Goal: Task Accomplishment & Management: Manage account settings

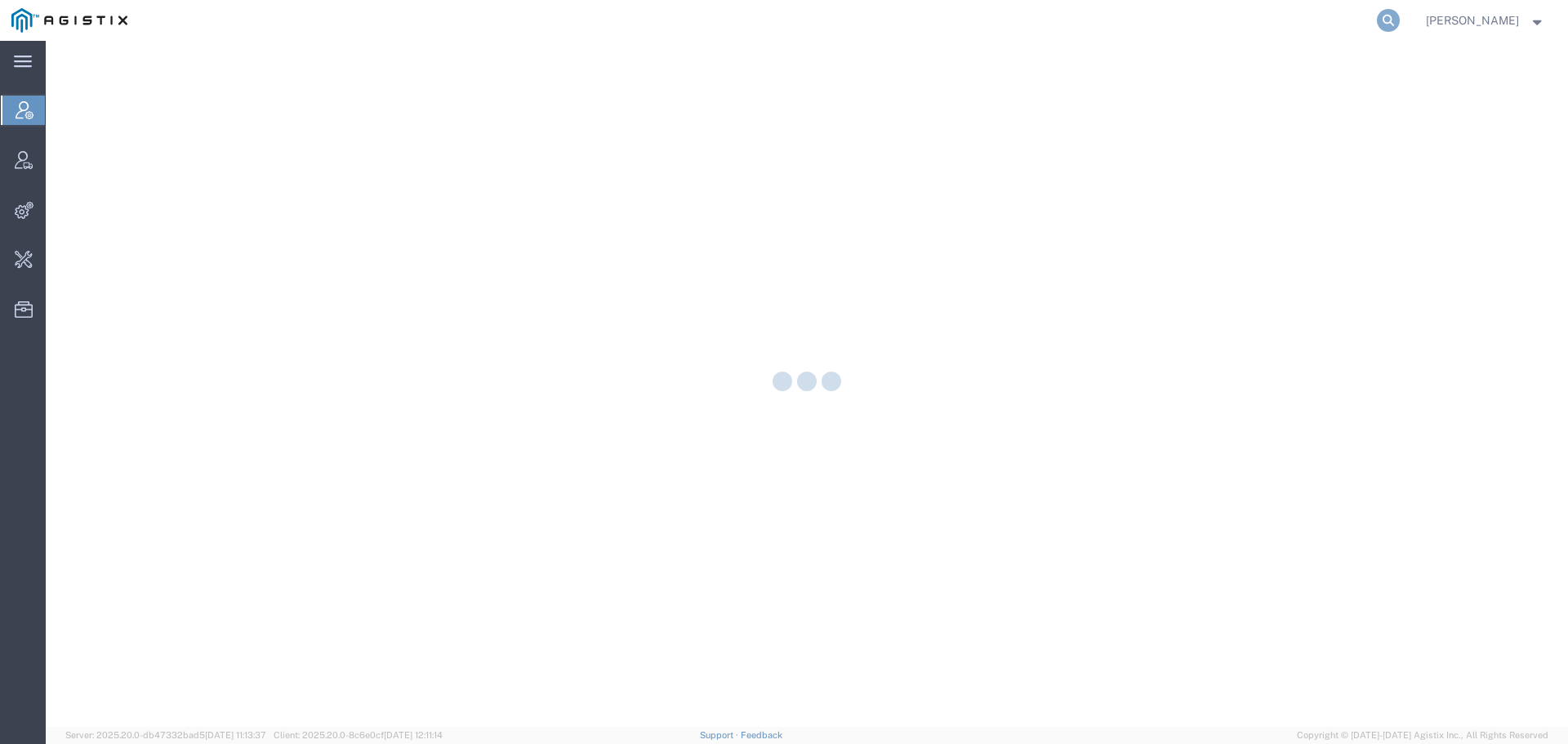
click at [1399, 16] on icon at bounding box center [1388, 20] width 23 height 23
paste input "393494505602"
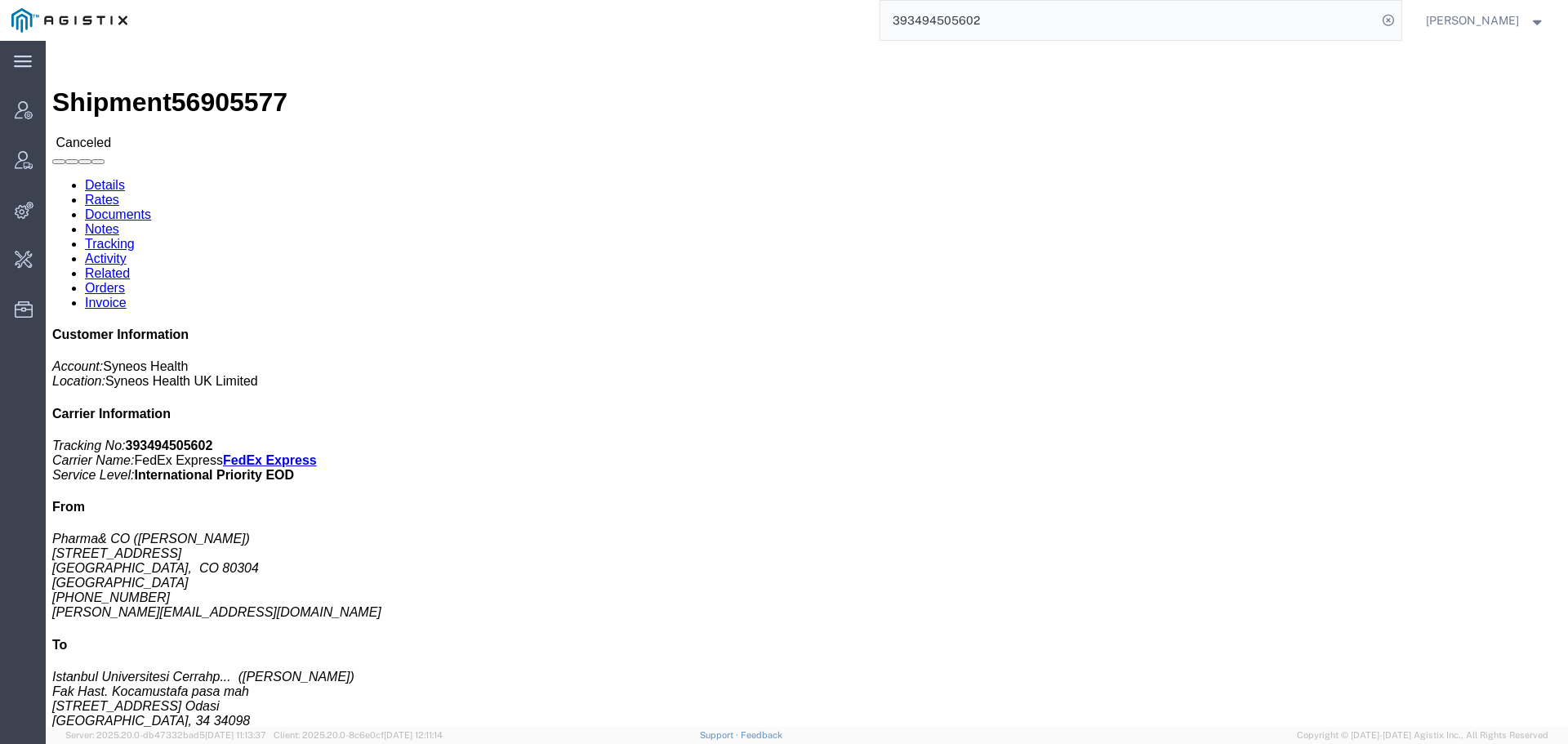
click link "Activity"
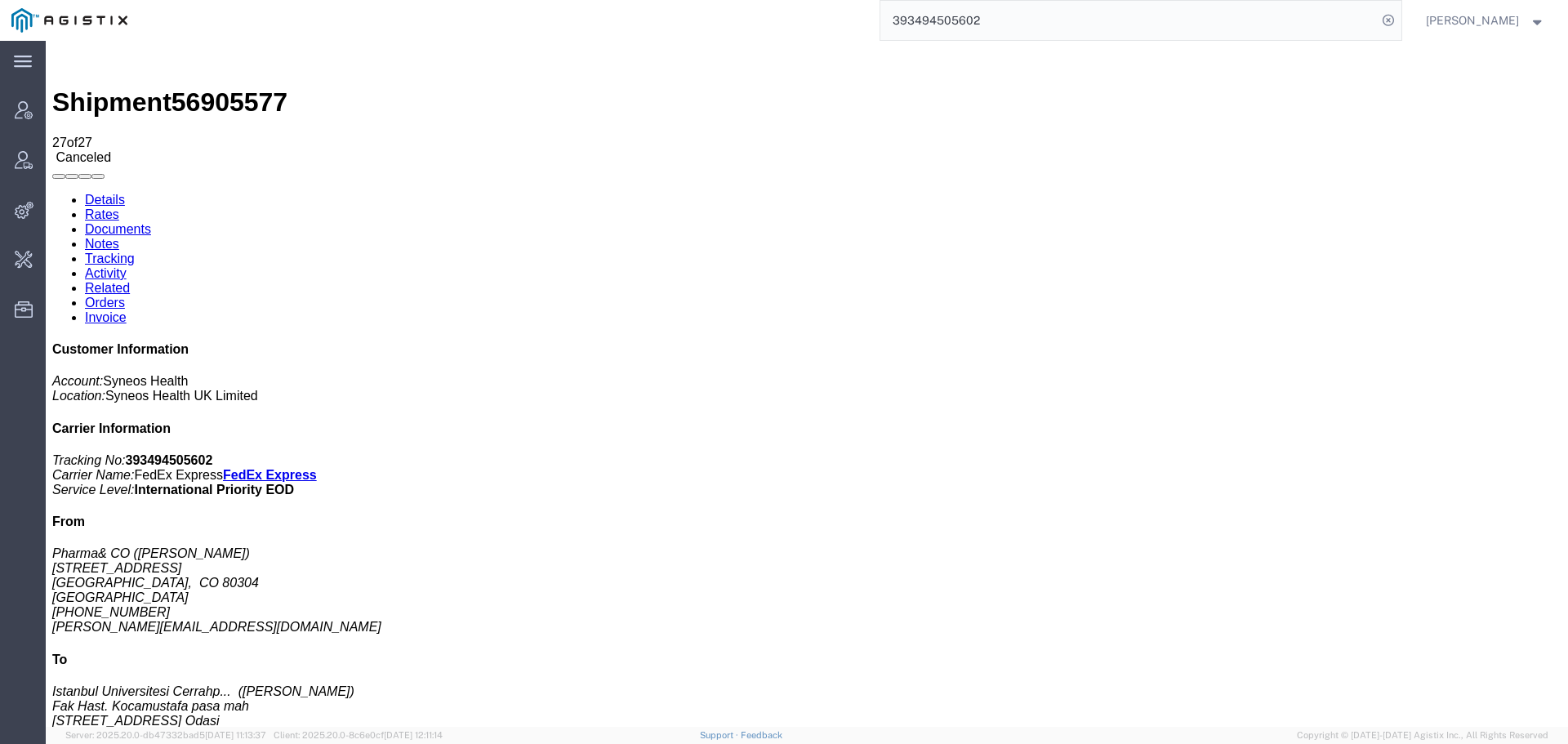
click at [213, 453] on b "393494505602" at bounding box center [170, 460] width 88 height 14
copy b "393494505602"
drag, startPoint x: 950, startPoint y: 21, endPoint x: 735, endPoint y: 21, distance: 215.0
click at [752, 21] on div "393494505602" at bounding box center [770, 20] width 1262 height 40
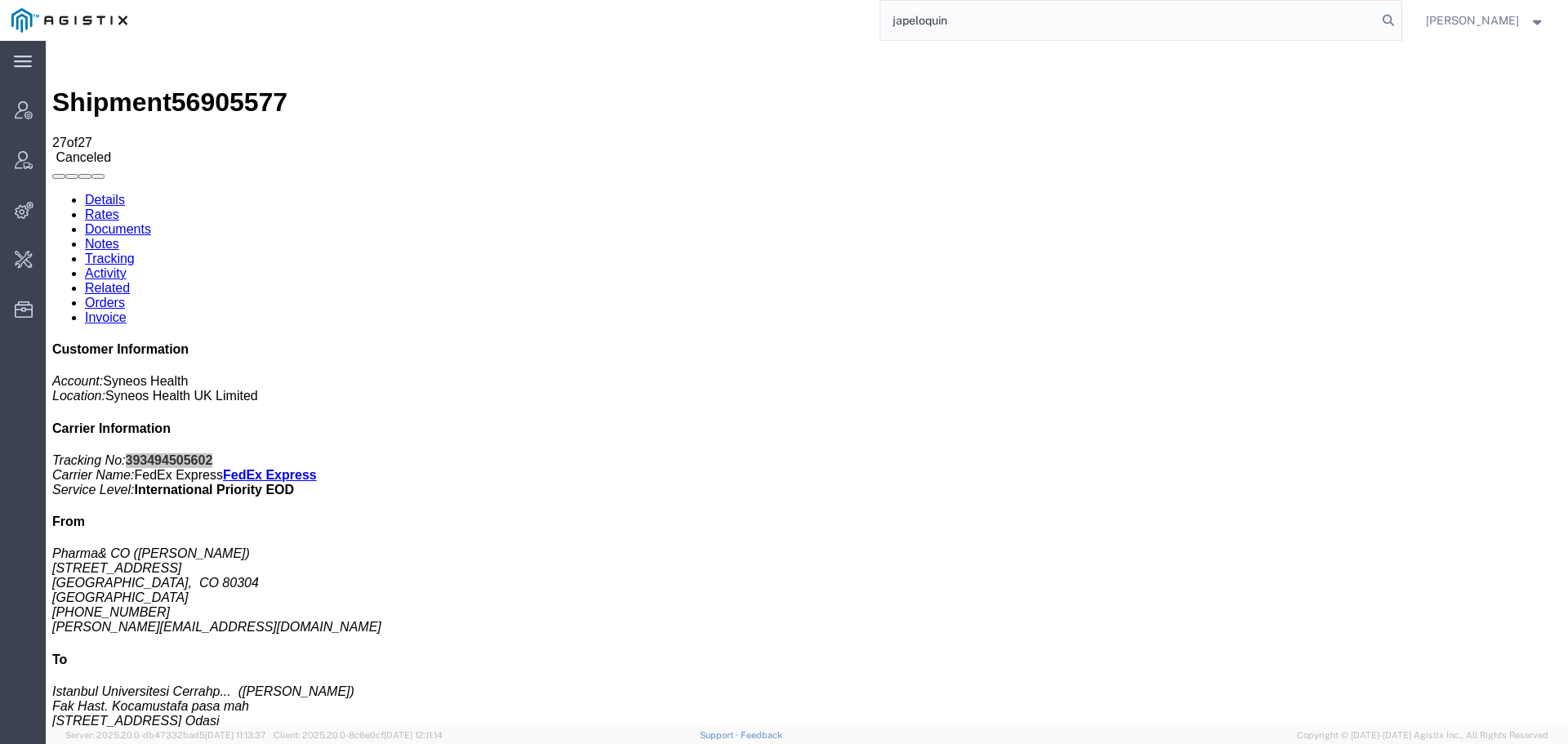
type input "japeloquin"
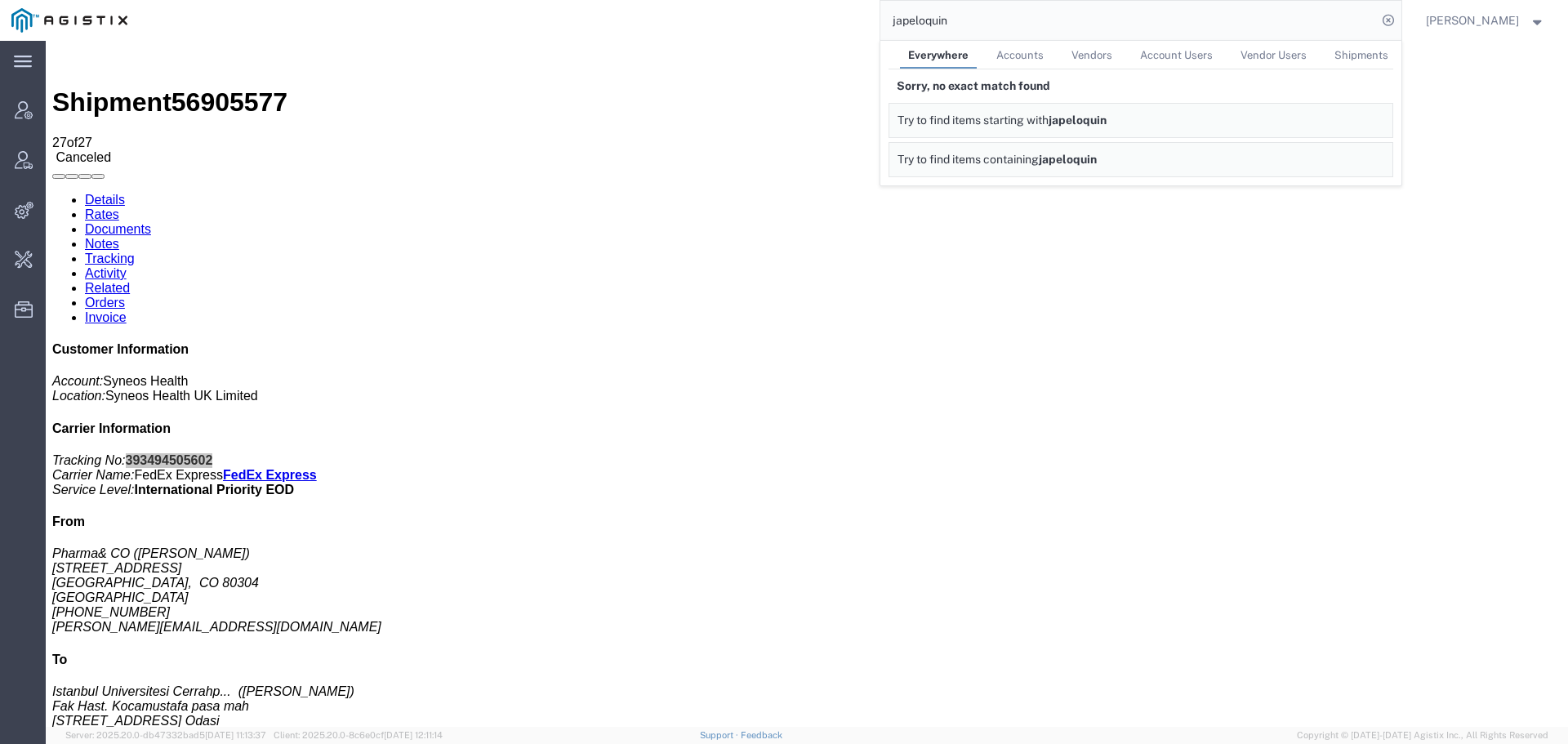
drag, startPoint x: 1007, startPoint y: 22, endPoint x: 774, endPoint y: 22, distance: 233.0
click at [784, 22] on div "japeloquin Everywhere Accounts Vendors Account Users Vendor Users Shipments Sor…" at bounding box center [770, 20] width 1262 height 40
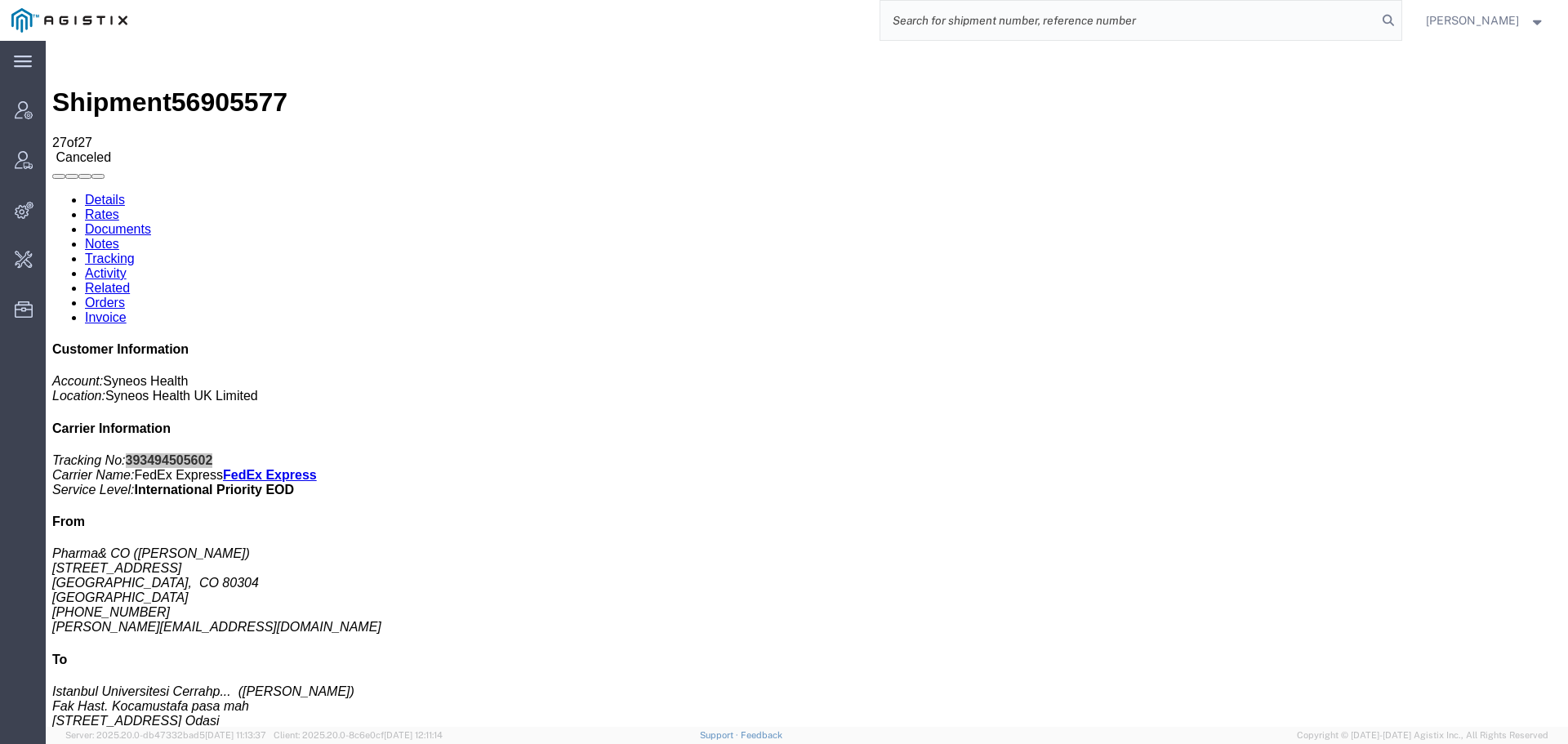
click at [1051, 14] on input "search" at bounding box center [1128, 21] width 497 height 39
type input "lkq"
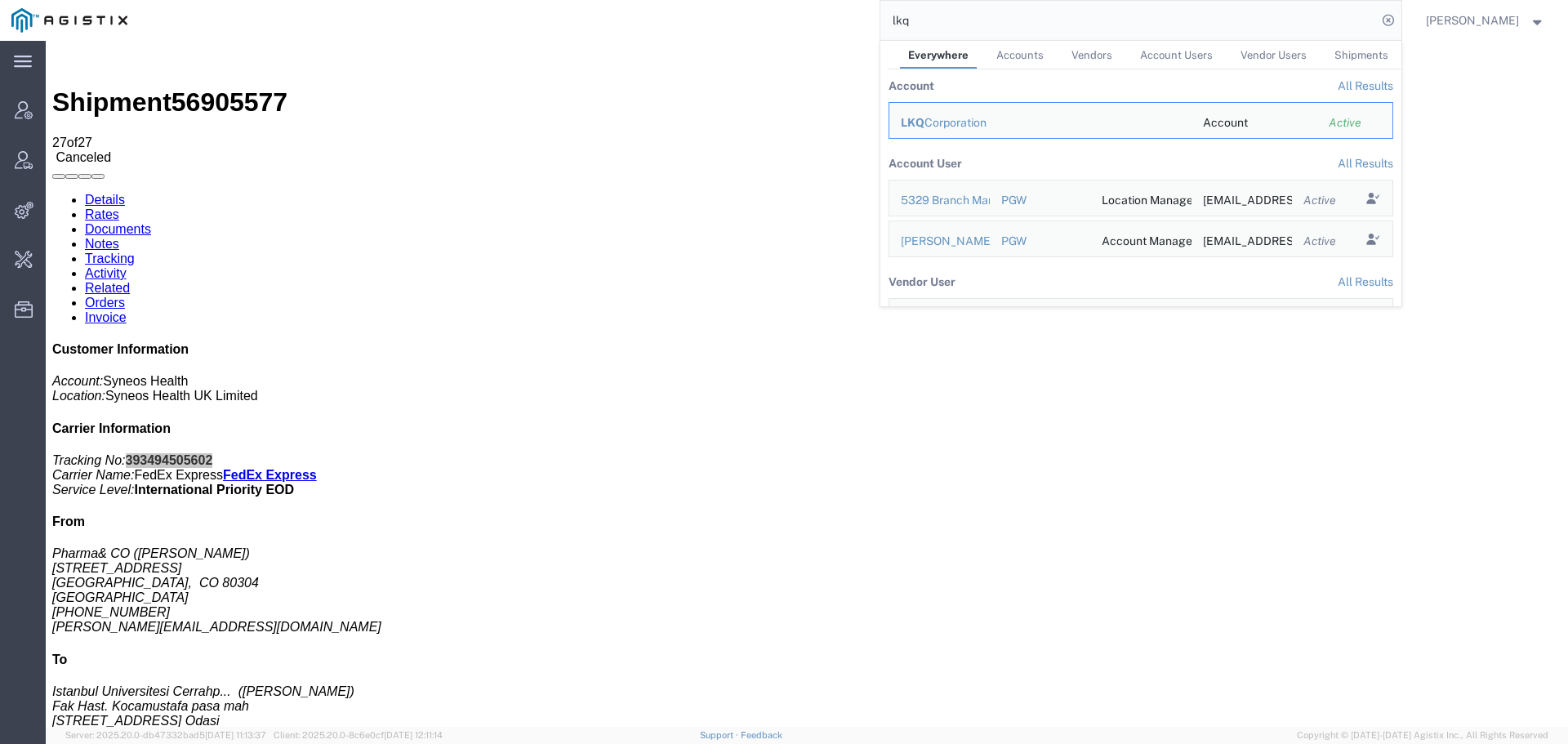
click at [924, 125] on span "LKQ" at bounding box center [913, 122] width 24 height 13
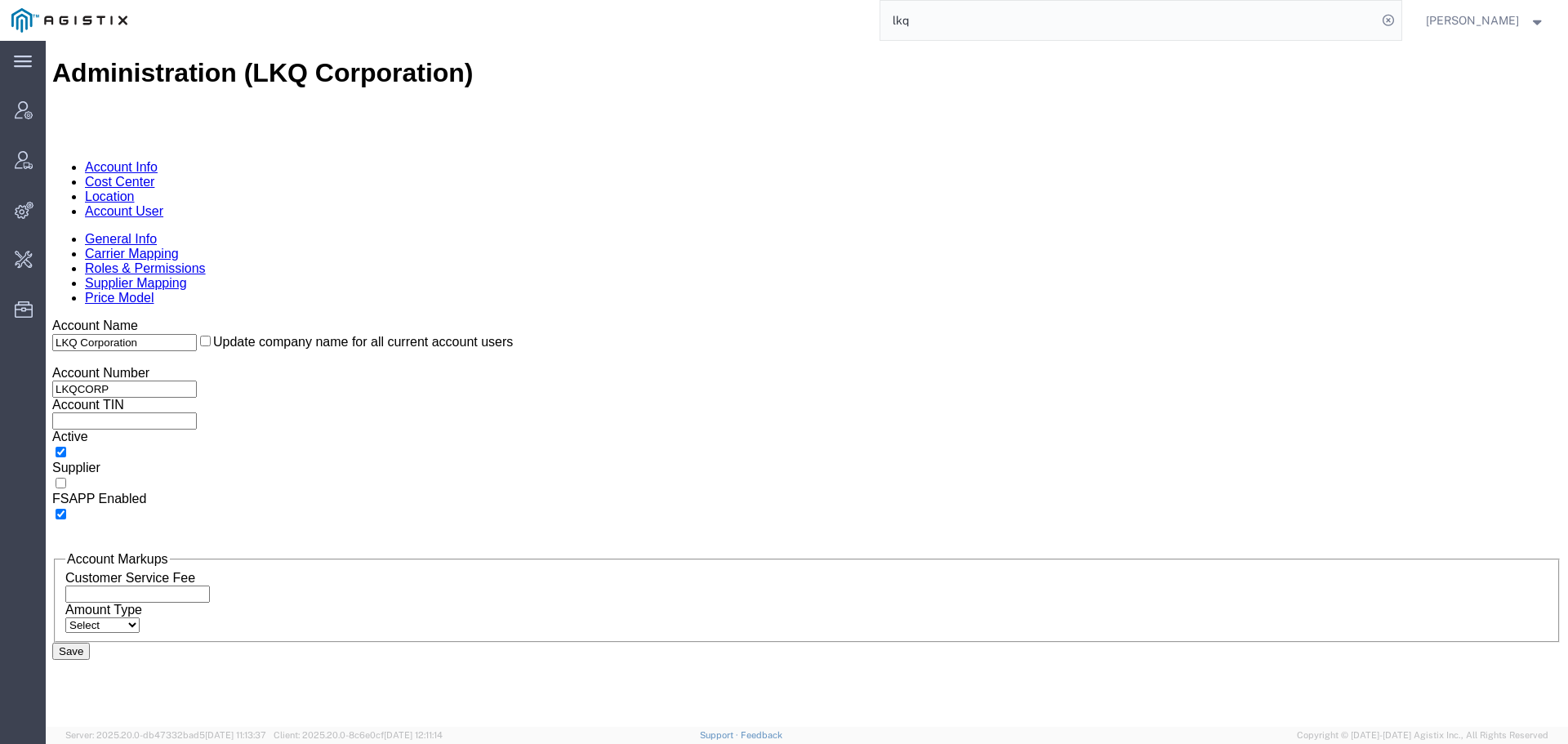
click at [164, 204] on link "Account User" at bounding box center [124, 211] width 79 height 14
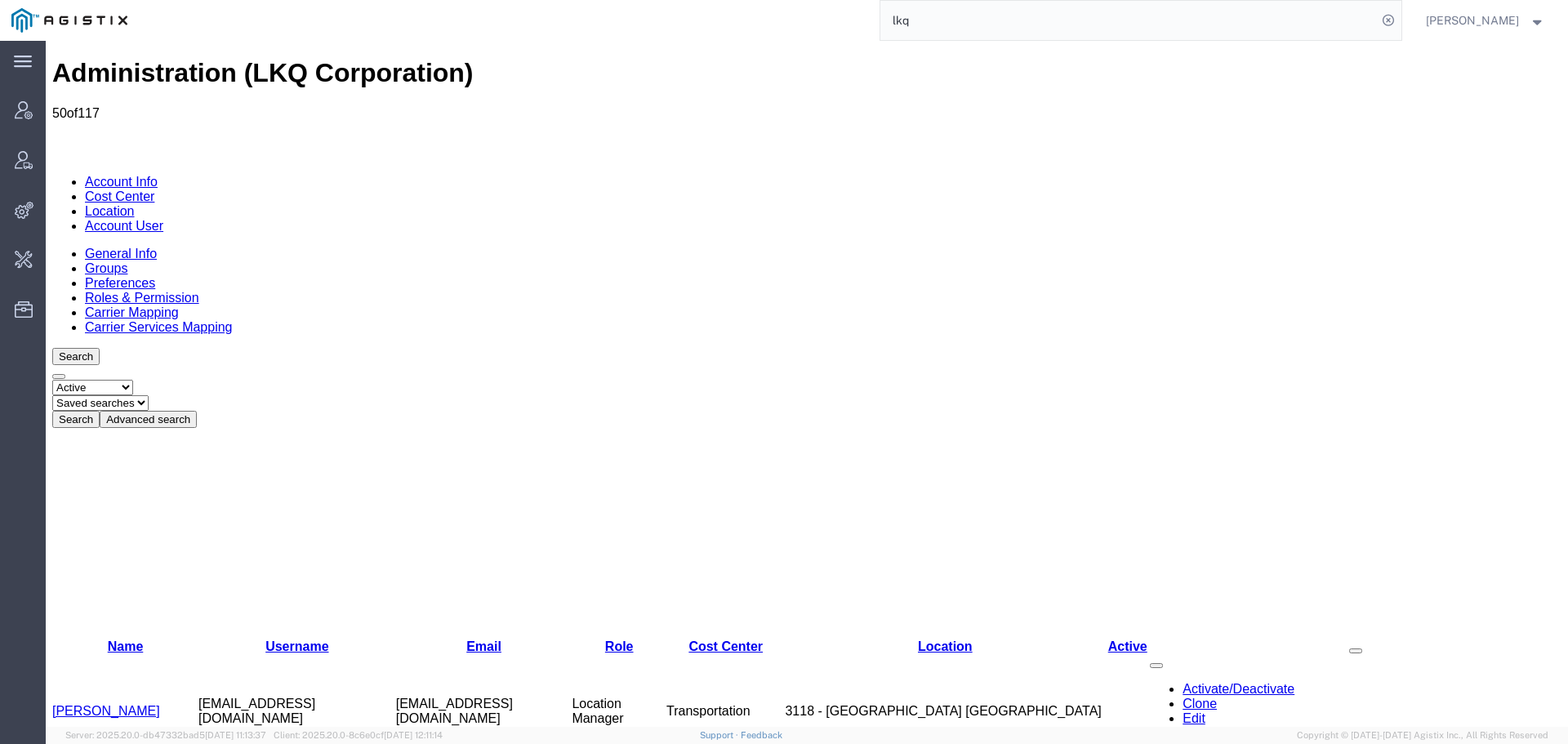
click at [197, 411] on button "Advanced search" at bounding box center [148, 419] width 98 height 17
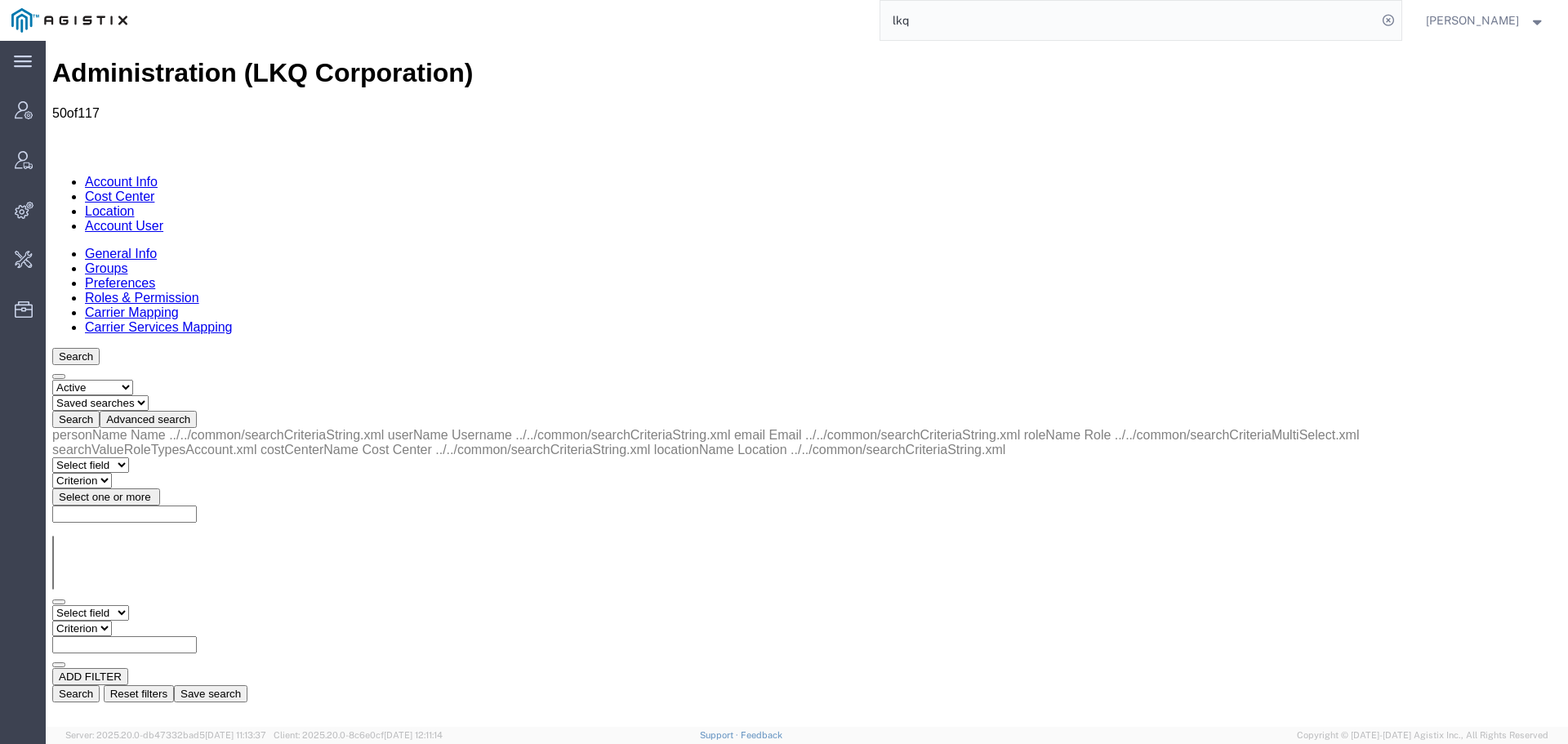
click at [102, 605] on select "Select field Cost Center Email Location Name Role Username" at bounding box center [91, 613] width 77 height 16
select select "personName"
click at [52, 605] on select "Select field Cost Center Email Location Name Role Username" at bounding box center [91, 613] width 77 height 16
click at [135, 204] on link "Location" at bounding box center [109, 211] width 50 height 14
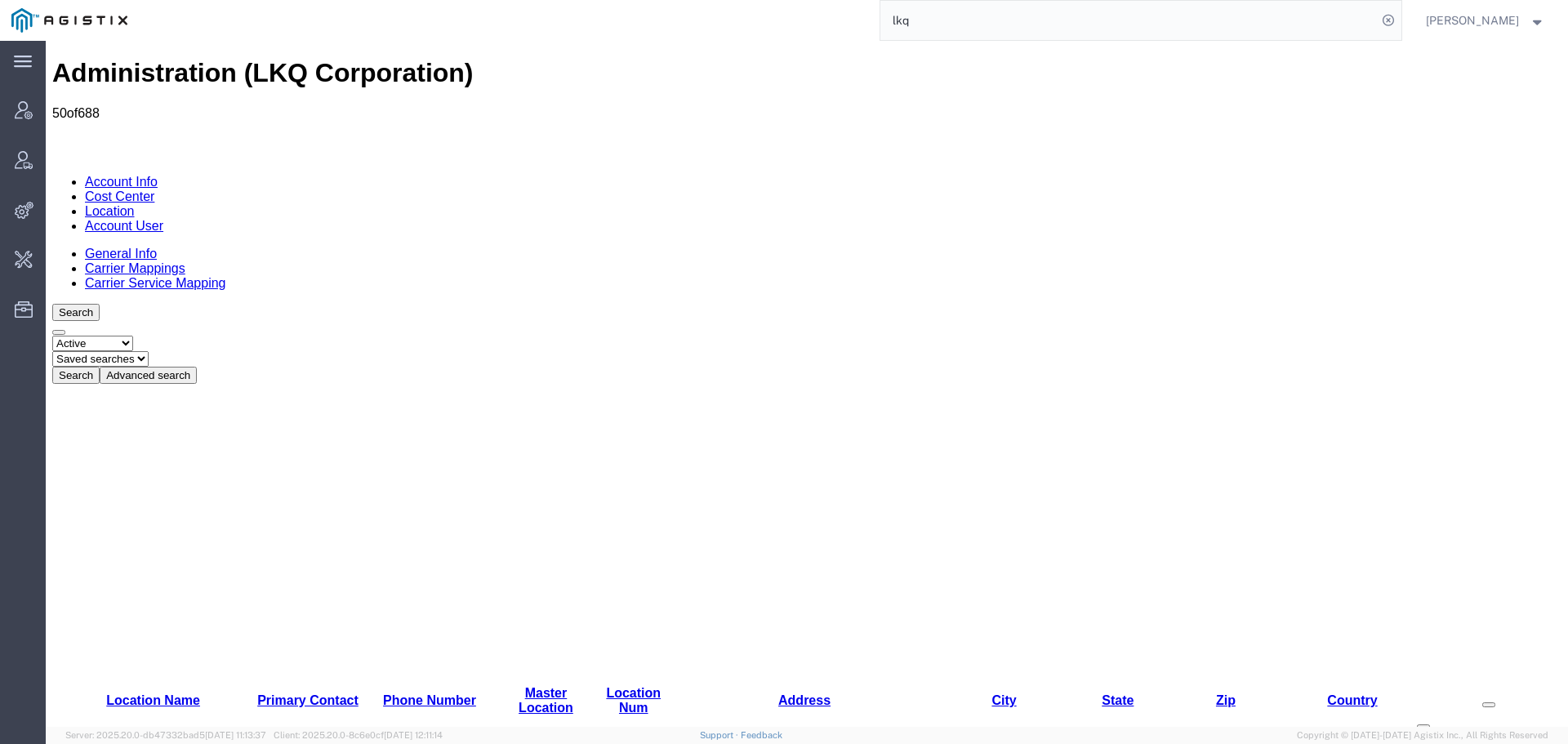
click at [164, 219] on link "Account User" at bounding box center [124, 226] width 79 height 14
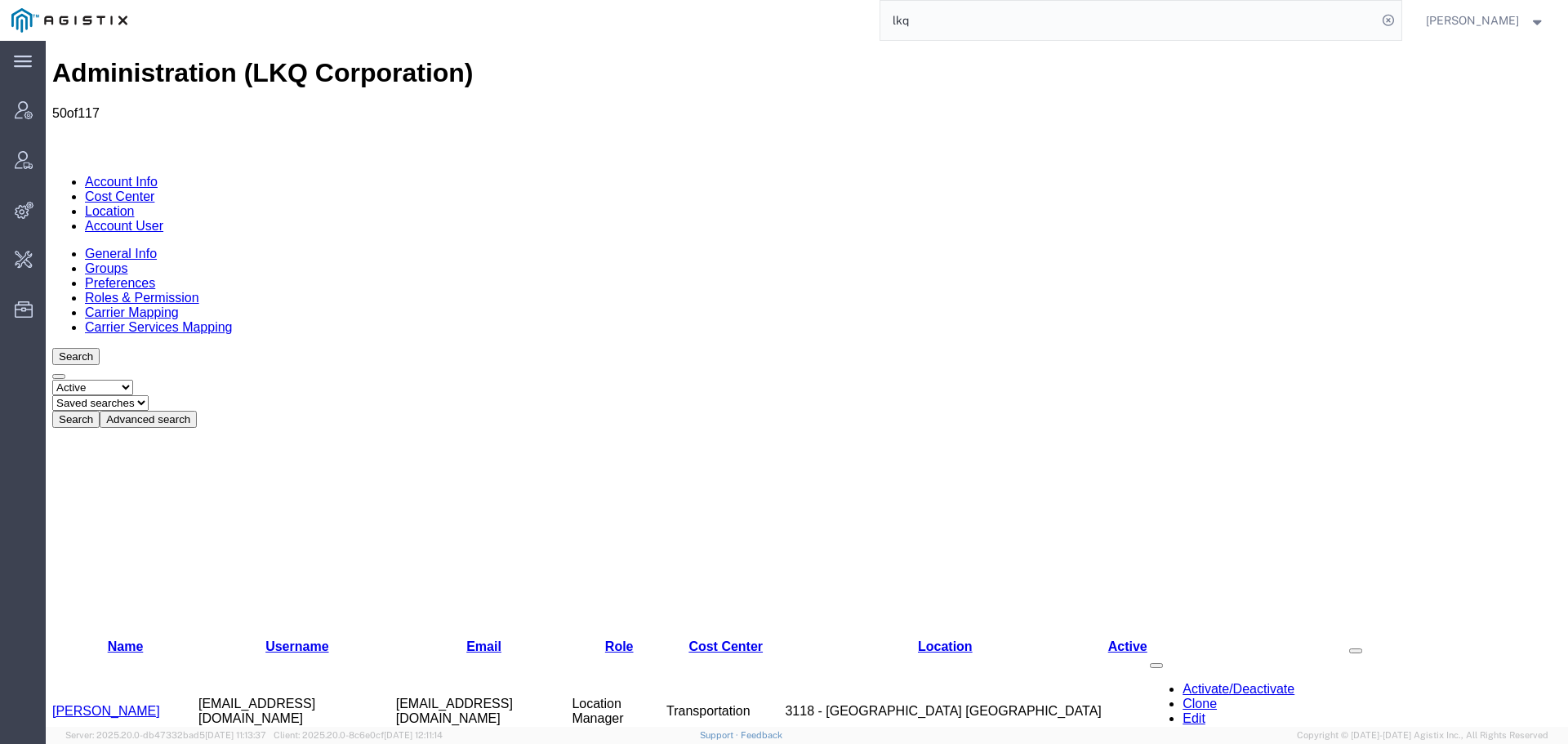
click at [197, 411] on button "Advanced search" at bounding box center [148, 419] width 98 height 17
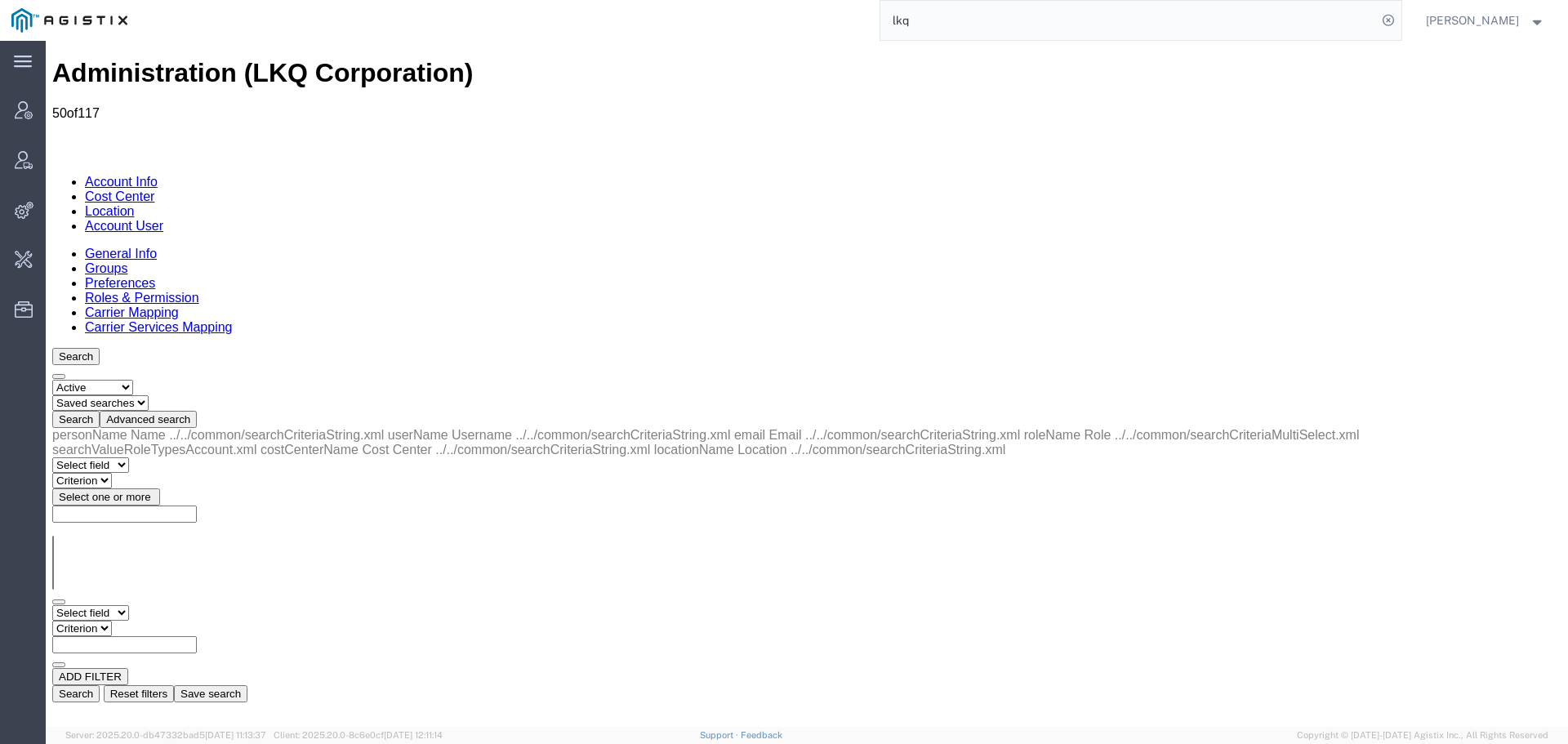
click at [129, 605] on select "Select field Cost Center Email Location Name Role Username" at bounding box center [91, 613] width 77 height 16
select select "personName"
click at [52, 605] on select "Select field Cost Center Email Location Name Role Username" at bounding box center [91, 613] width 77 height 16
drag, startPoint x: 269, startPoint y: 298, endPoint x: 230, endPoint y: 260, distance: 54.5
click at [150, 621] on select "Criterion contains does not contain is is blank is not blank starts with" at bounding box center [101, 629] width 98 height 16
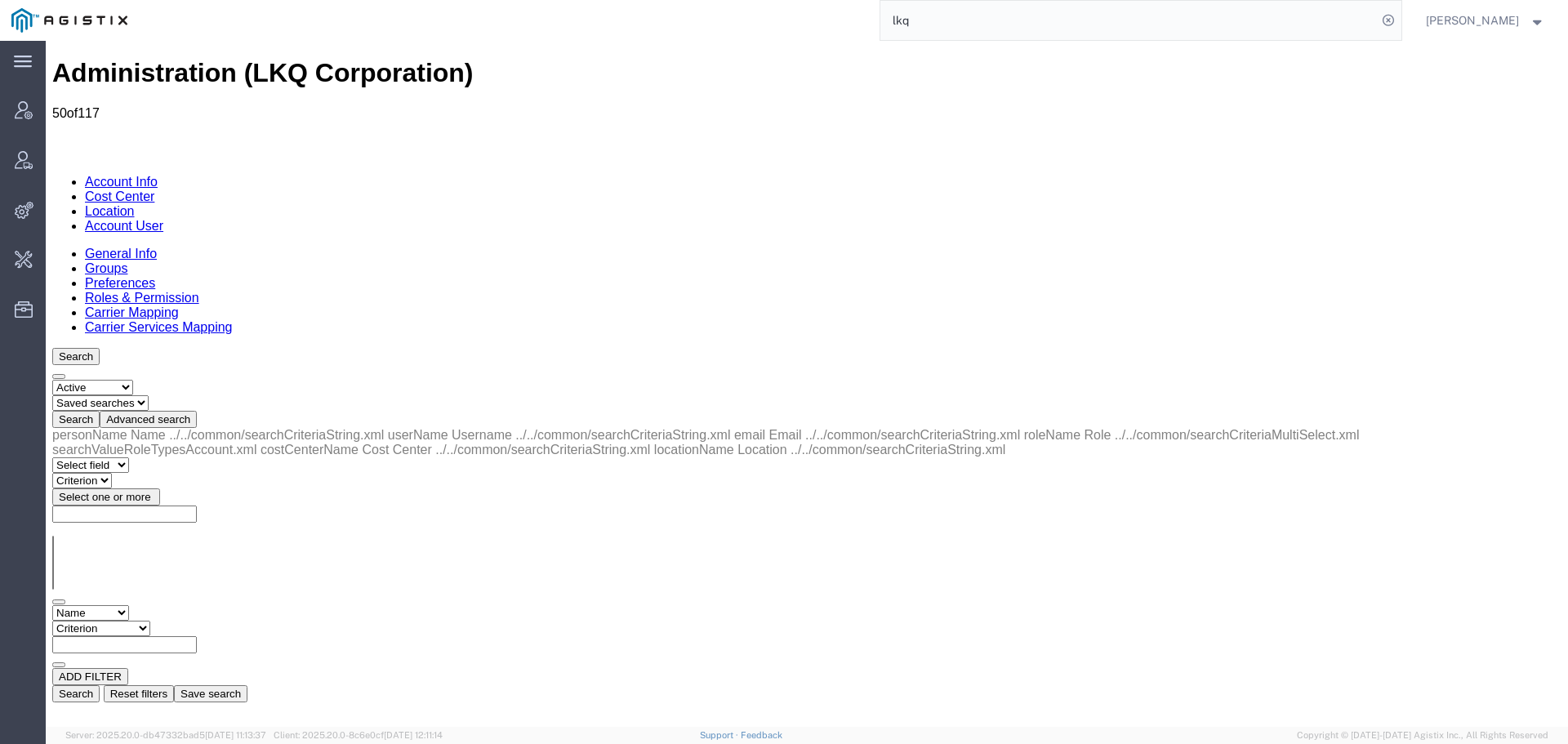
select select "contains"
click at [150, 621] on select "Criterion contains does not contain is is blank is not blank starts with" at bounding box center [101, 629] width 98 height 16
click at [197, 637] on input "text" at bounding box center [124, 644] width 145 height 17
type input "3197"
click at [100, 685] on button "Search" at bounding box center [76, 693] width 47 height 17
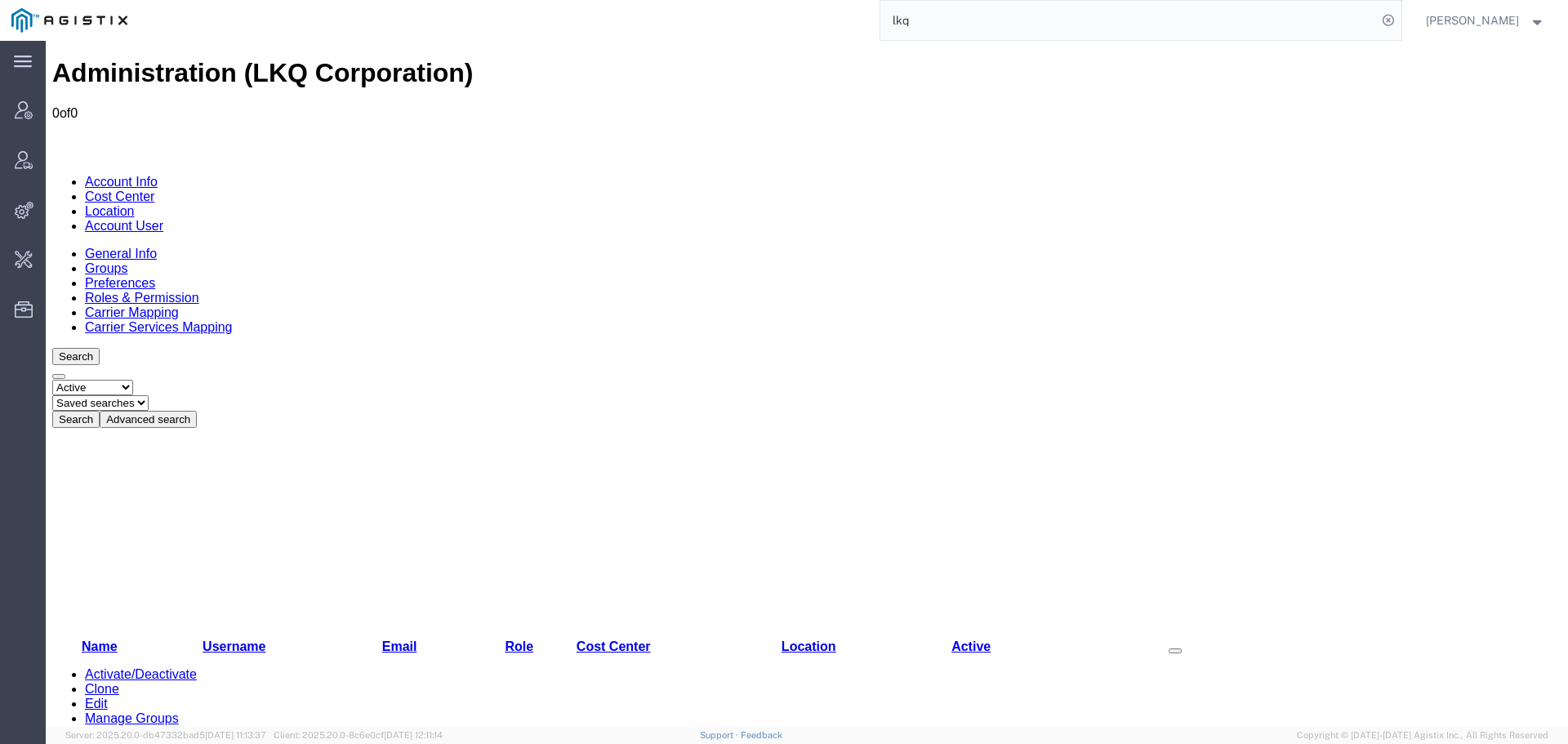
click at [197, 411] on button "Advanced search" at bounding box center [148, 419] width 98 height 17
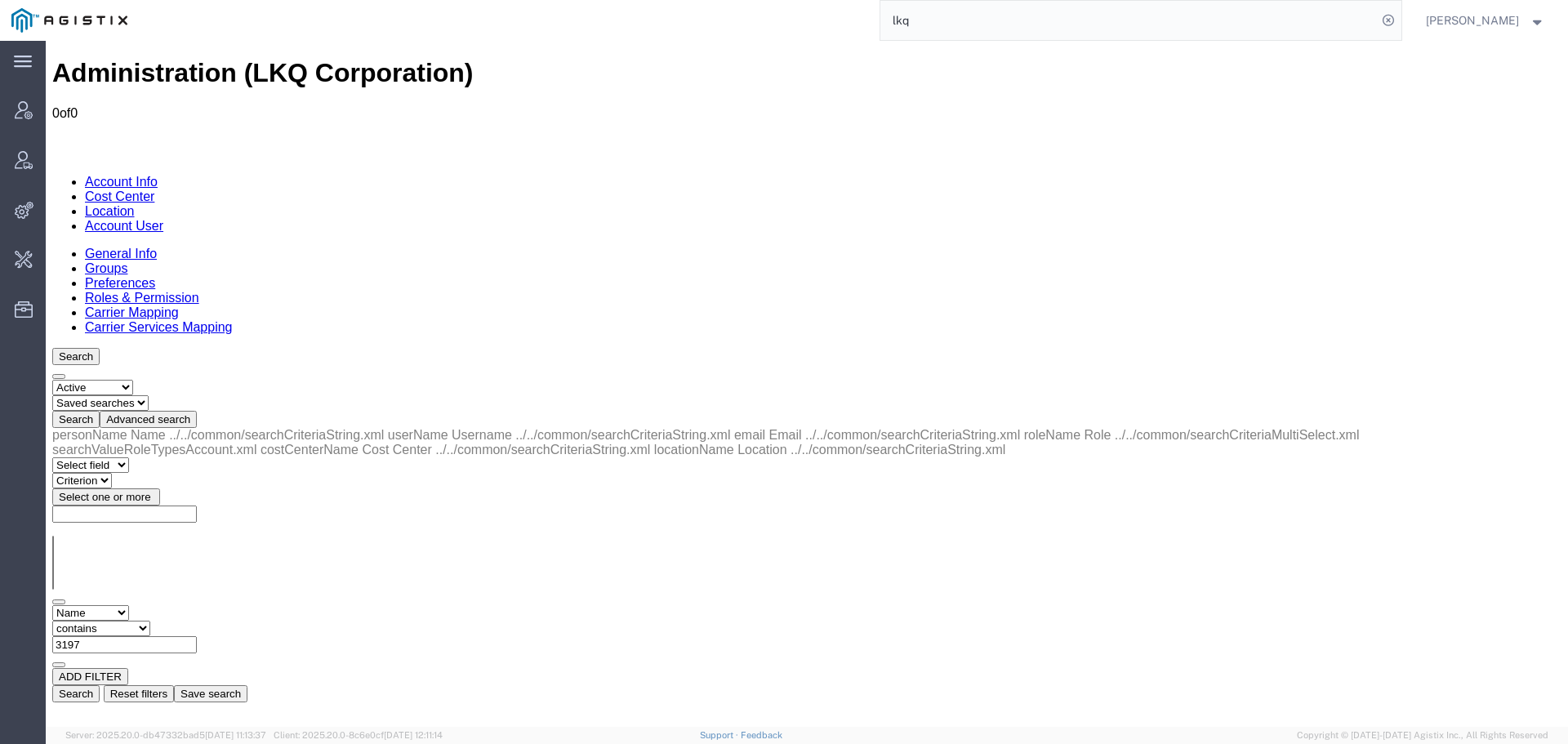
click at [129, 605] on select "Select field Cost Center Email Location Name Role Username" at bounding box center [91, 613] width 77 height 16
select select "locationName"
click at [52, 605] on select "Select field Cost Center Email Location Name Role Username" at bounding box center [91, 613] width 77 height 16
click at [197, 637] on input "text" at bounding box center [124, 644] width 145 height 17
click at [129, 605] on select "Select field Cost Center Email Location Name Role Username" at bounding box center [91, 613] width 77 height 16
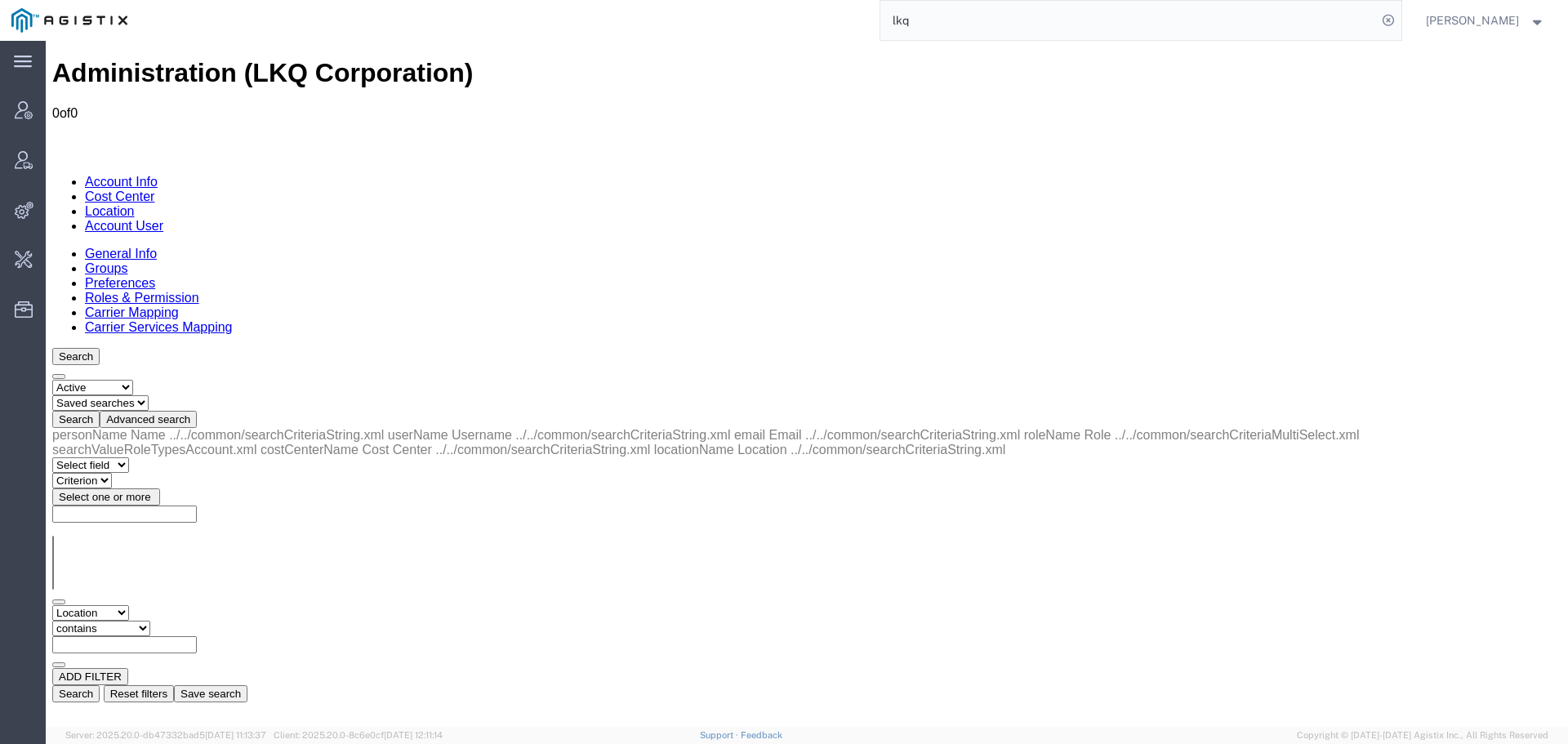
click at [150, 621] on select "Criterion contains does not contain is is blank is not blank starts with" at bounding box center [101, 629] width 98 height 16
click at [197, 637] on input "text" at bounding box center [124, 644] width 145 height 17
type input "3197"
click at [100, 685] on button "Search" at bounding box center [76, 693] width 47 height 17
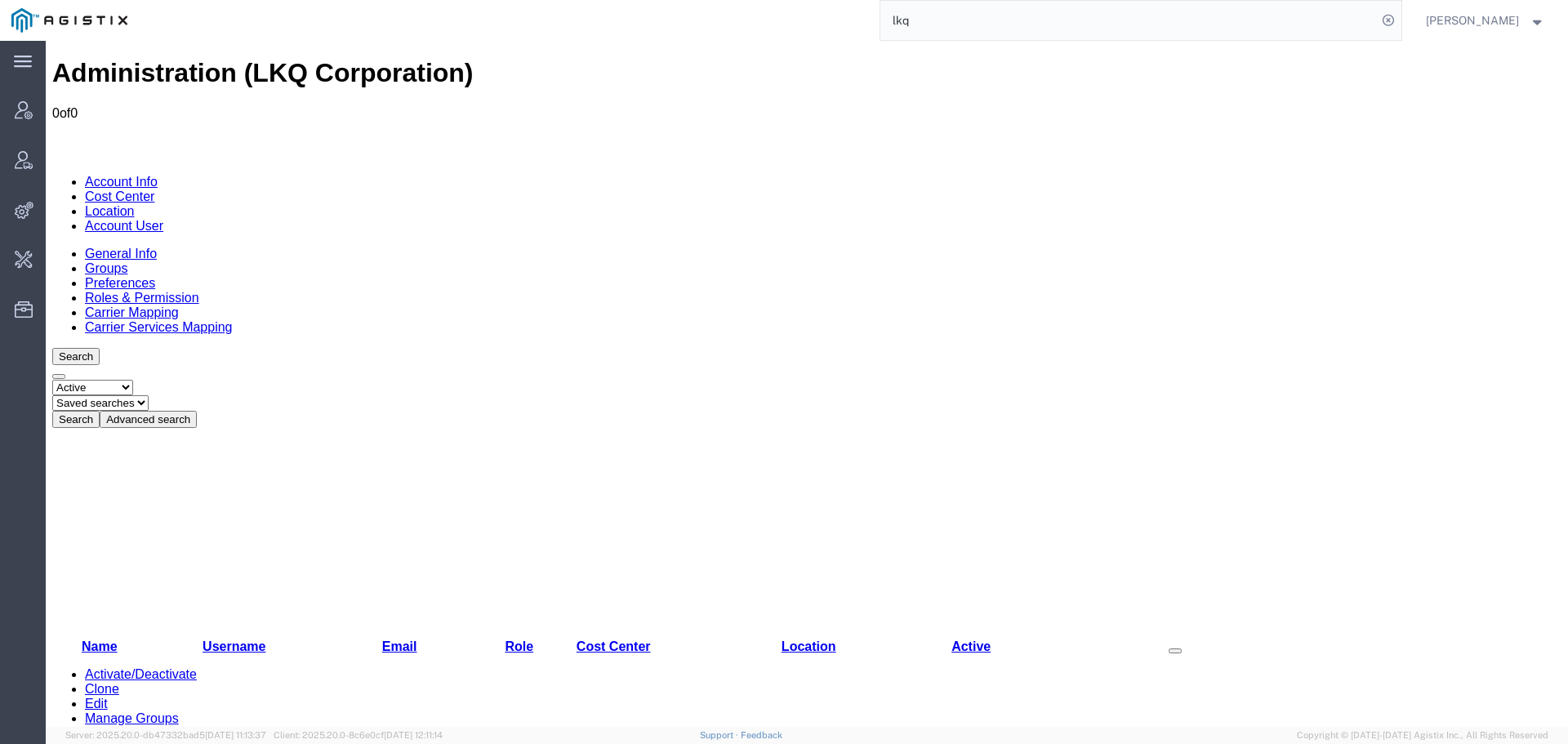
click at [197, 411] on button "Advanced search" at bounding box center [148, 419] width 98 height 17
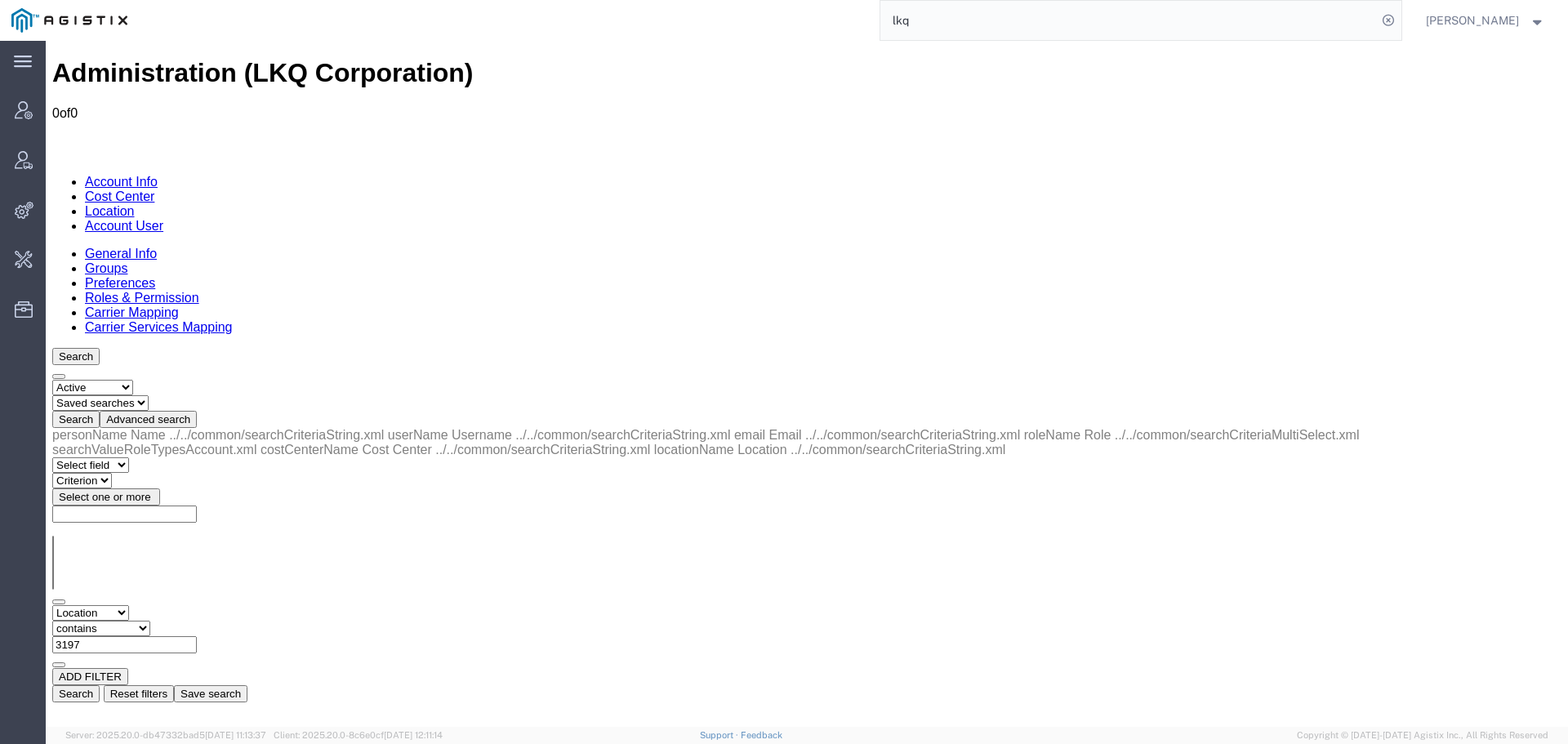
click at [135, 204] on link "Location" at bounding box center [109, 211] width 50 height 14
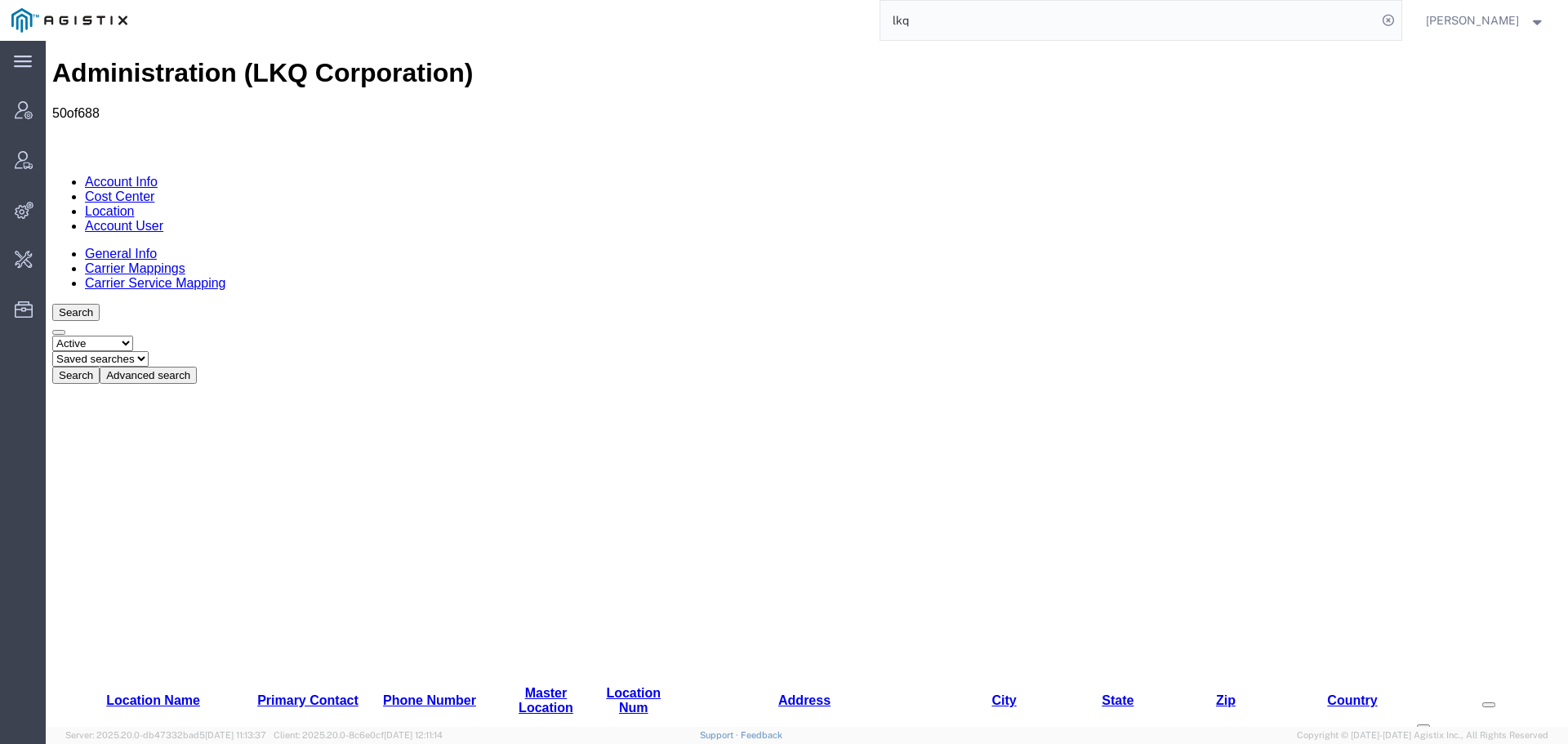
click at [197, 367] on button "Advanced search" at bounding box center [148, 374] width 98 height 17
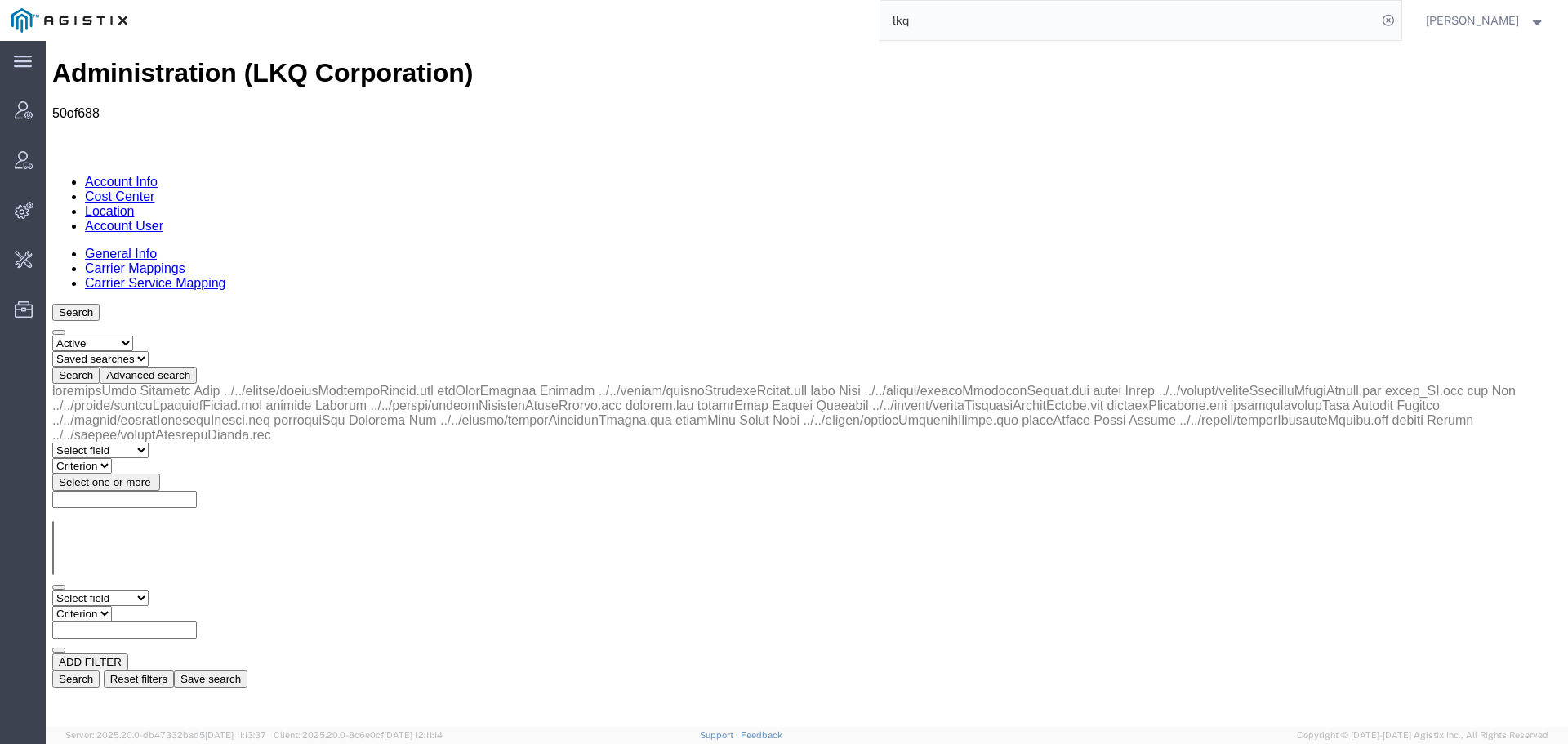
click at [111, 590] on select "Select field Address [GEOGRAPHIC_DATA] Location Name Location Num Master Locati…" at bounding box center [101, 598] width 97 height 16
select select "locationName"
click at [52, 590] on select "Select field Address [GEOGRAPHIC_DATA] Location Name Location Num Master Locati…" at bounding box center [101, 598] width 97 height 16
drag, startPoint x: 286, startPoint y: 344, endPoint x: 258, endPoint y: 255, distance: 93.3
click at [150, 606] on select "Criterion contains does not contain is is blank is not blank starts with" at bounding box center [101, 614] width 98 height 16
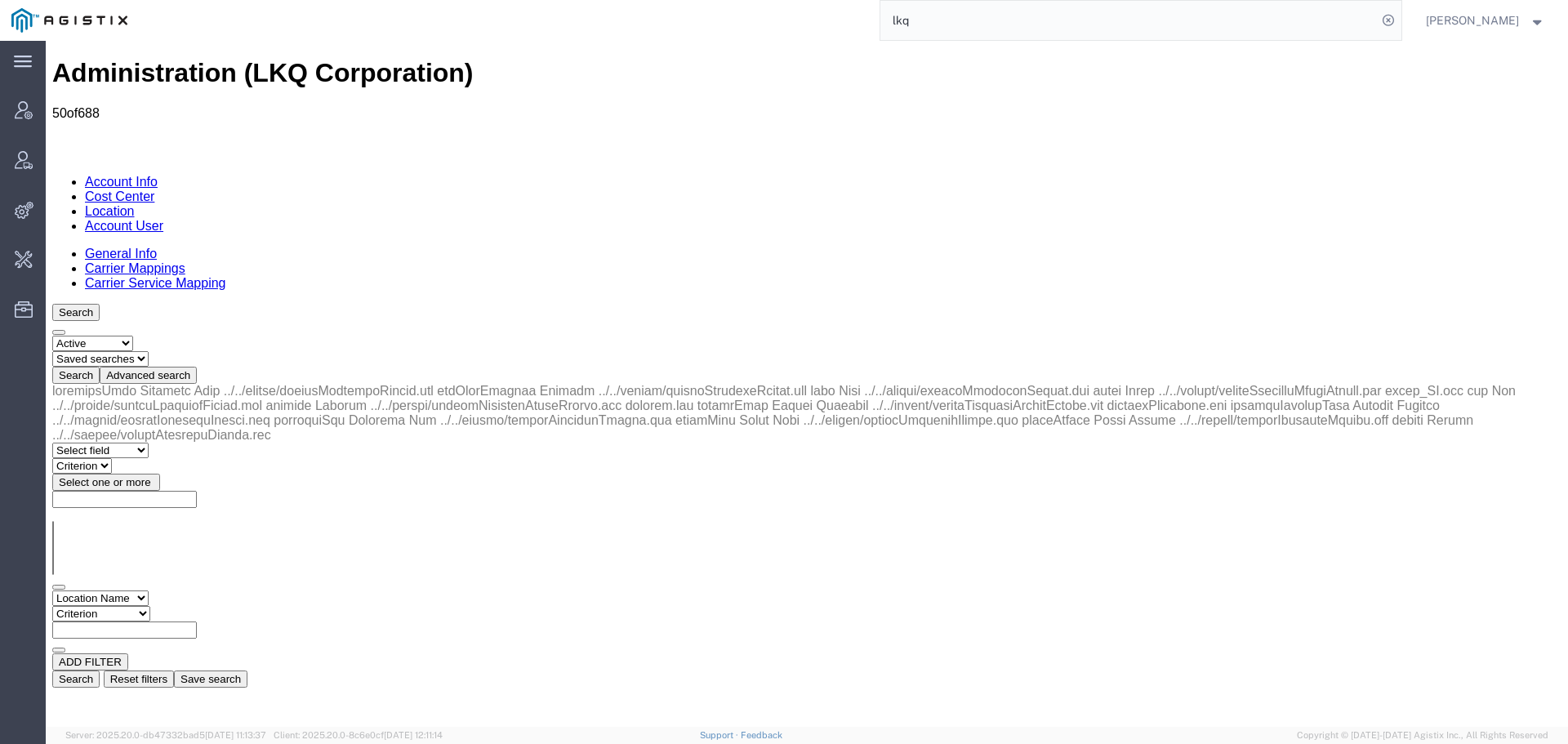
select select "contains"
click at [150, 606] on select "Criterion contains does not contain is is blank is not blank starts with" at bounding box center [101, 614] width 98 height 16
click at [197, 622] on input "text" at bounding box center [124, 630] width 145 height 17
type input "3197"
click at [100, 670] on button "Search" at bounding box center [76, 678] width 47 height 17
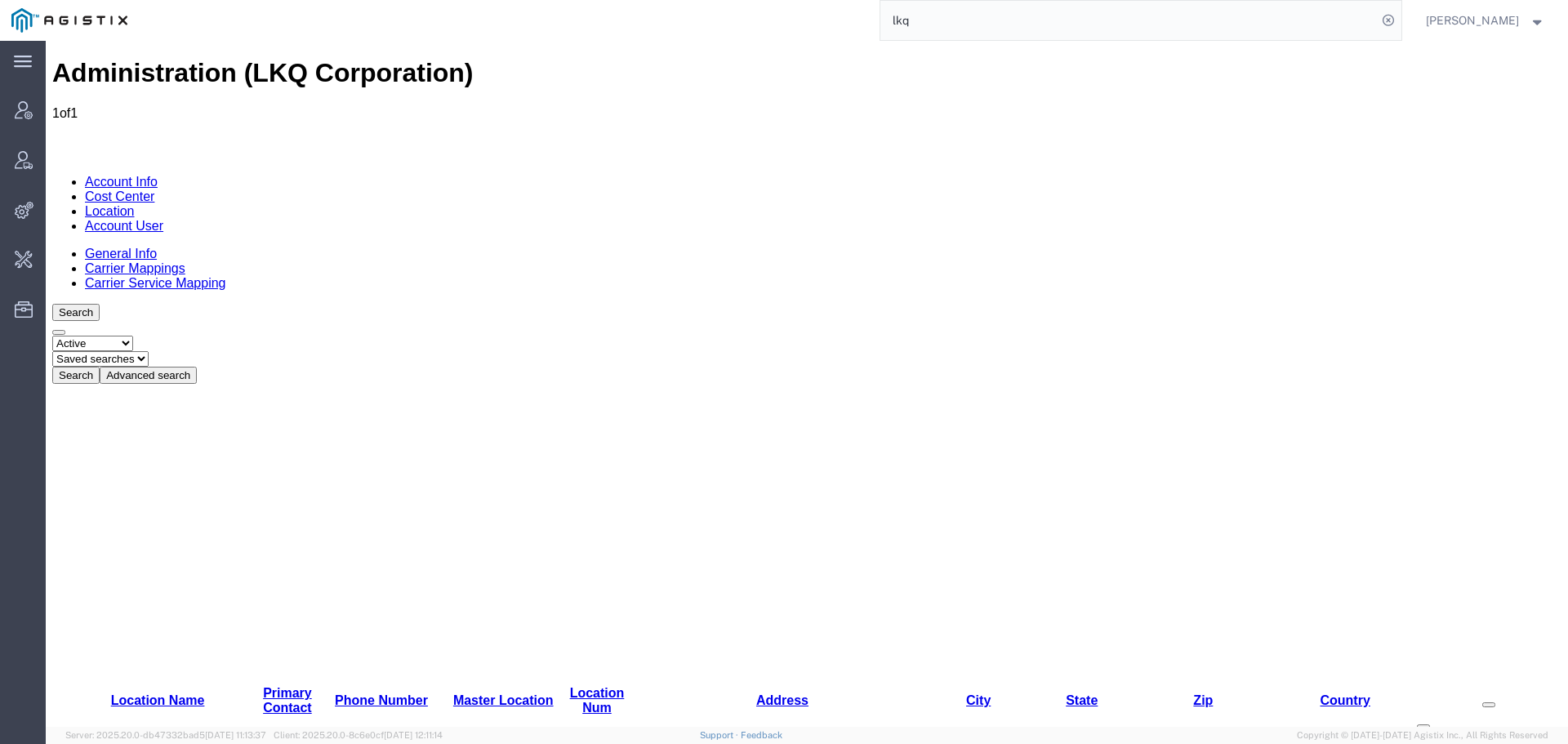
click at [852, 16] on div "lkq" at bounding box center [770, 20] width 1262 height 40
paste input "57048537"
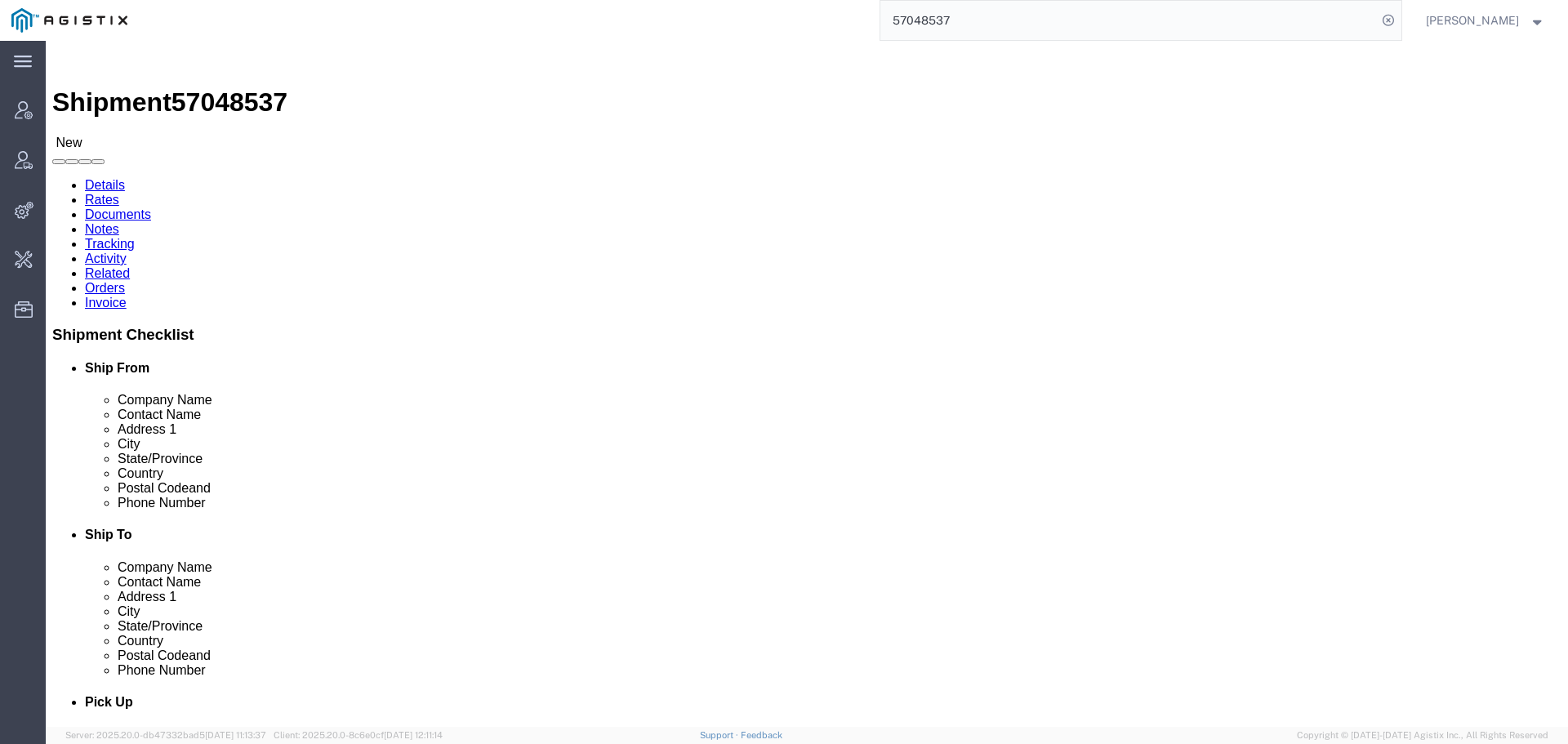
click link "Activity"
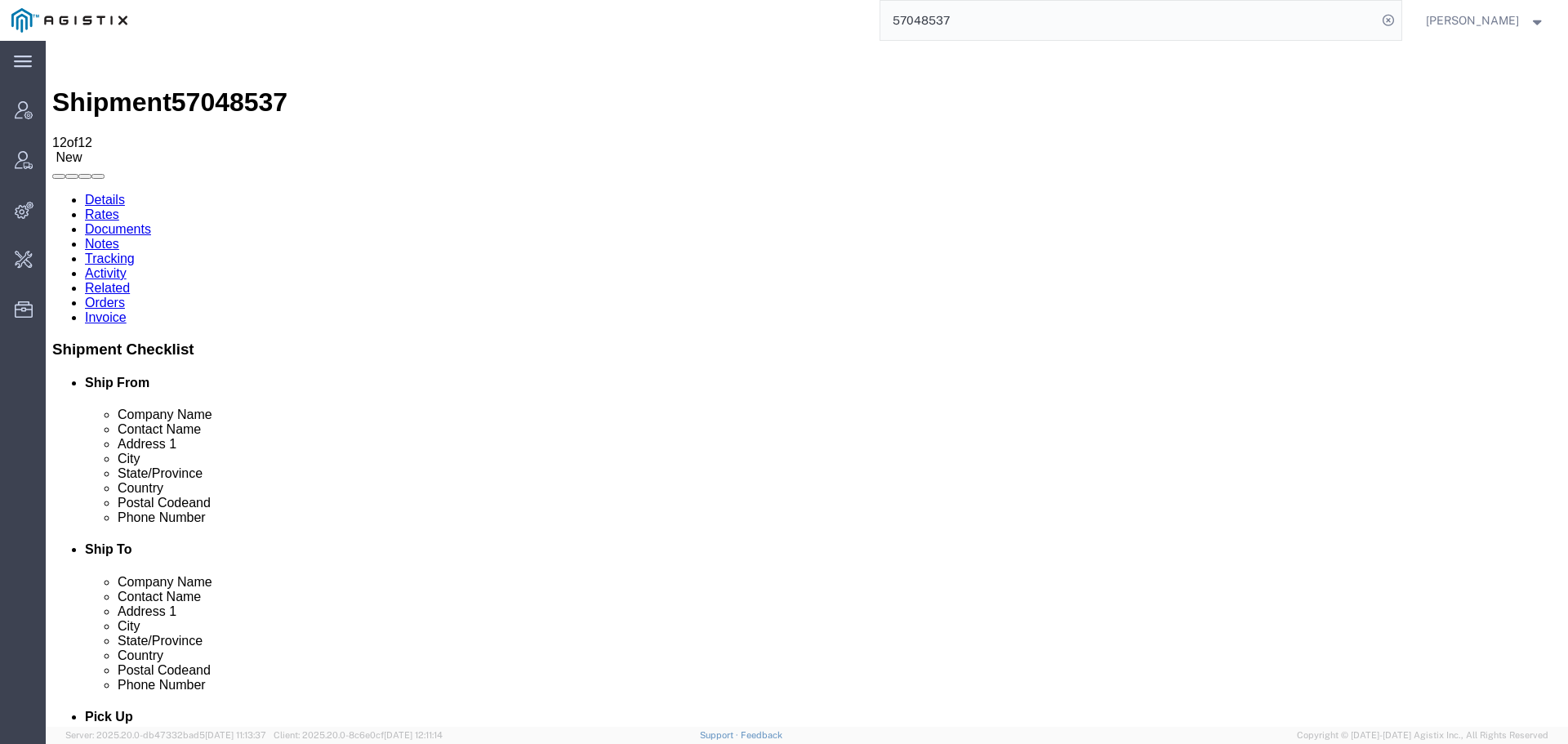
drag, startPoint x: 647, startPoint y: 560, endPoint x: 538, endPoint y: 560, distance: 109.0
copy td "[EMAIL_ADDRESS][DOMAIN_NAME]"
drag, startPoint x: 993, startPoint y: 20, endPoint x: 773, endPoint y: 22, distance: 220.0
click at [780, 20] on div "57048537" at bounding box center [770, 20] width 1262 height 40
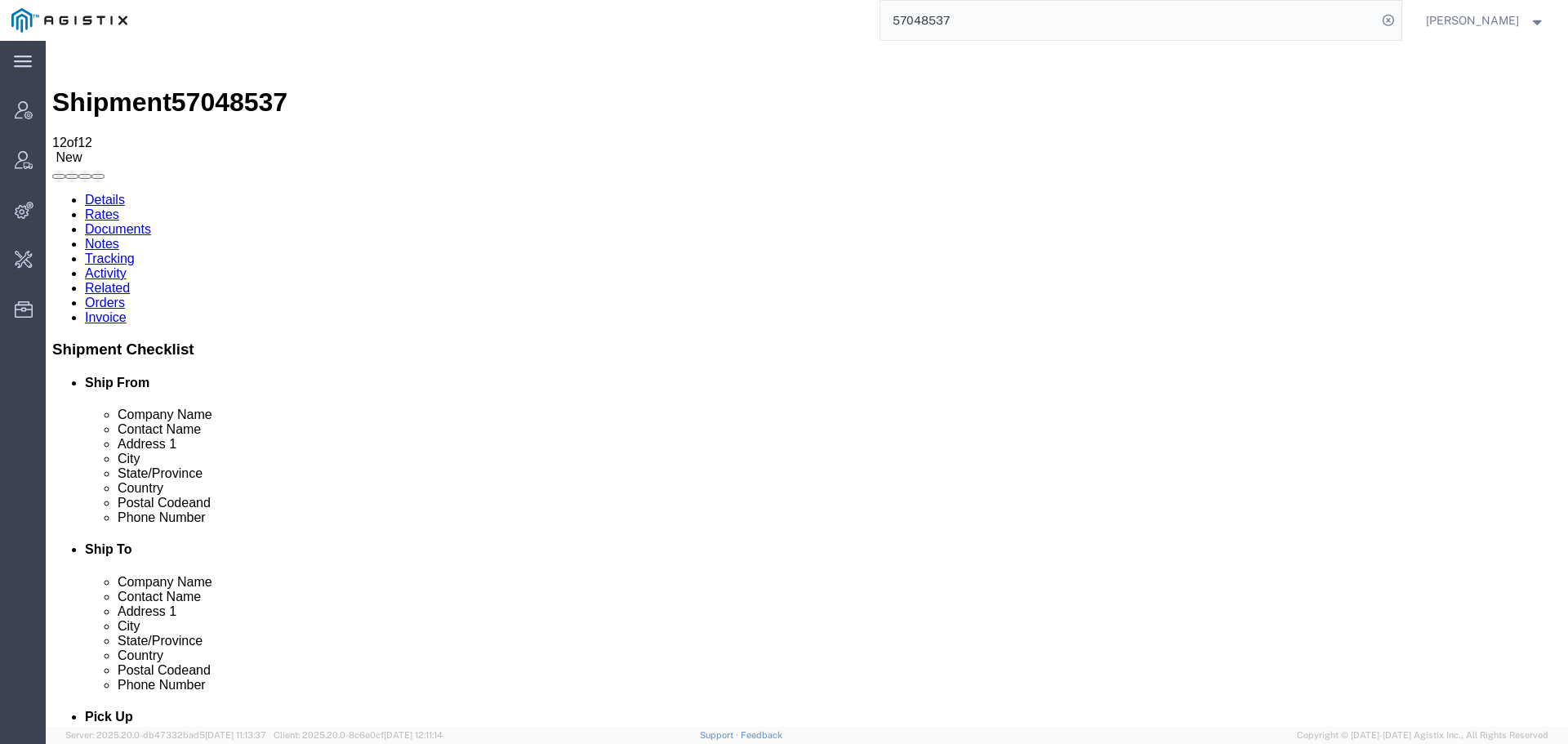
paste input "[EMAIL_ADDRESS][DOMAIN_NAME]"
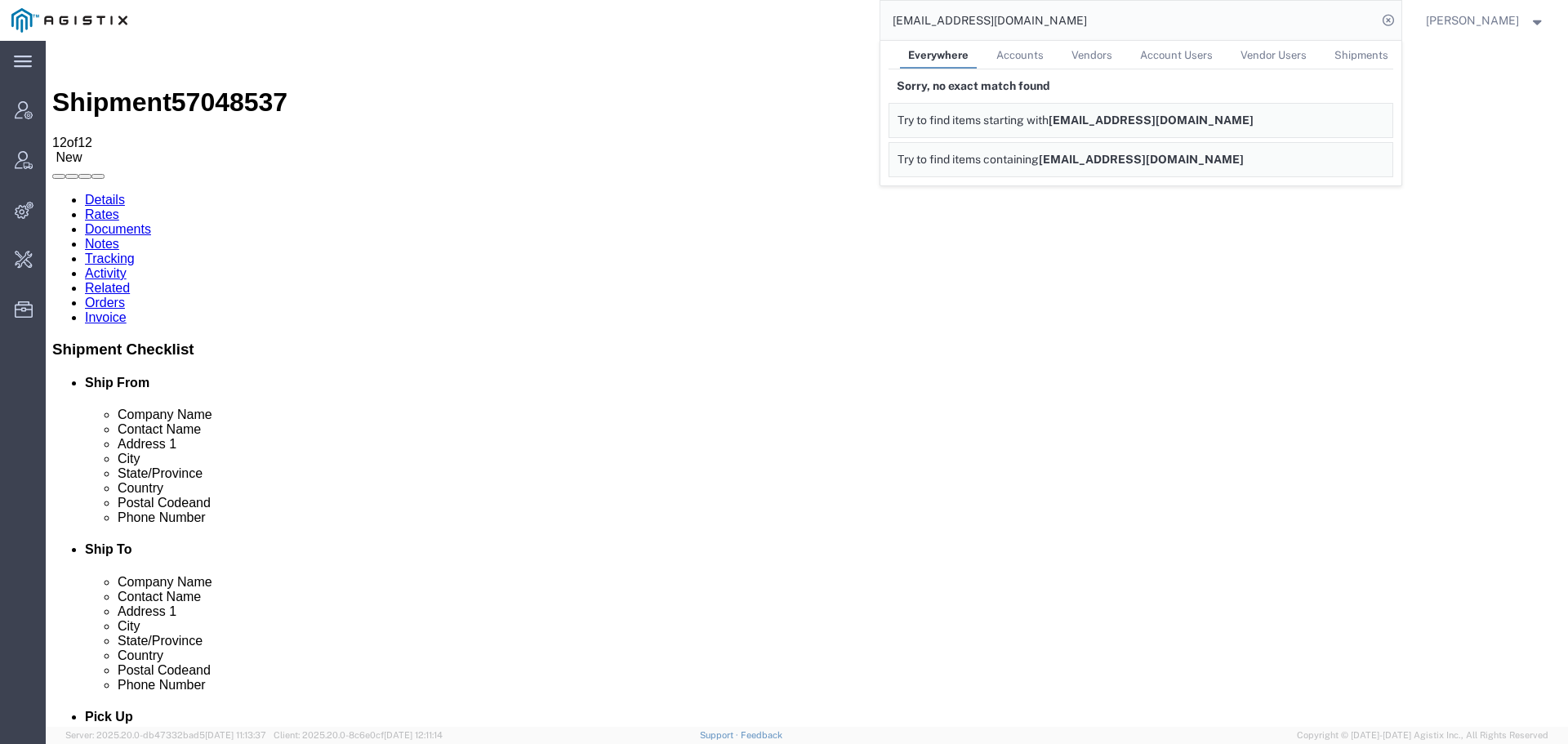
drag, startPoint x: 1055, startPoint y: 29, endPoint x: 903, endPoint y: 29, distance: 152.0
click at [1046, 29] on input "[EMAIL_ADDRESS][DOMAIN_NAME]" at bounding box center [1128, 21] width 497 height 39
drag, startPoint x: 989, startPoint y: 23, endPoint x: 735, endPoint y: 25, distance: 254.0
click at [761, 23] on div "[EMAIL_ADDRESS][DOMAIN_NAME] Everywhere Accounts Vendors Account Users Vendor U…" at bounding box center [770, 20] width 1262 height 40
paste input "57048537"
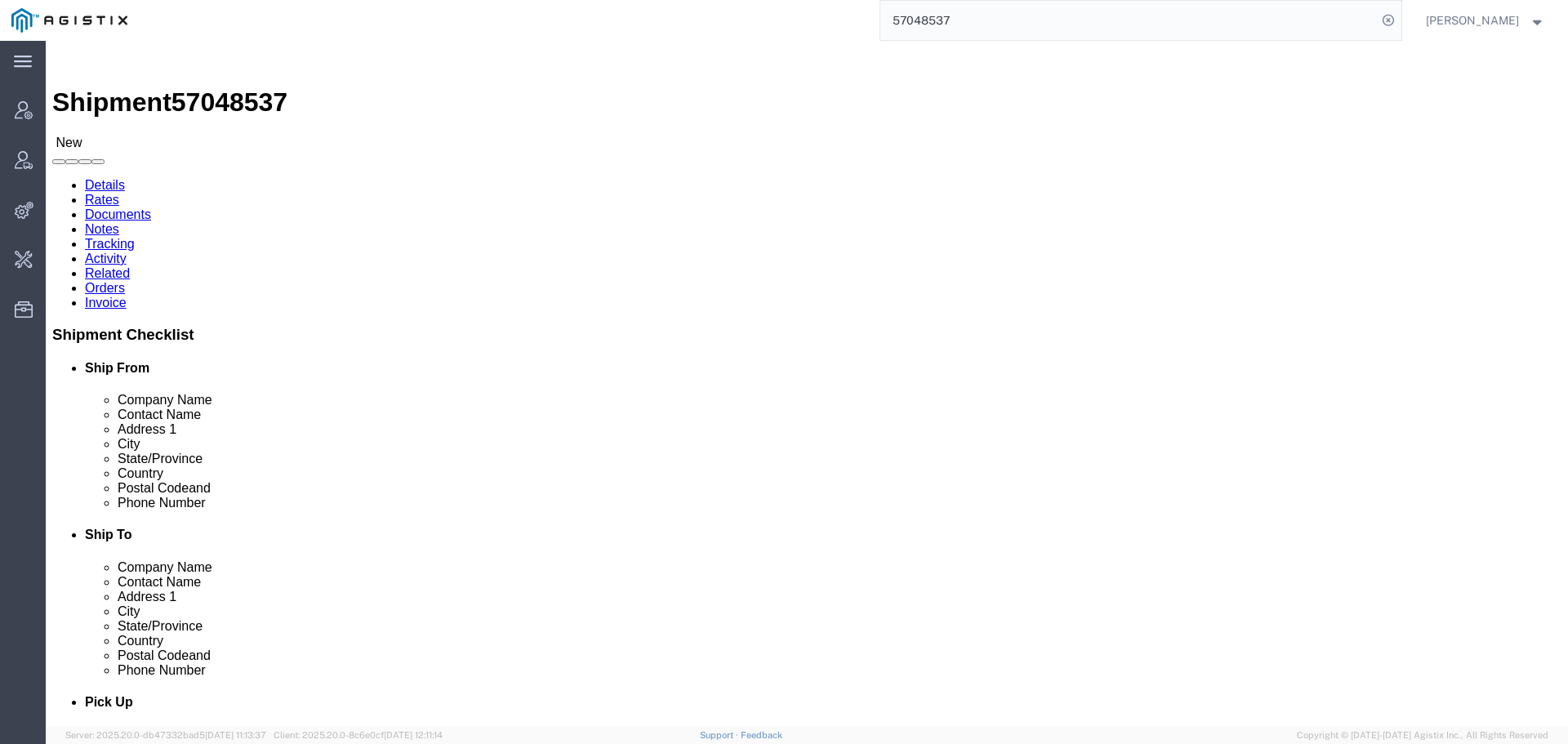
drag, startPoint x: 977, startPoint y: 25, endPoint x: 700, endPoint y: 17, distance: 277.1
click at [830, 18] on div "57048537" at bounding box center [770, 20] width 1262 height 40
type input "lkq"
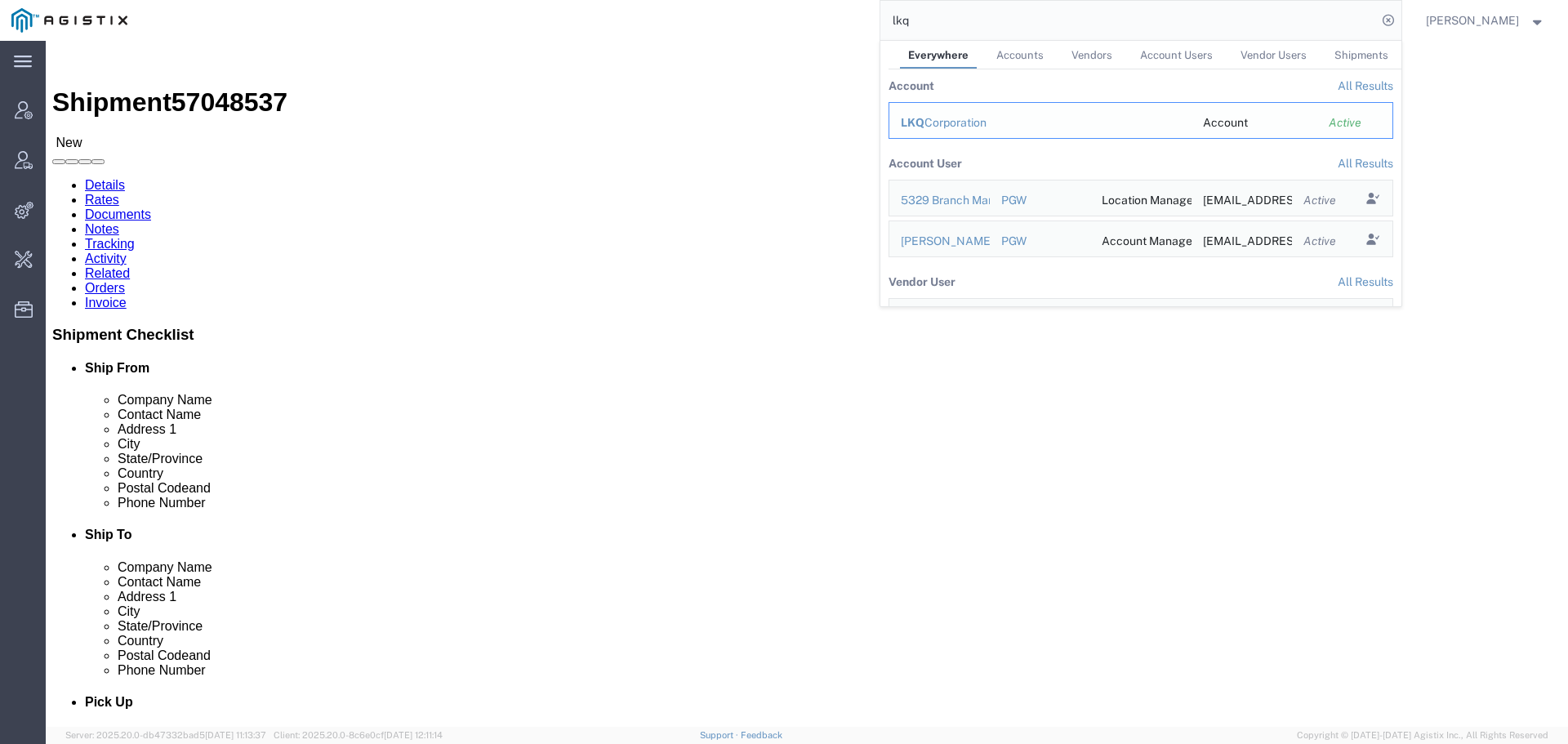
click at [924, 117] on span "LKQ" at bounding box center [913, 122] width 24 height 13
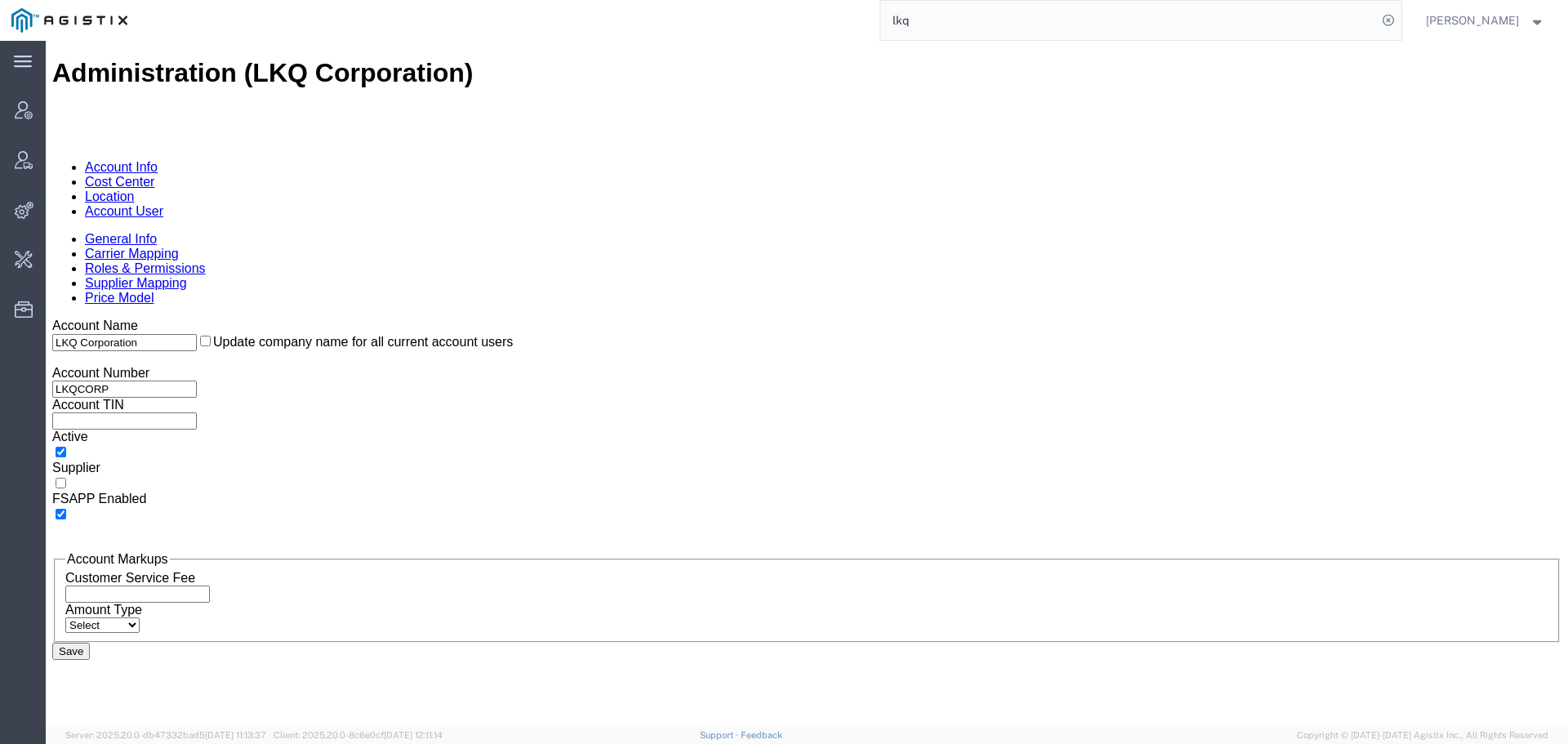
click at [164, 204] on link "Account User" at bounding box center [124, 211] width 79 height 14
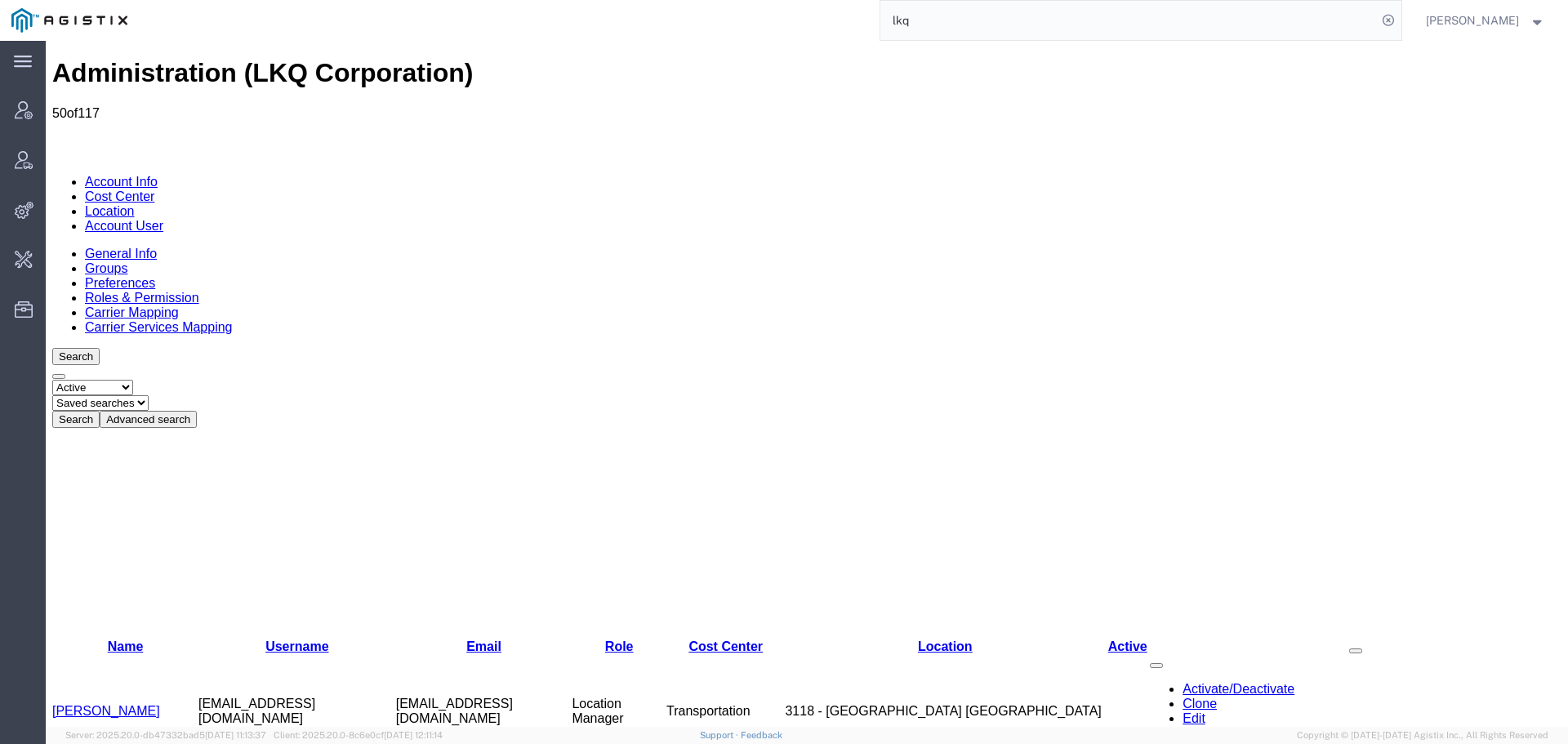
click at [197, 411] on button "Advanced search" at bounding box center [148, 419] width 98 height 17
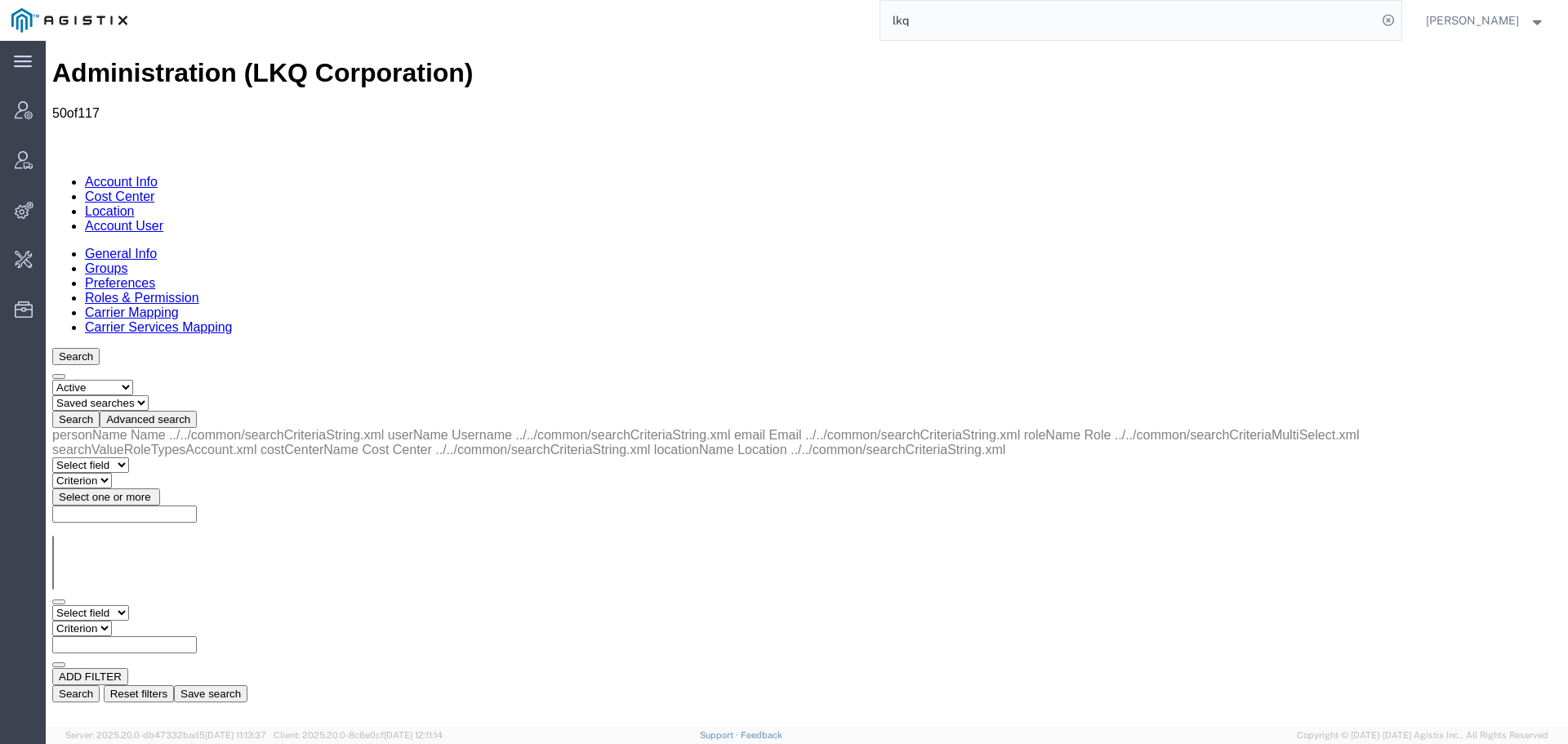
drag, startPoint x: 118, startPoint y: 246, endPoint x: 132, endPoint y: 252, distance: 15.2
click at [118, 605] on select "Select field Cost Center Email Location Name Role Username" at bounding box center [91, 613] width 77 height 16
select select "email"
click at [52, 605] on select "Select field Cost Center Email Location Name Role Username" at bounding box center [91, 613] width 77 height 16
click at [150, 621] on select "Criterion contains does not contain is is blank is not blank starts with" at bounding box center [101, 629] width 98 height 16
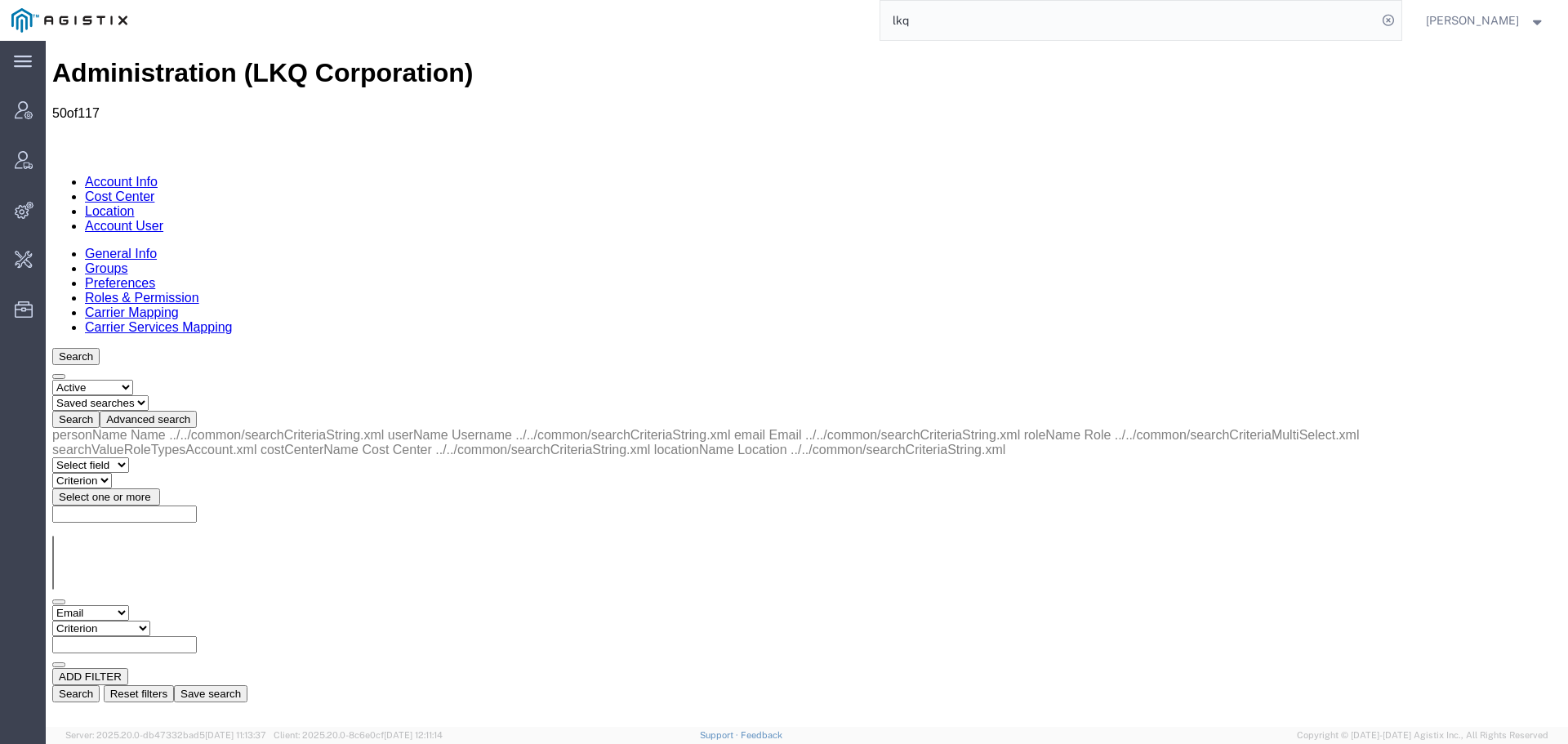
select select "contains"
click at [150, 621] on select "Criterion contains does not contain is is blank is not blank starts with" at bounding box center [101, 629] width 98 height 16
click at [197, 637] on input "text" at bounding box center [124, 644] width 145 height 17
paste input "57048537"
drag, startPoint x: 395, startPoint y: 245, endPoint x: 68, endPoint y: 245, distance: 327.0
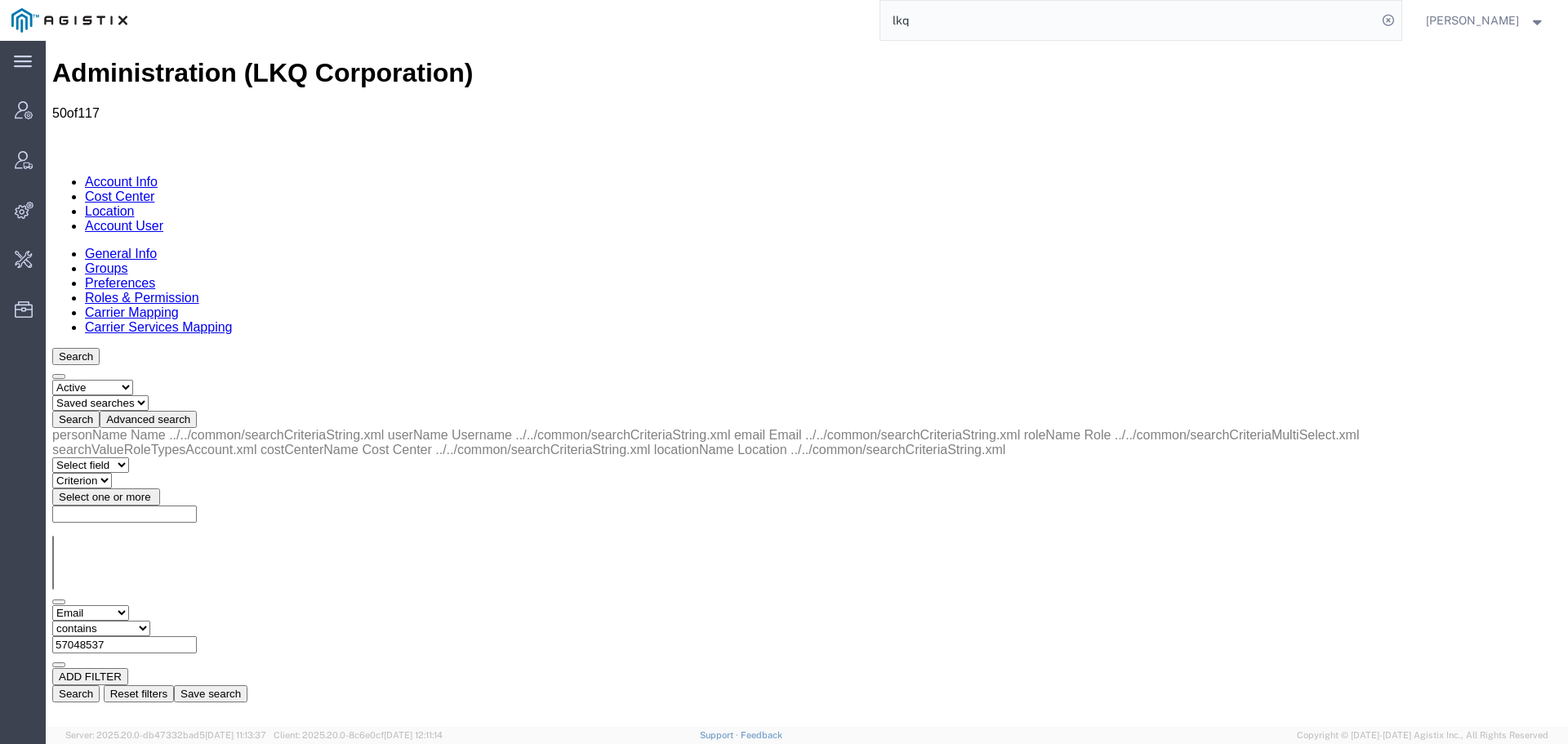
click at [68, 605] on div "Select field Cost Center Email Location Name Role Username Criterion contains d…" at bounding box center [806, 637] width 1509 height 63
type input "jjparker"
click at [100, 685] on button "Search" at bounding box center [76, 693] width 47 height 17
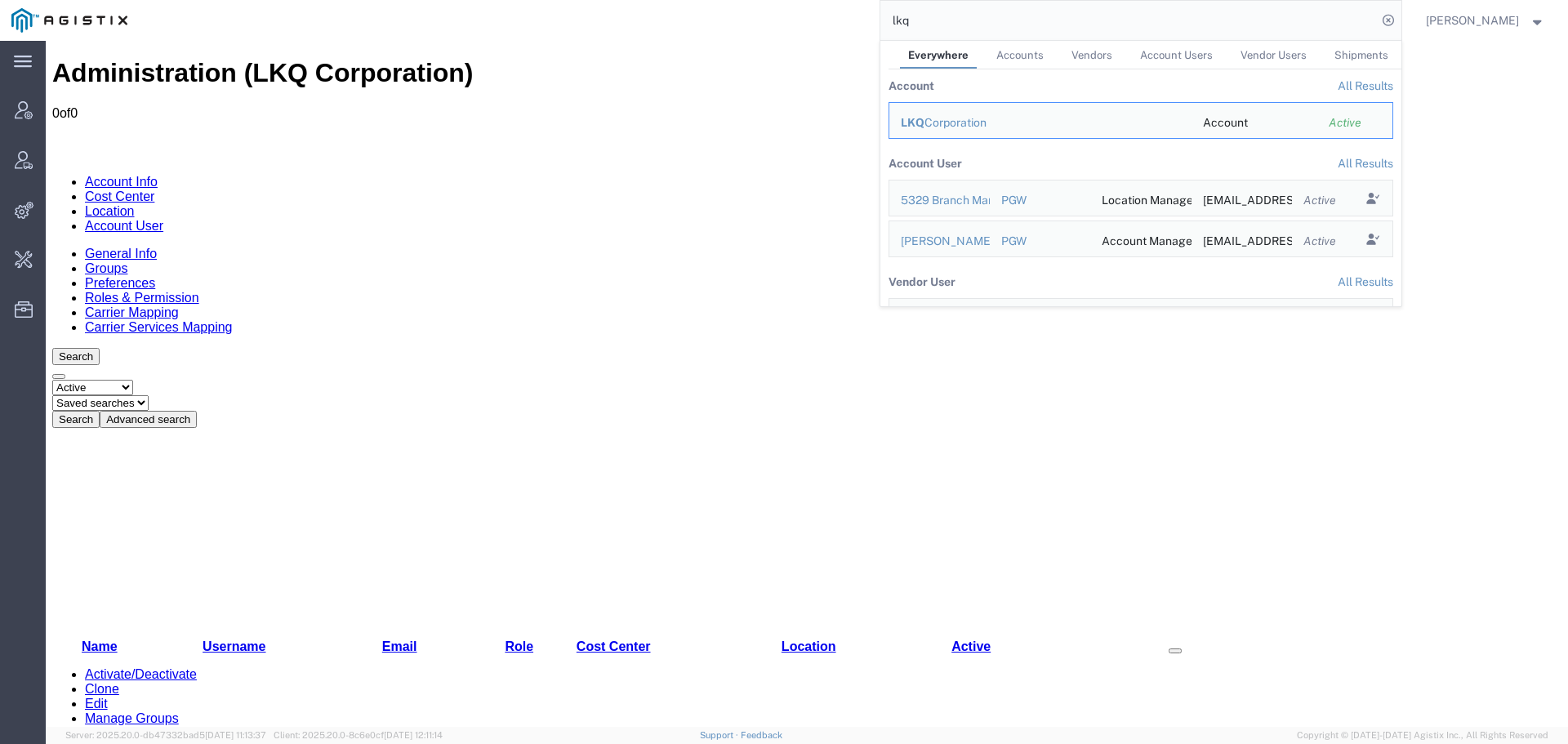
drag, startPoint x: 1027, startPoint y: 23, endPoint x: 878, endPoint y: 27, distance: 149.1
click at [878, 27] on div "lkq Everywhere Accounts Vendors Account Users Vendor Users Shipments Account Al…" at bounding box center [770, 20] width 1262 height 40
paste input "[EMAIL_ADDRESS][DOMAIN_NAME]"
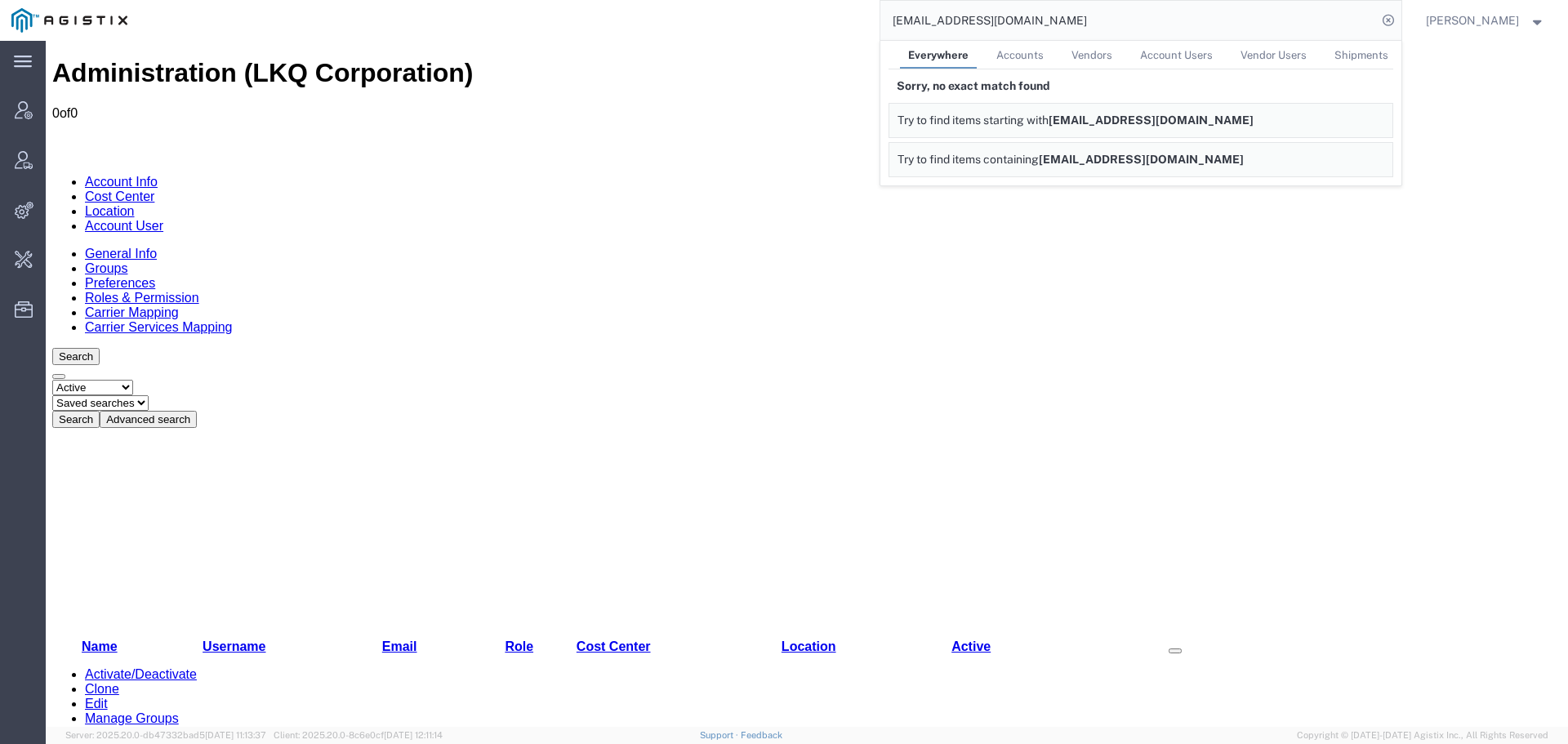
drag, startPoint x: 1099, startPoint y: 58, endPoint x: 656, endPoint y: 48, distance: 443.1
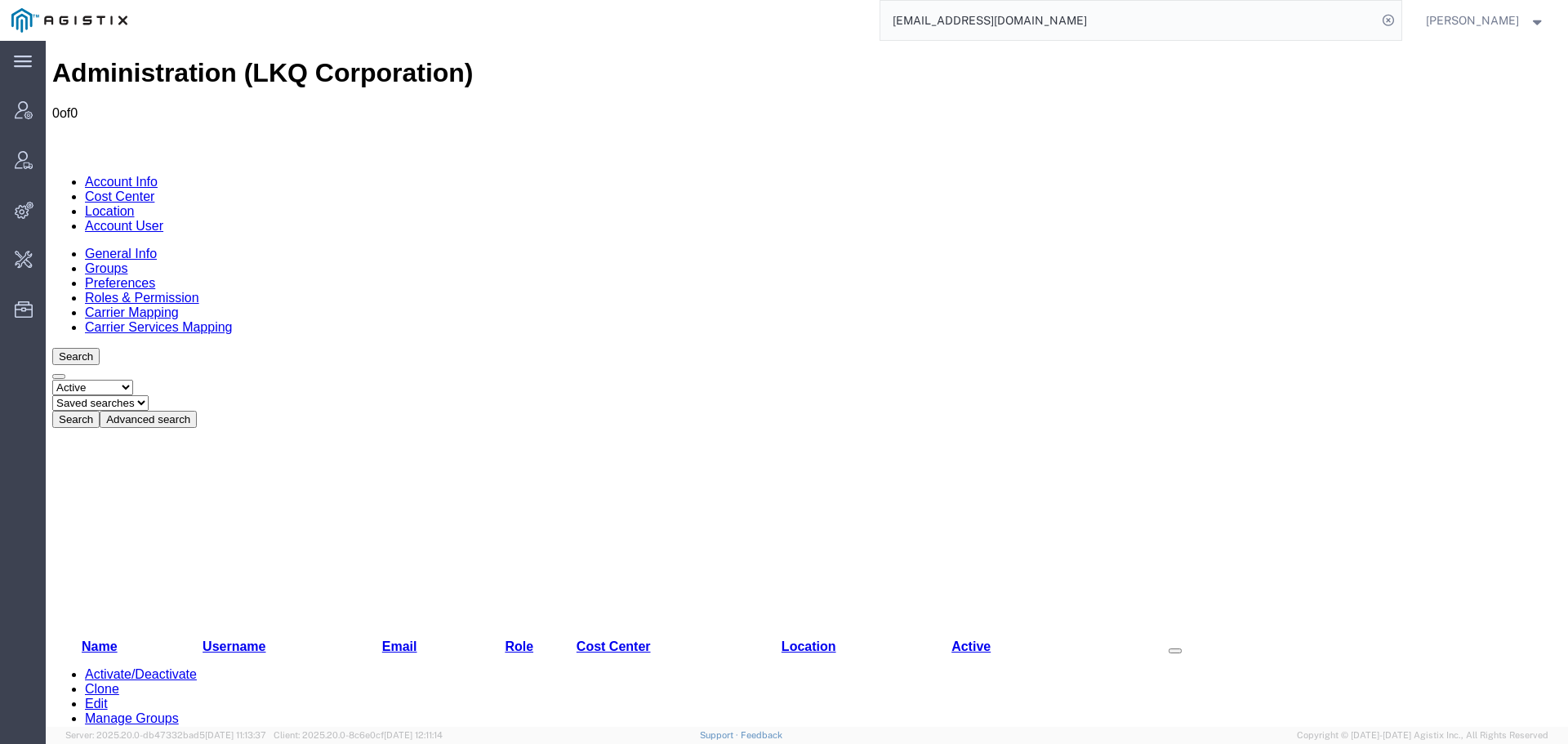
click at [1036, 23] on input "[EMAIL_ADDRESS][DOMAIN_NAME]" at bounding box center [1128, 21] width 497 height 39
paste input "57048772"
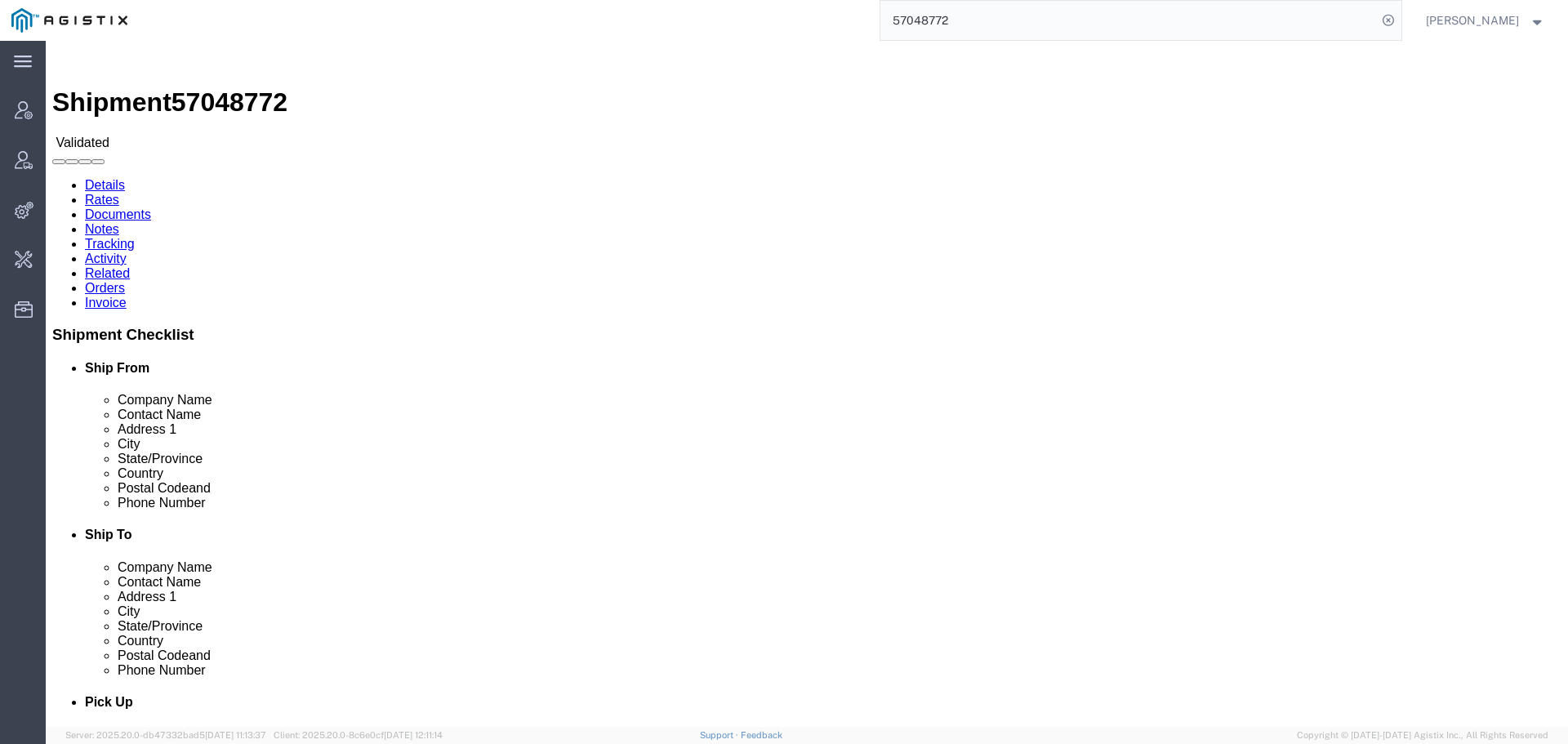
click link "Activity"
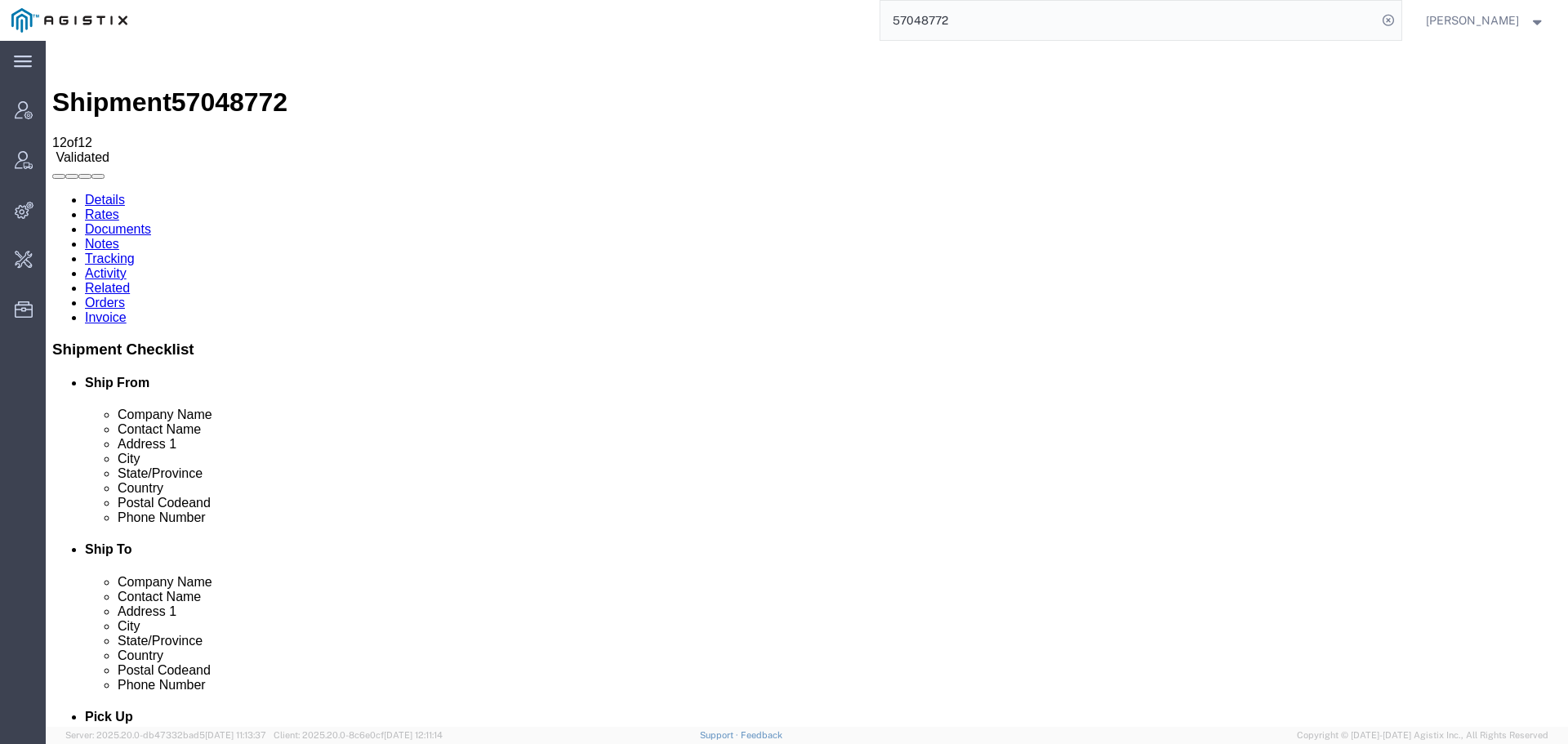
click at [100, 193] on link "Details" at bounding box center [104, 200] width 40 height 14
click p "Pieces: 55.00 Each"
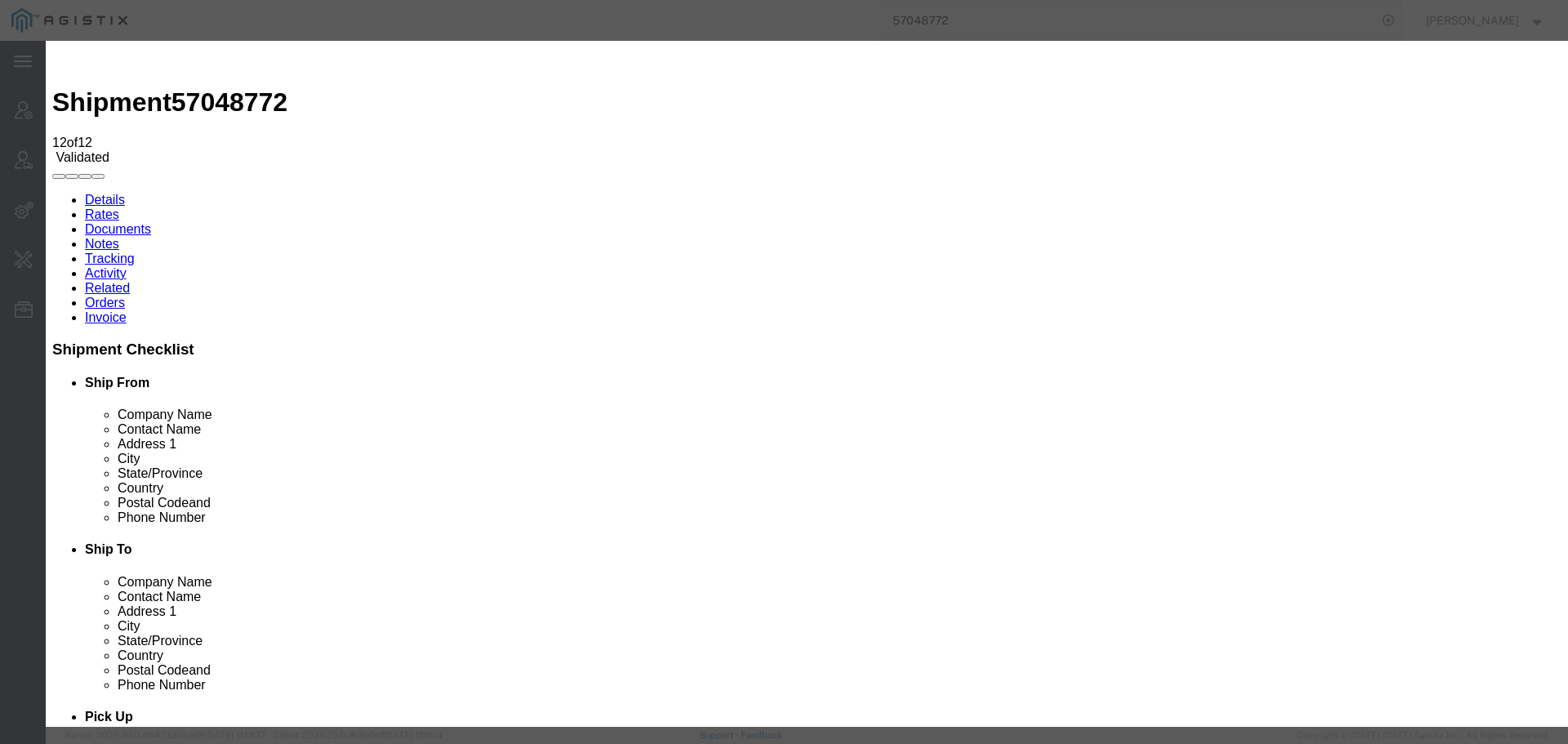
click button "button"
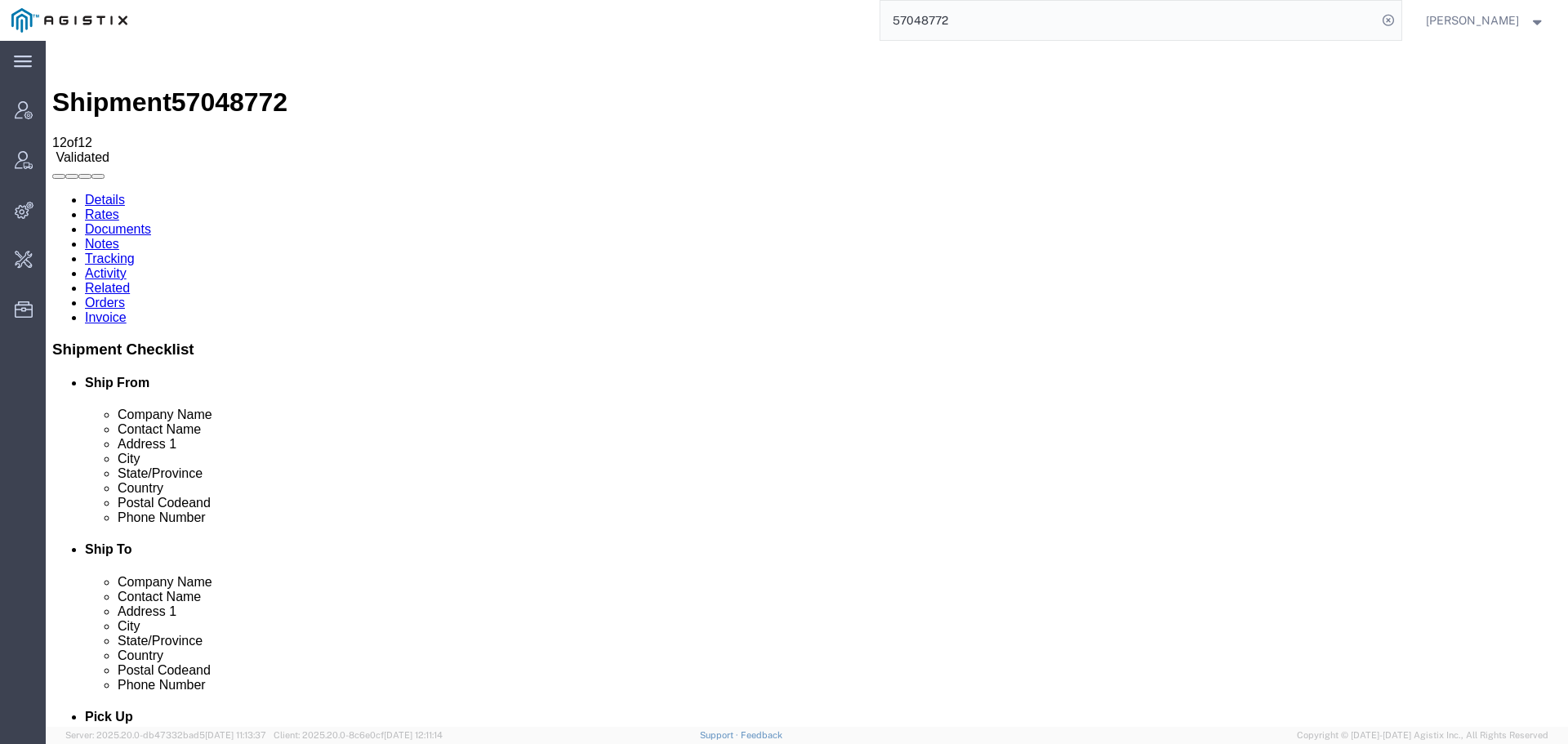
click link "Activity"
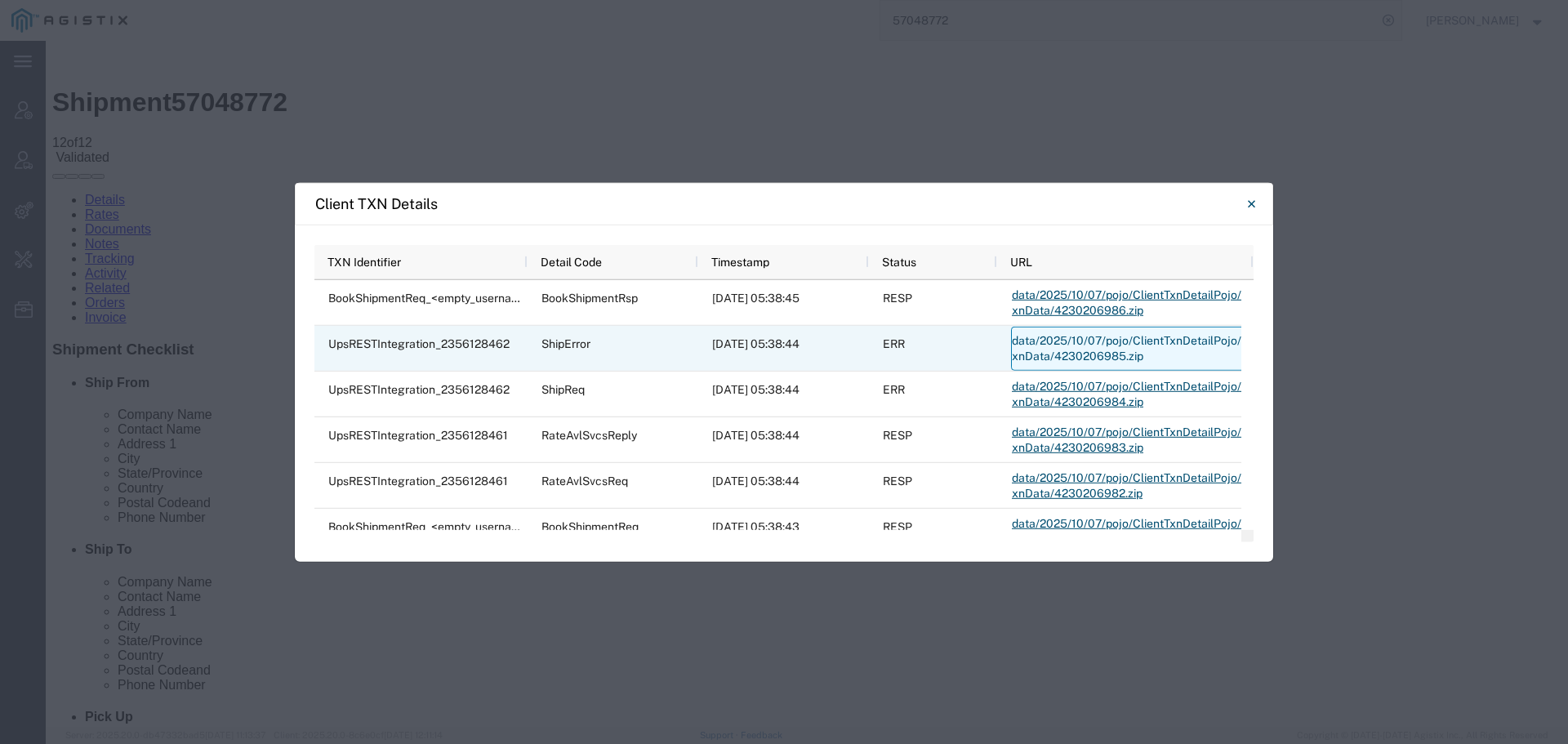
click at [1082, 351] on link "data/2025/10/07/pojo/ClientTxnDetailPojo/txnData/4230206985.zip" at bounding box center [1128, 348] width 236 height 44
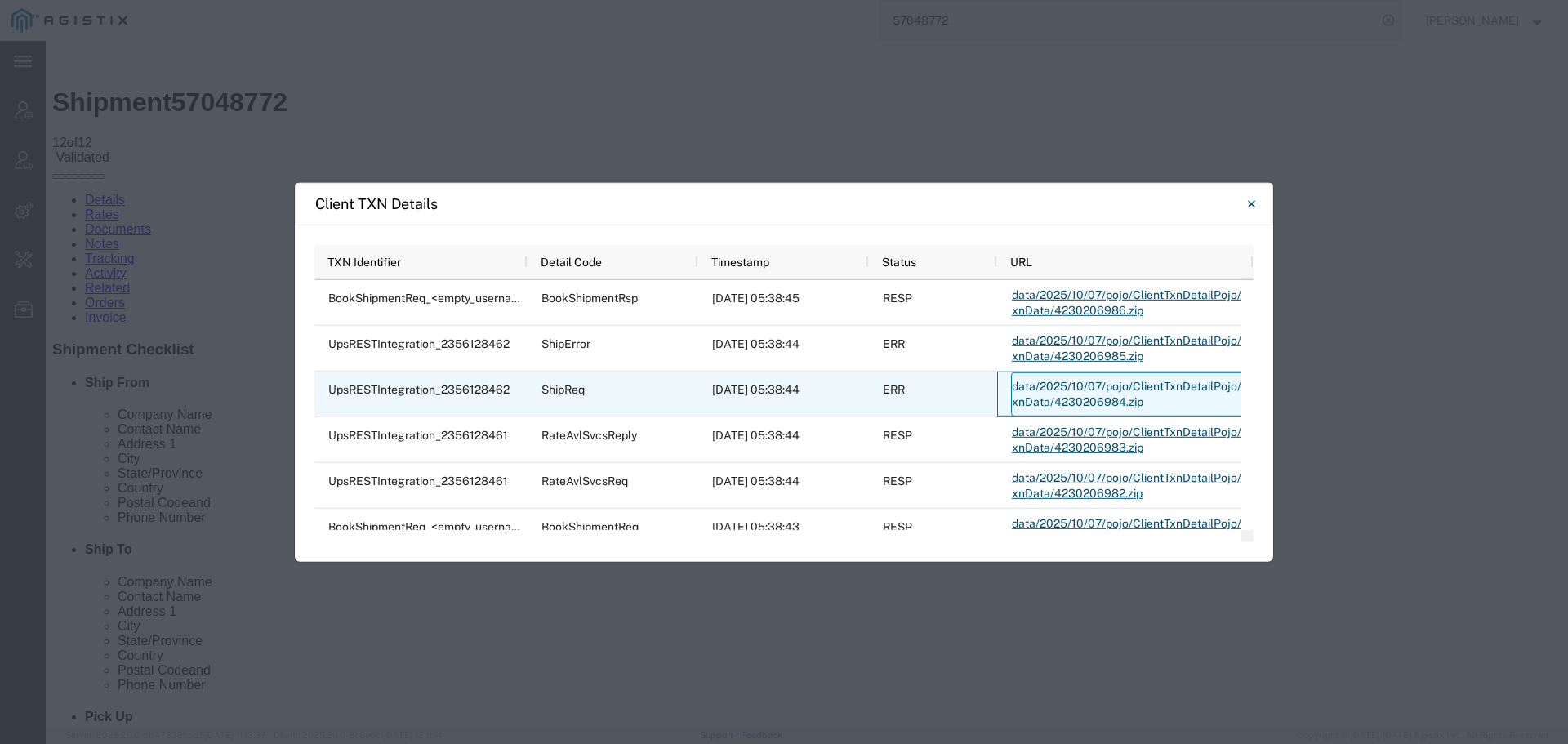
click at [1086, 399] on link "data/2025/10/07/pojo/ClientTxnDetailPojo/txnData/4230206984.zip" at bounding box center [1128, 393] width 236 height 44
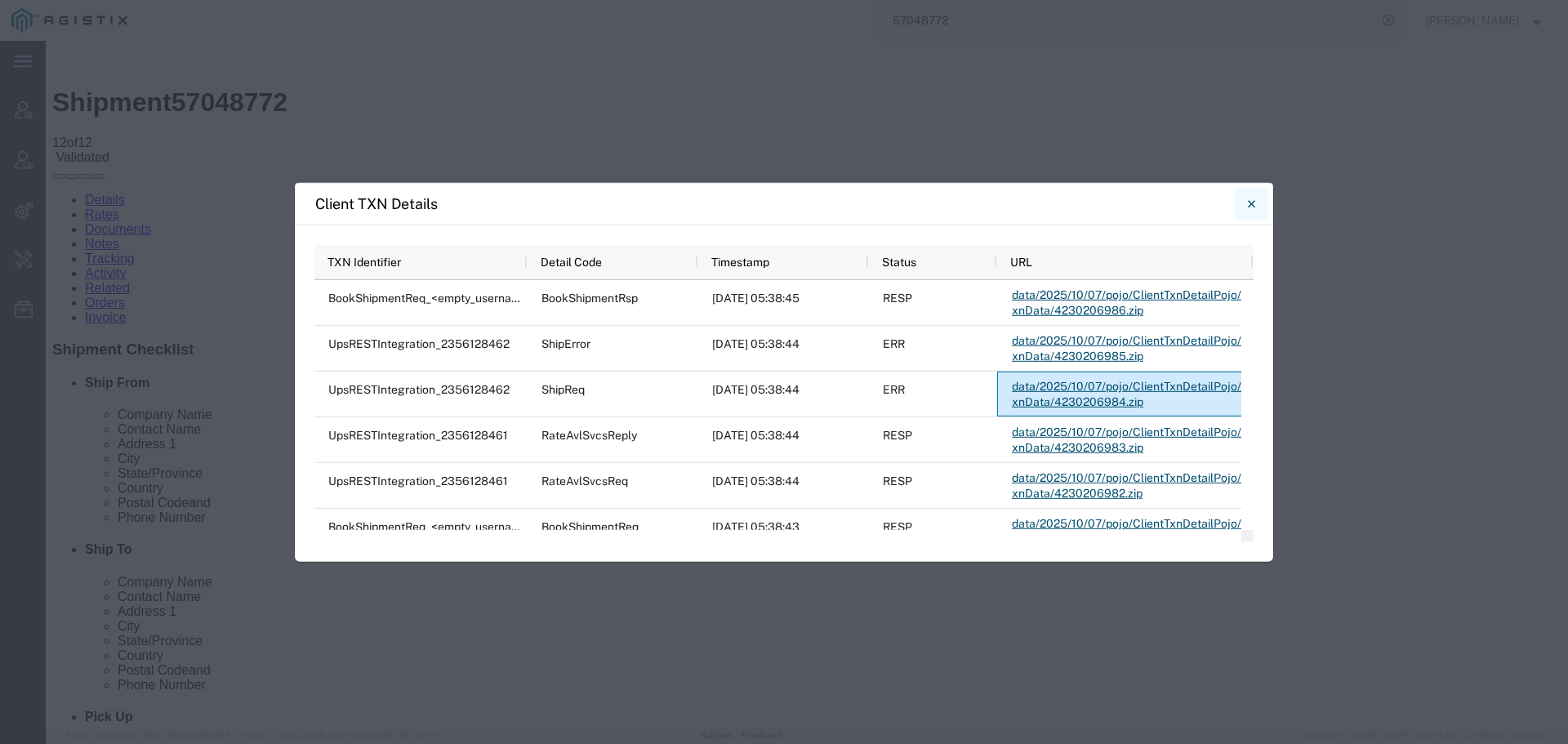
click at [1258, 207] on button "Close" at bounding box center [1251, 203] width 33 height 33
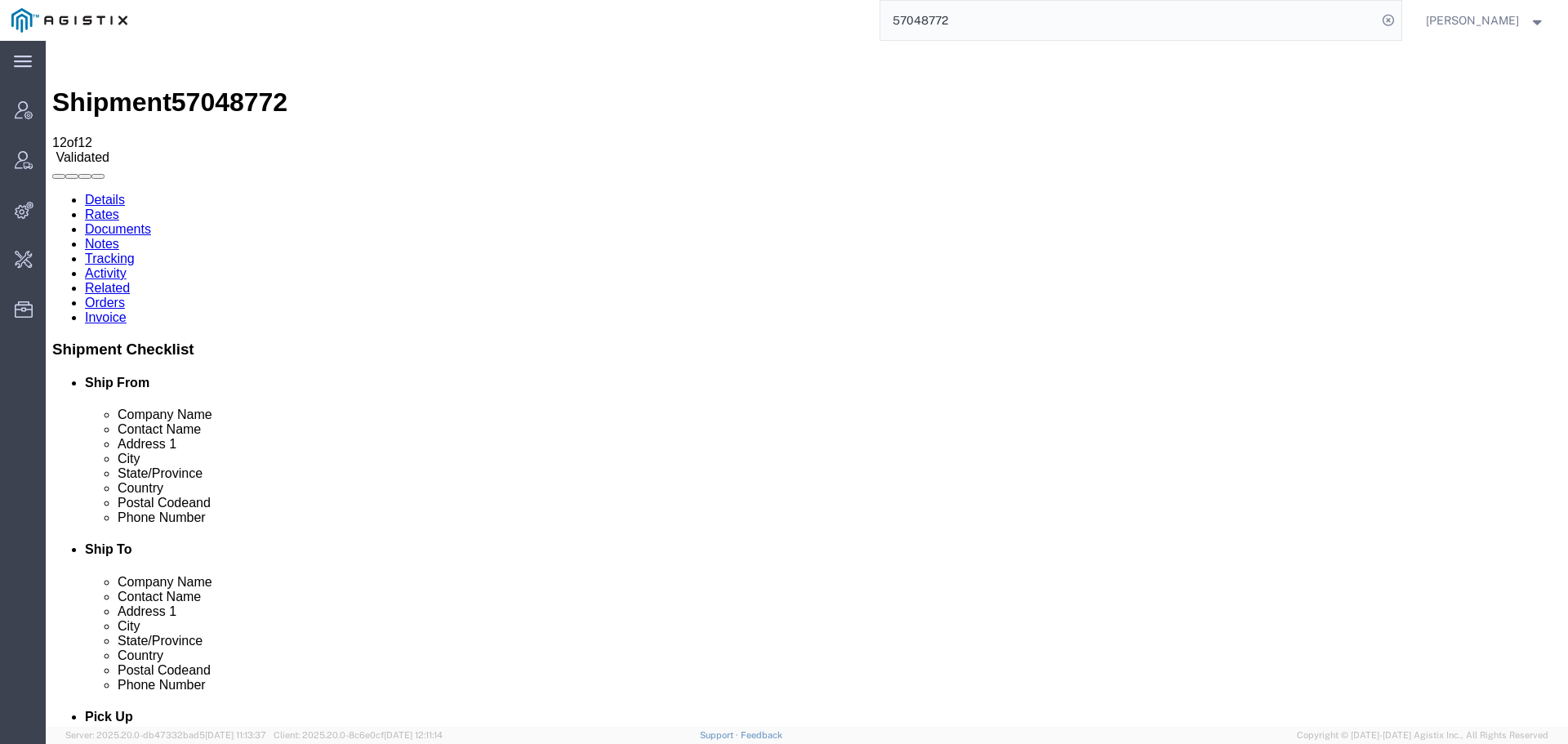
drag, startPoint x: 857, startPoint y: 38, endPoint x: 834, endPoint y: 38, distance: 23.0
click at [848, 38] on div "57048772" at bounding box center [770, 20] width 1262 height 40
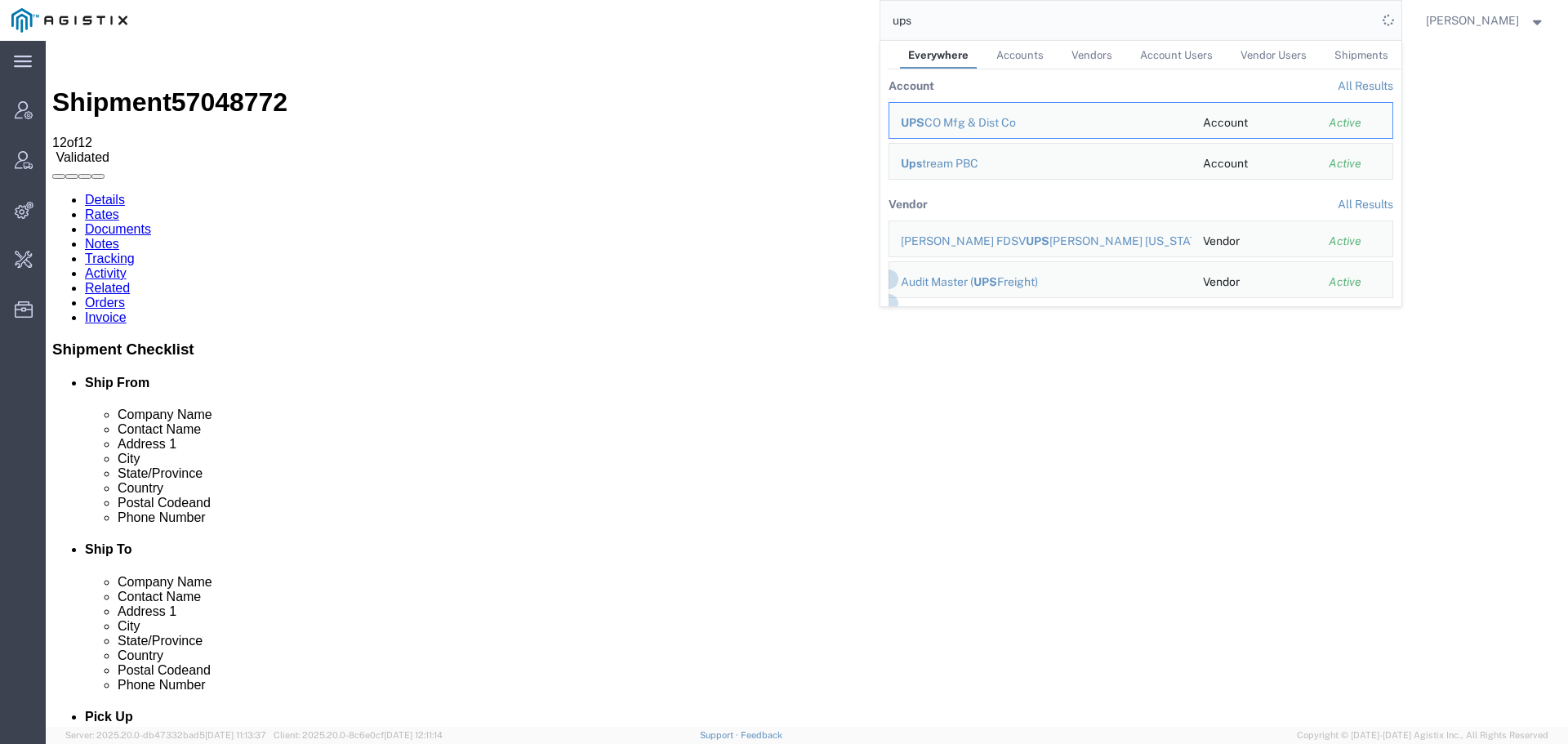
click at [1101, 49] on span "Vendors" at bounding box center [1091, 55] width 40 height 12
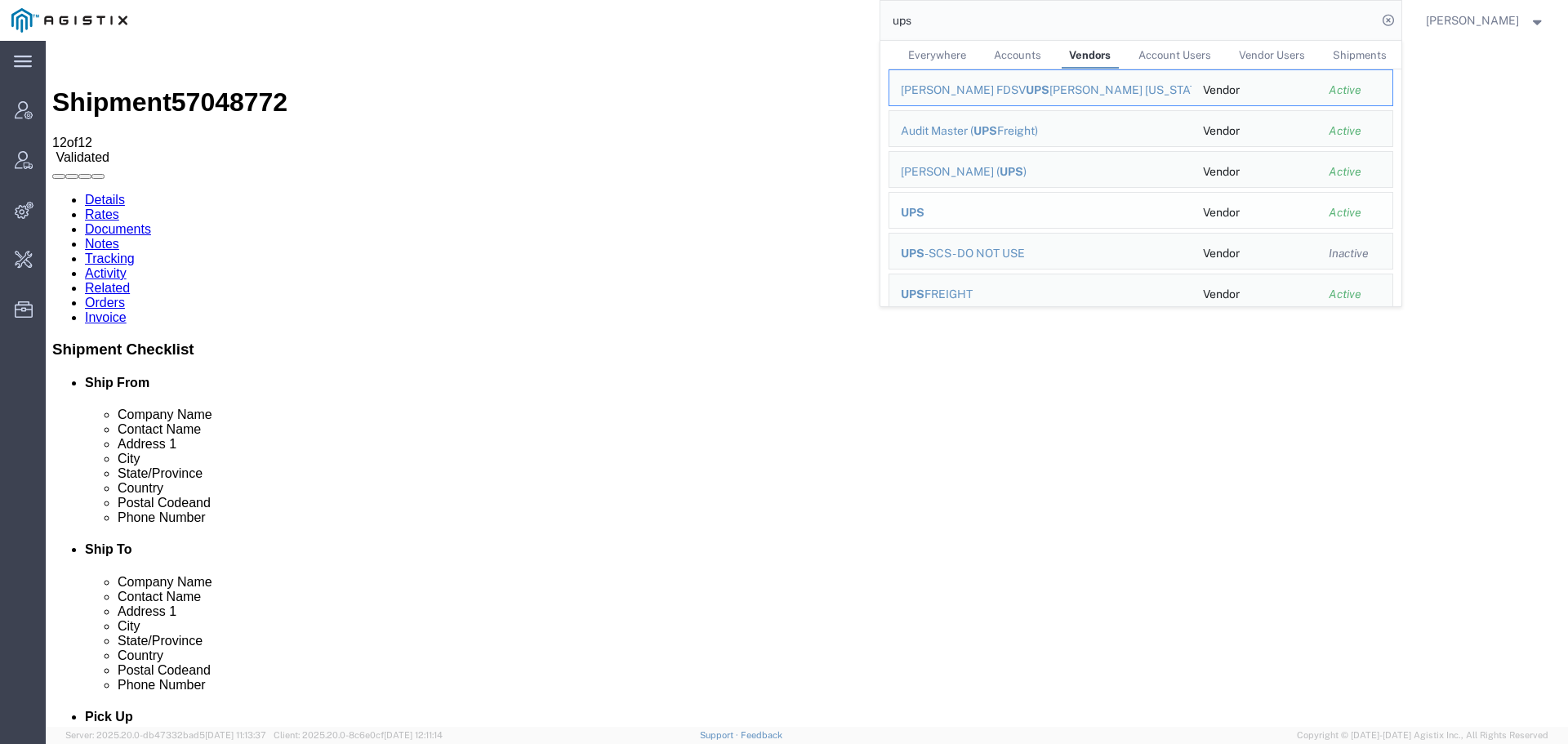
click at [924, 211] on span "UPS" at bounding box center [913, 212] width 24 height 13
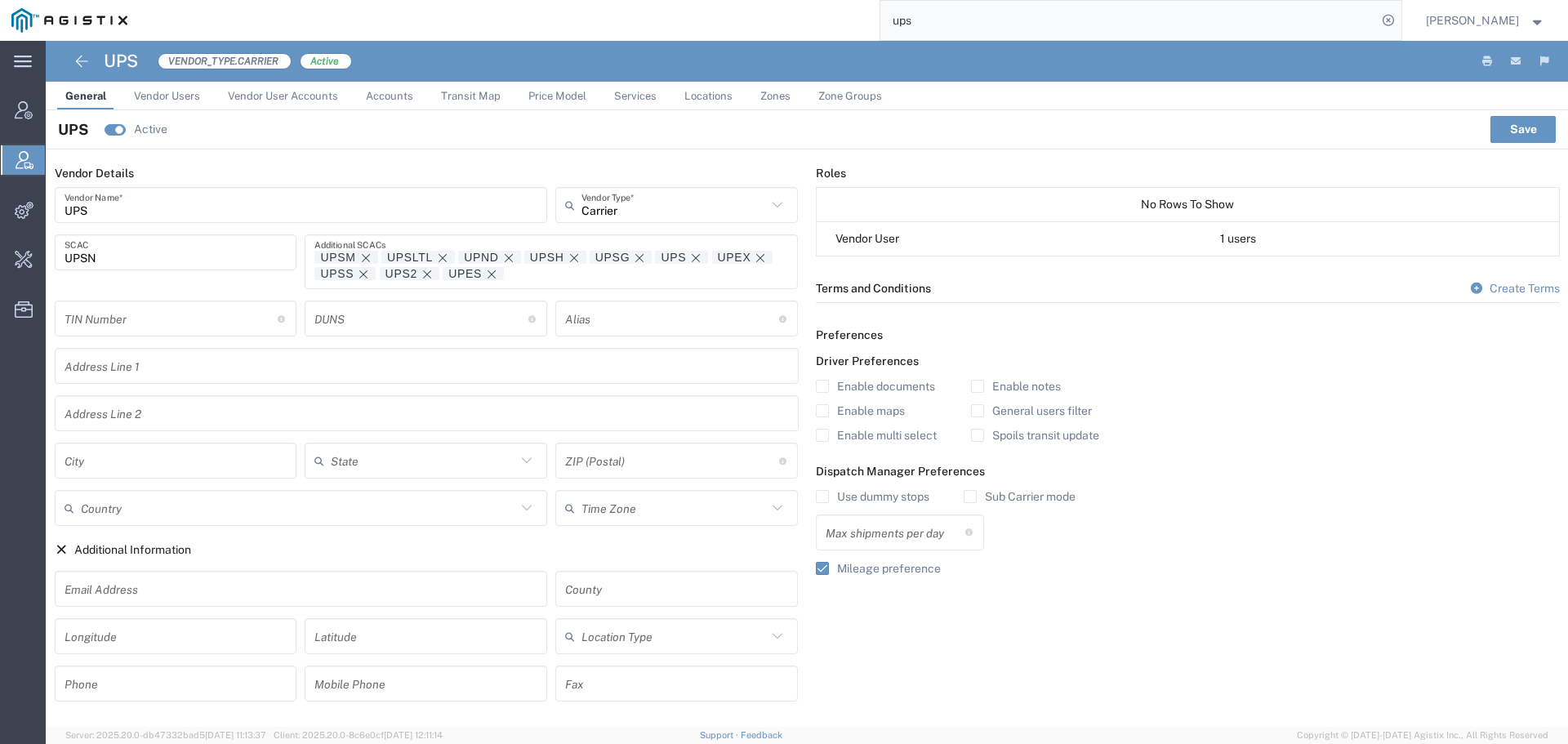
click at [640, 93] on span "Services" at bounding box center [635, 96] width 42 height 12
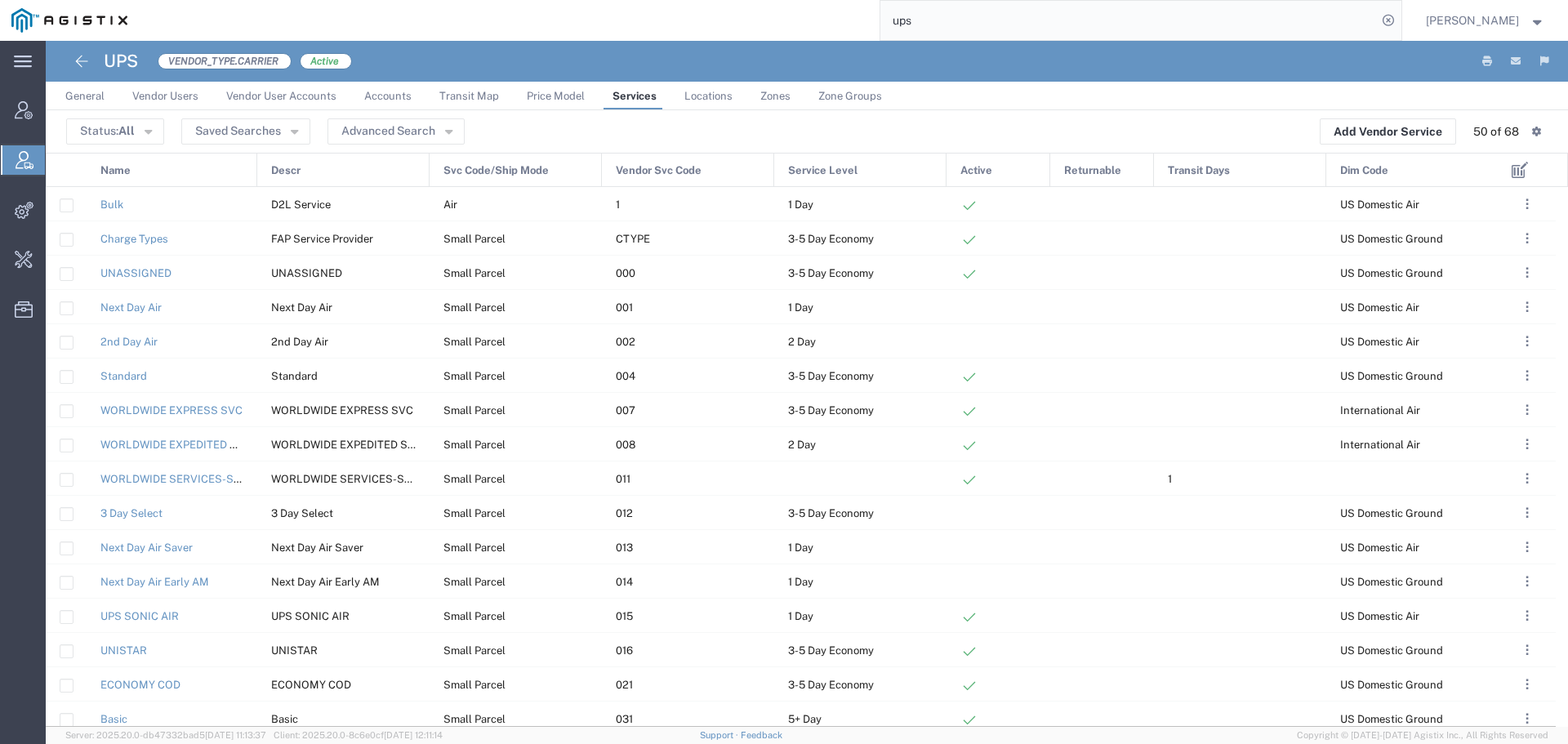
click at [639, 169] on span "Vendor Svc Code" at bounding box center [658, 170] width 86 height 34
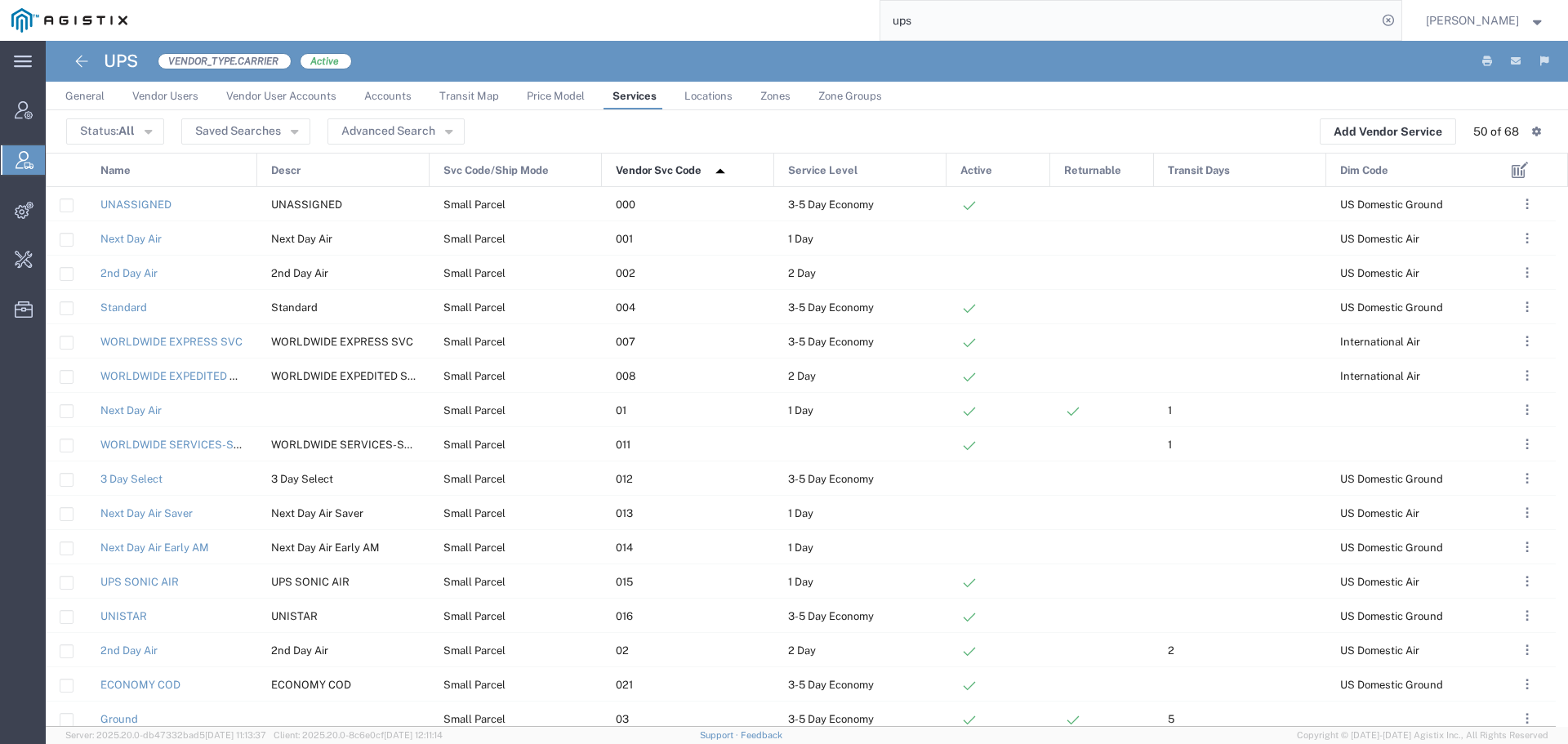
drag, startPoint x: 1007, startPoint y: 9, endPoint x: 762, endPoint y: 29, distance: 245.8
click at [765, 29] on div "ups" at bounding box center [770, 20] width 1262 height 40
type input "syneos"
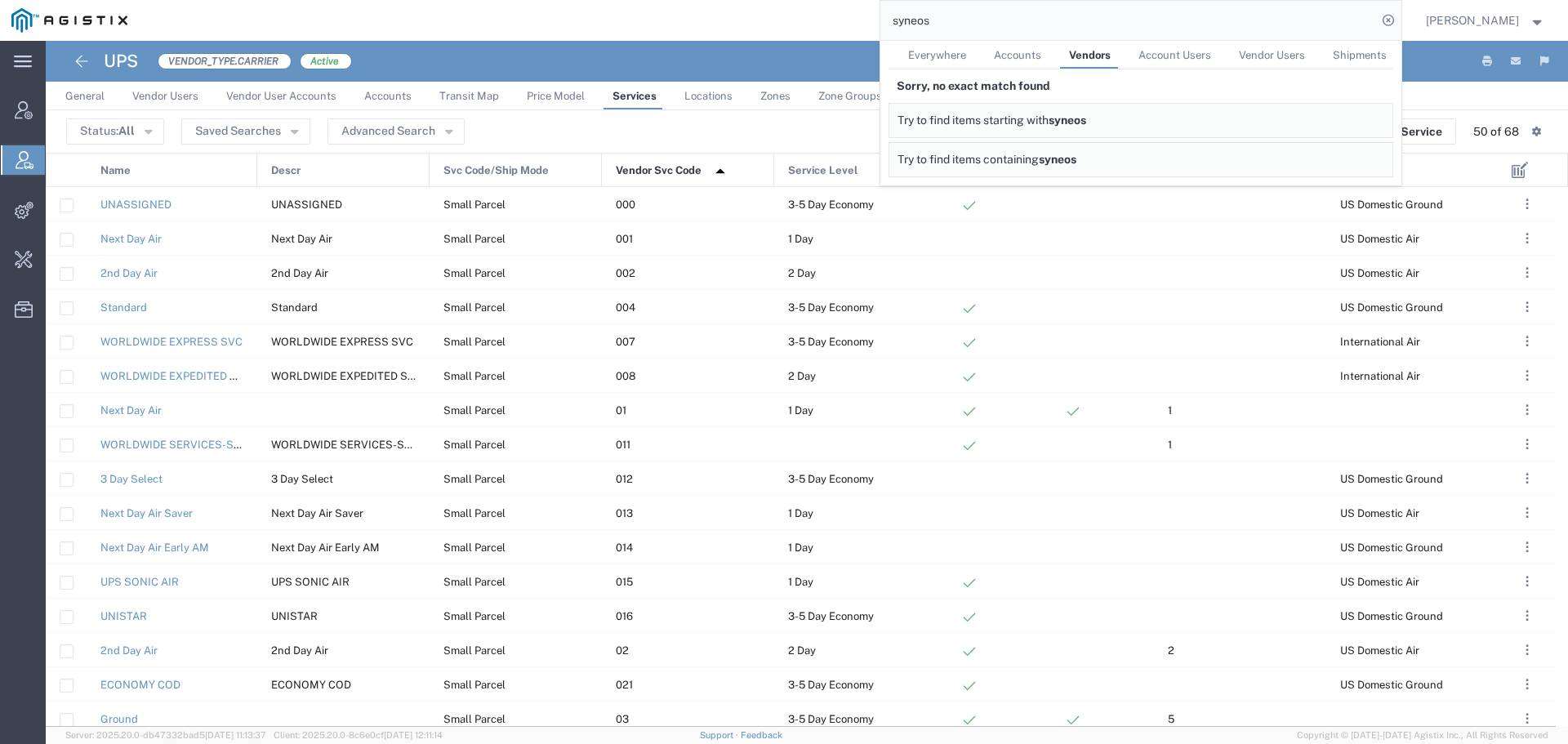
click at [950, 51] on span "Everywhere" at bounding box center [936, 55] width 58 height 12
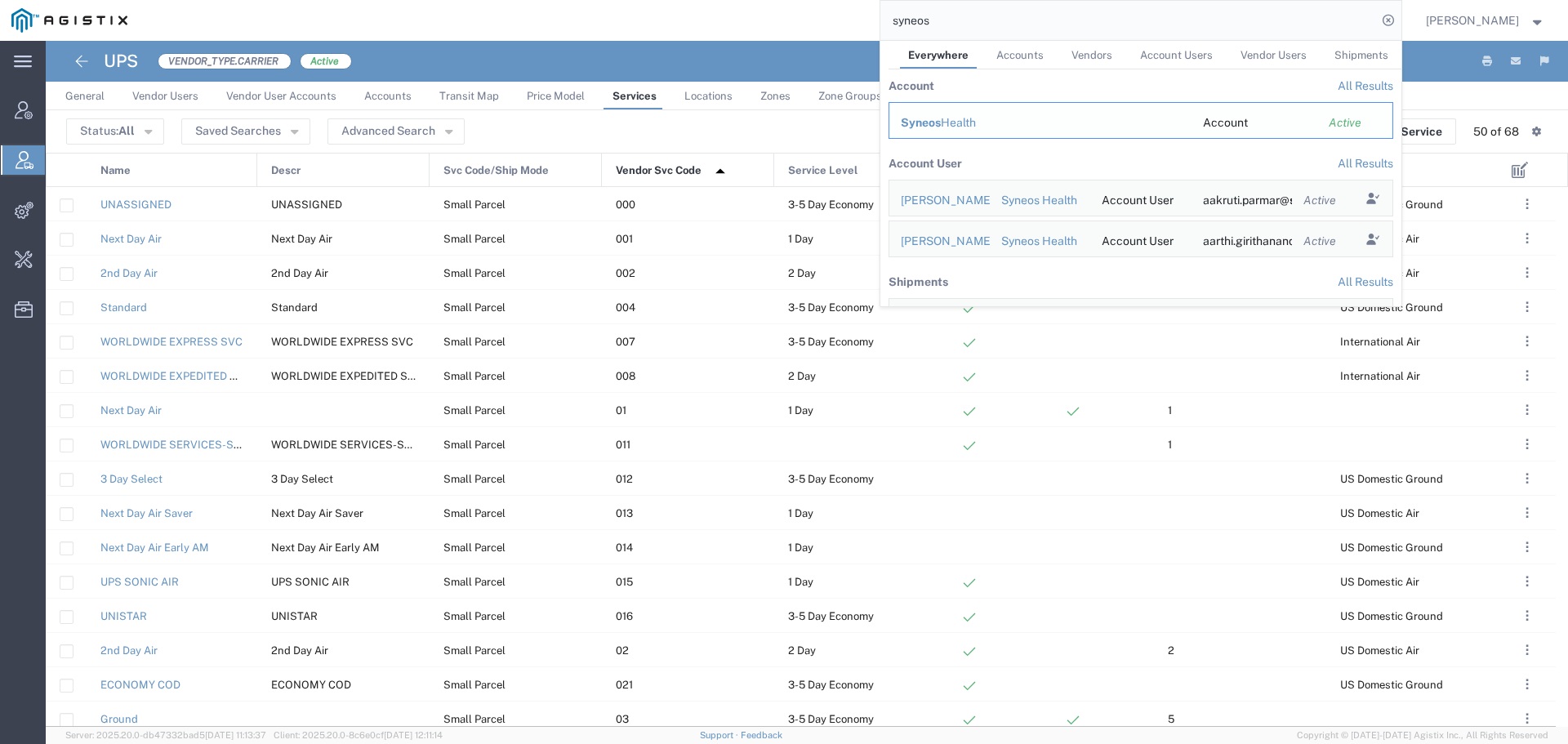
click at [941, 120] on span "Syneos" at bounding box center [920, 122] width 40 height 13
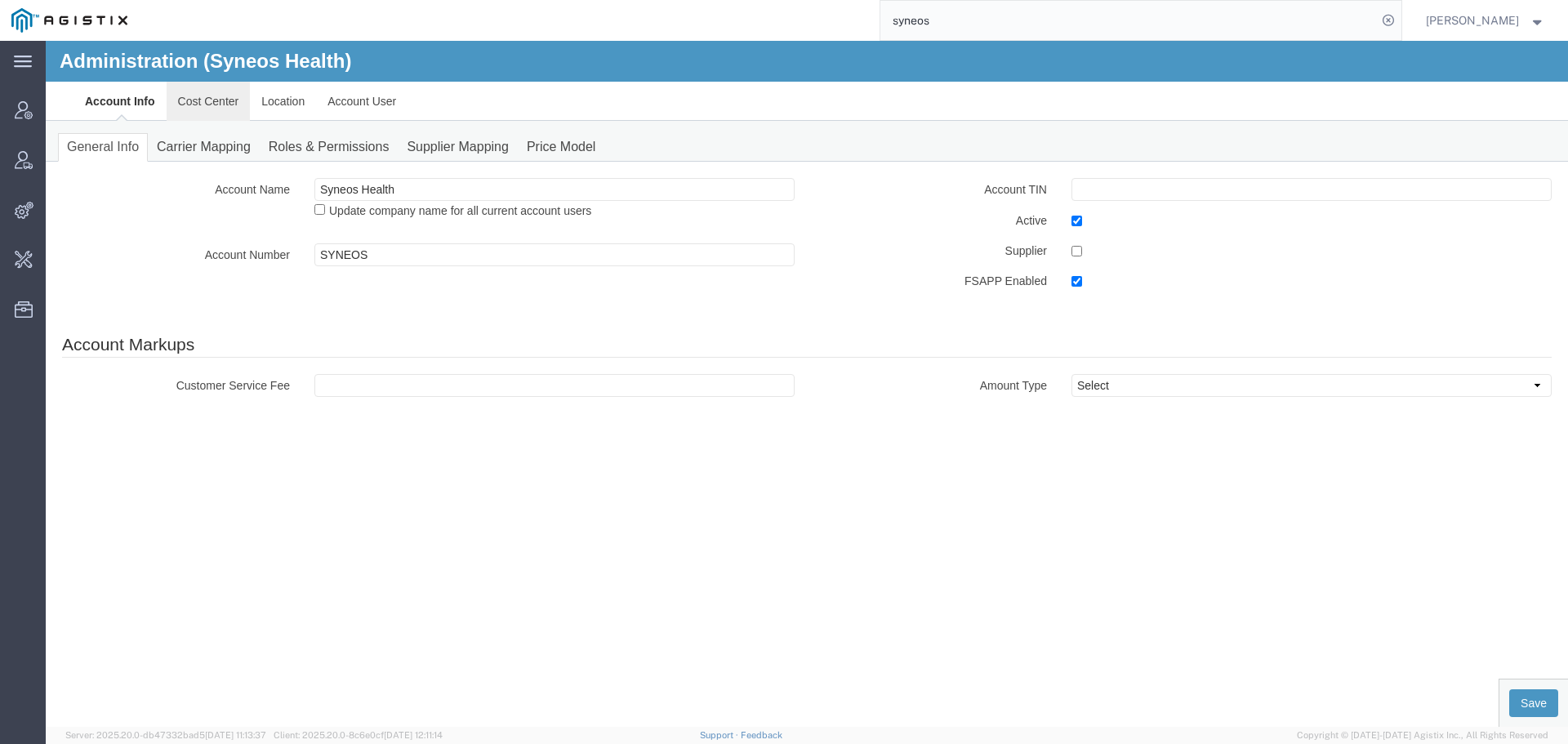
drag, startPoint x: 214, startPoint y: 95, endPoint x: 251, endPoint y: 95, distance: 37.0
click at [214, 95] on link "Cost Center" at bounding box center [208, 101] width 84 height 39
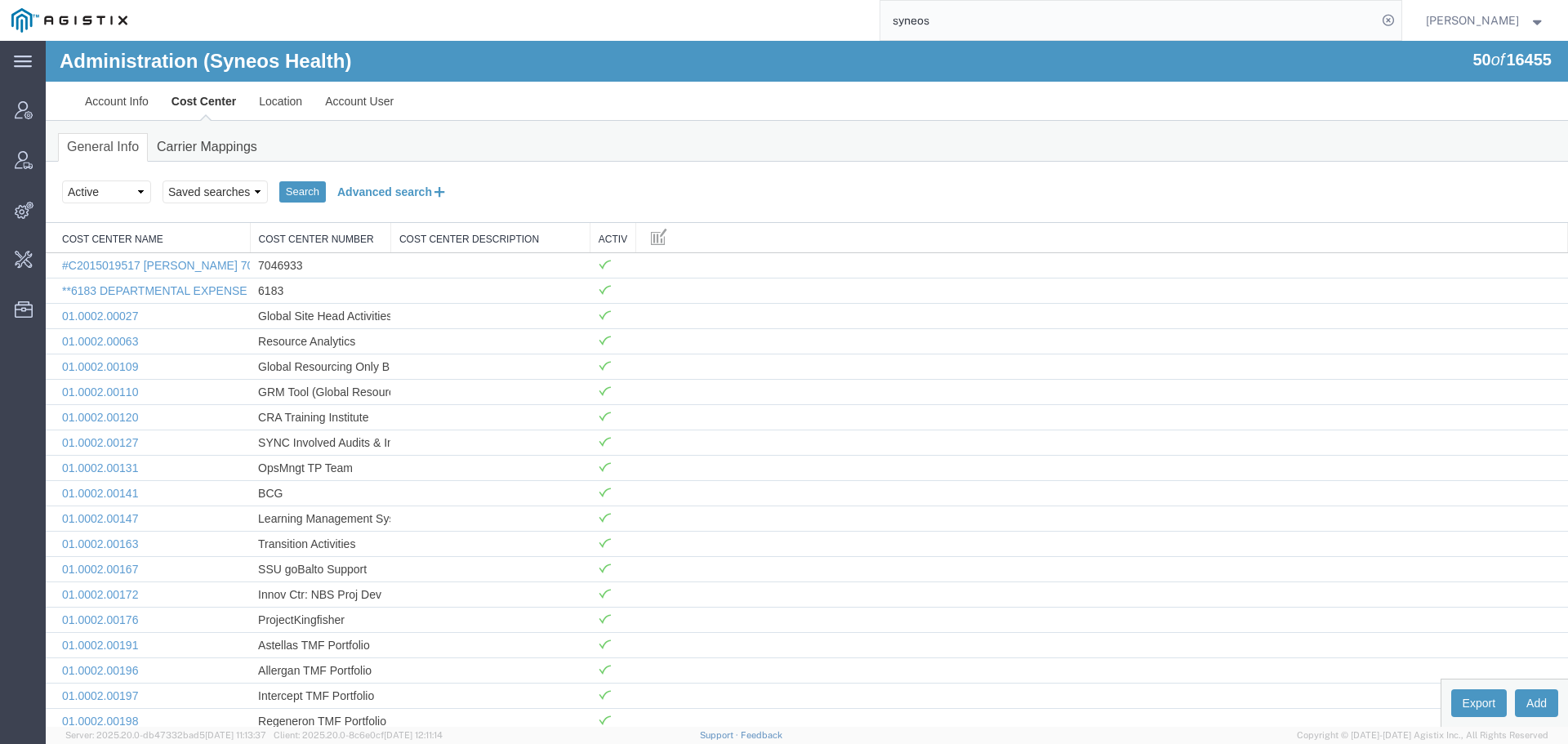
click at [384, 188] on button "Advanced search" at bounding box center [392, 192] width 133 height 28
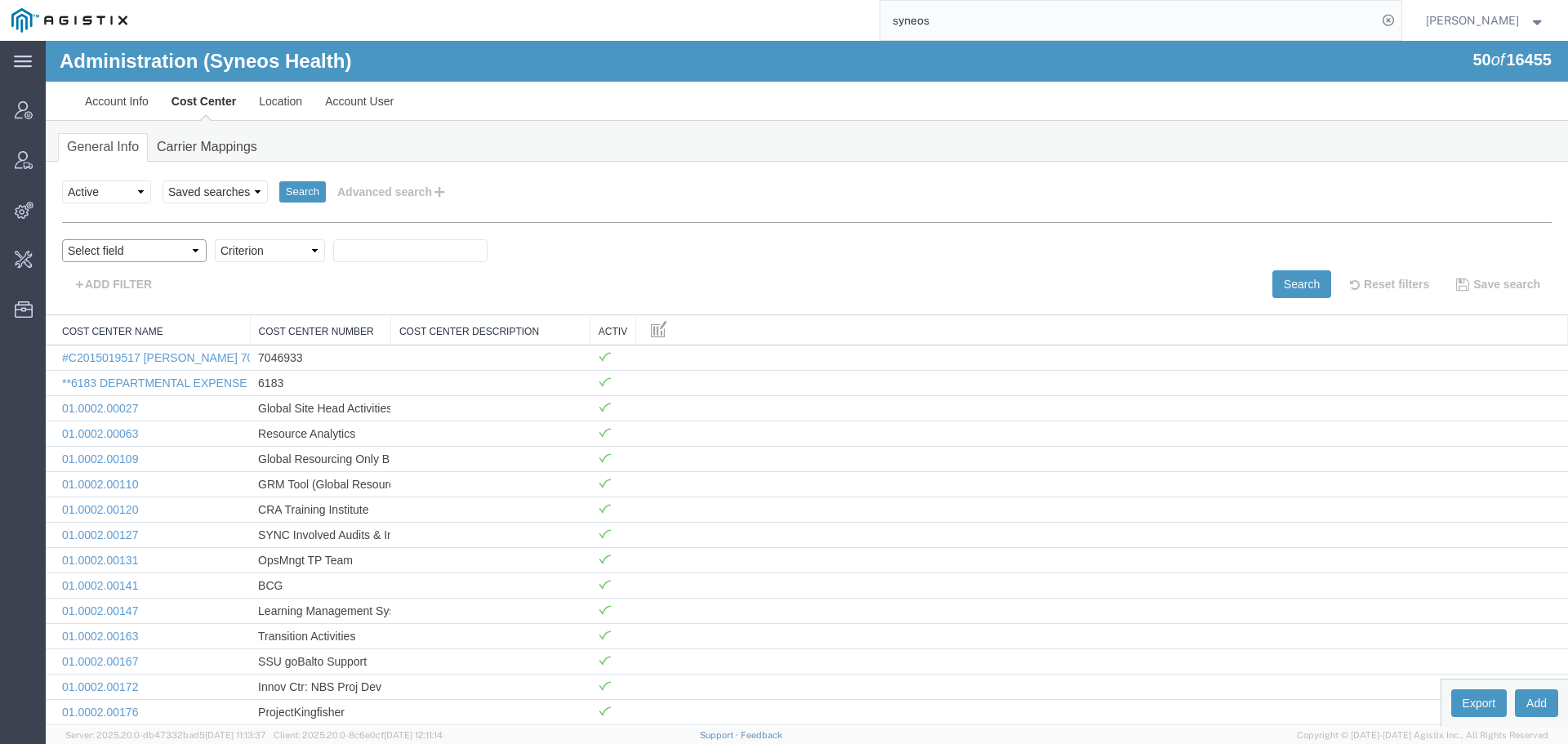
click at [160, 244] on select "Select field Cost Center Description Cost Center Name Cost Center Number" at bounding box center [134, 250] width 145 height 23
select select "costCenterName"
click at [62, 239] on select "Select field Cost Center Description Cost Center Name Cost Center Number" at bounding box center [134, 250] width 145 height 23
click at [251, 248] on select "Criterion contains does not contain is is blank is not blank starts with" at bounding box center [270, 250] width 110 height 23
select select "contains"
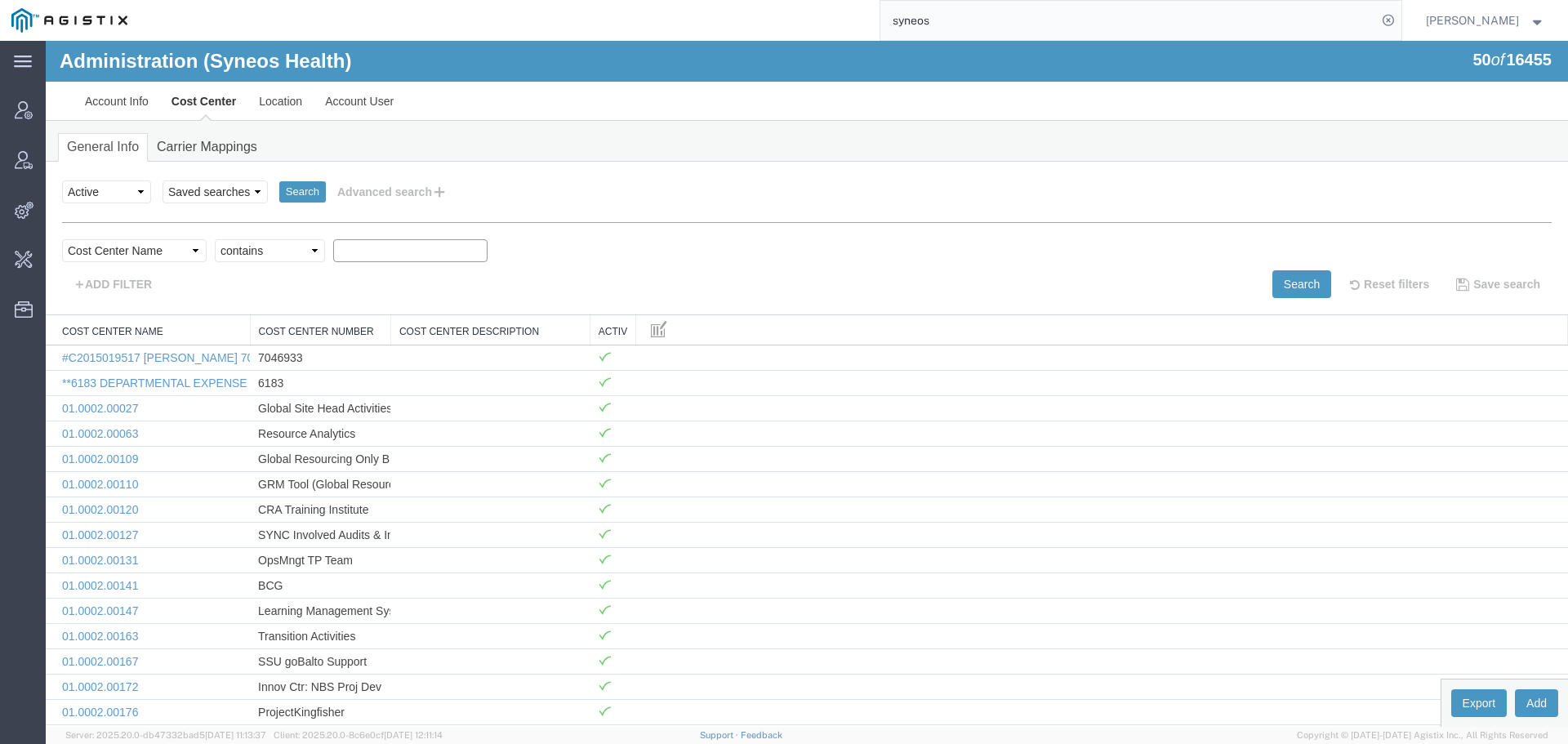
click at [215, 239] on select "Criterion contains does not contain is is blank is not blank starts with" at bounding box center [270, 250] width 110 height 23
click at [383, 255] on input "text" at bounding box center [410, 250] width 155 height 23
type input "7073126"
click at [1290, 298] on div "Search Select status Active All Inactive Saved searches Search Advanced search …" at bounding box center [806, 238] width 1523 height 154
click at [1285, 279] on button "Search" at bounding box center [1302, 284] width 59 height 28
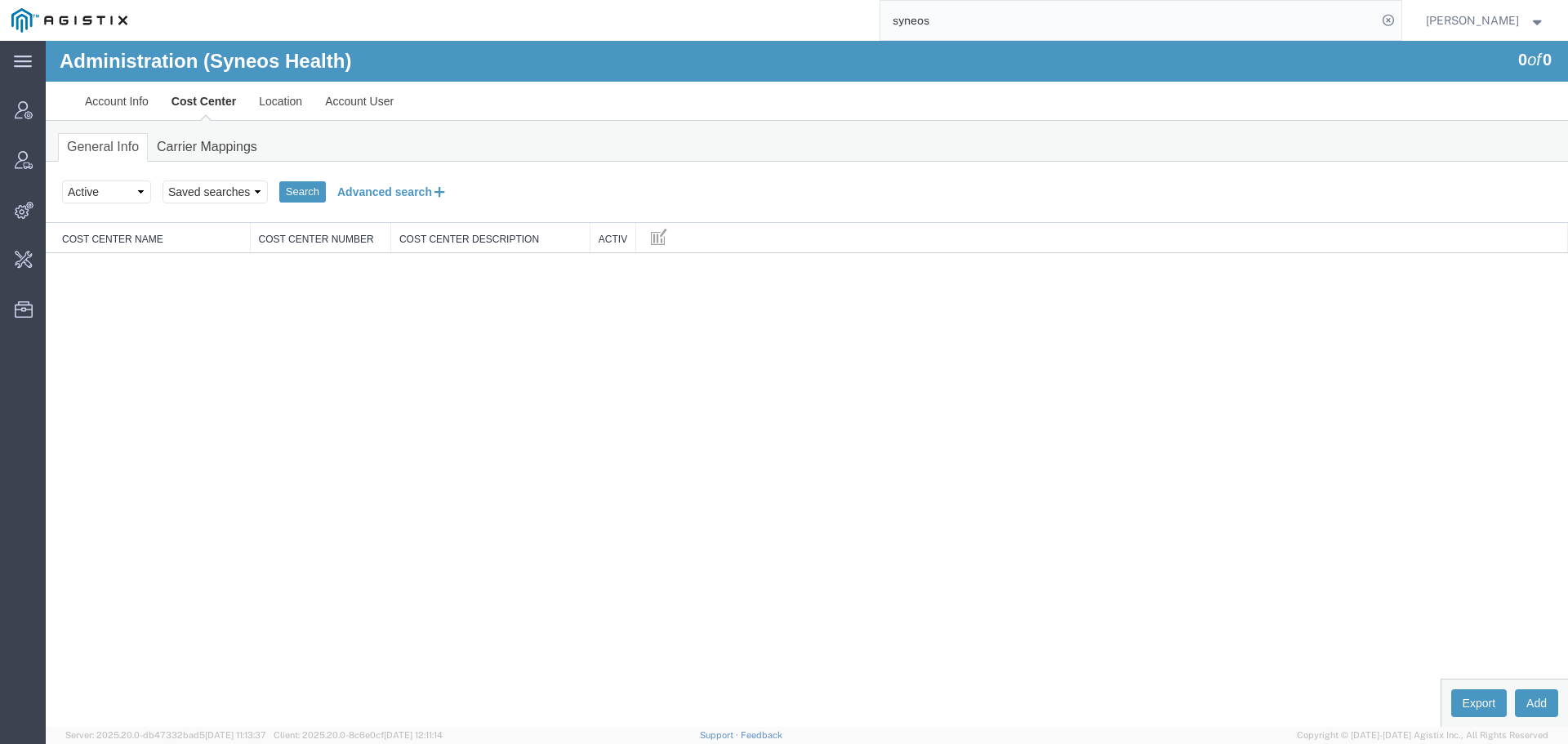
click at [380, 197] on button "Advanced search" at bounding box center [392, 192] width 133 height 28
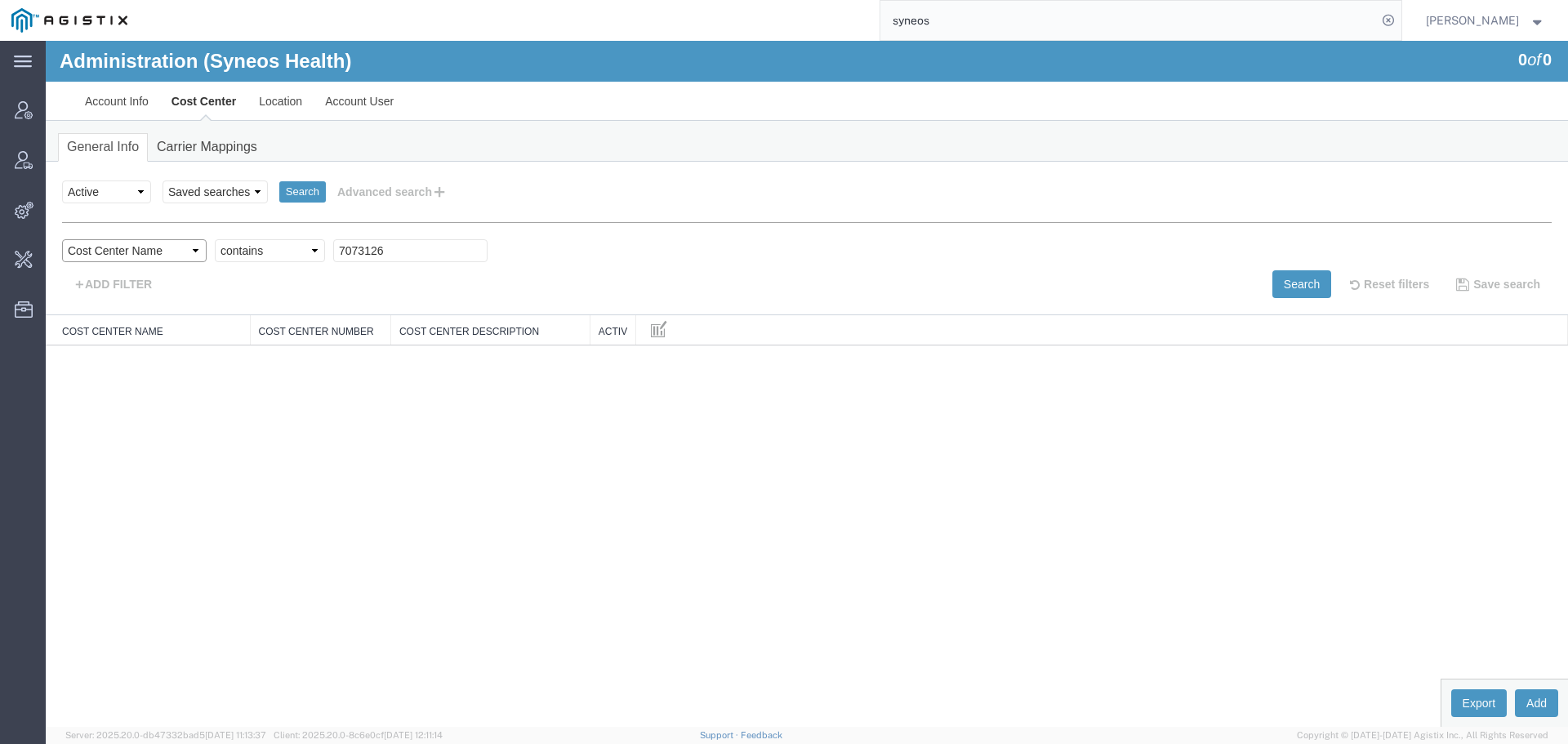
click at [119, 247] on select "Select field Cost Center Description Cost Center Name Cost Center Number" at bounding box center [134, 250] width 145 height 23
select select "costCenterNum"
click at [62, 239] on select "Select field Cost Center Description Cost Center Name Cost Center Number" at bounding box center [134, 250] width 145 height 23
click at [378, 250] on input "text" at bounding box center [410, 250] width 155 height 23
type input "7073126"
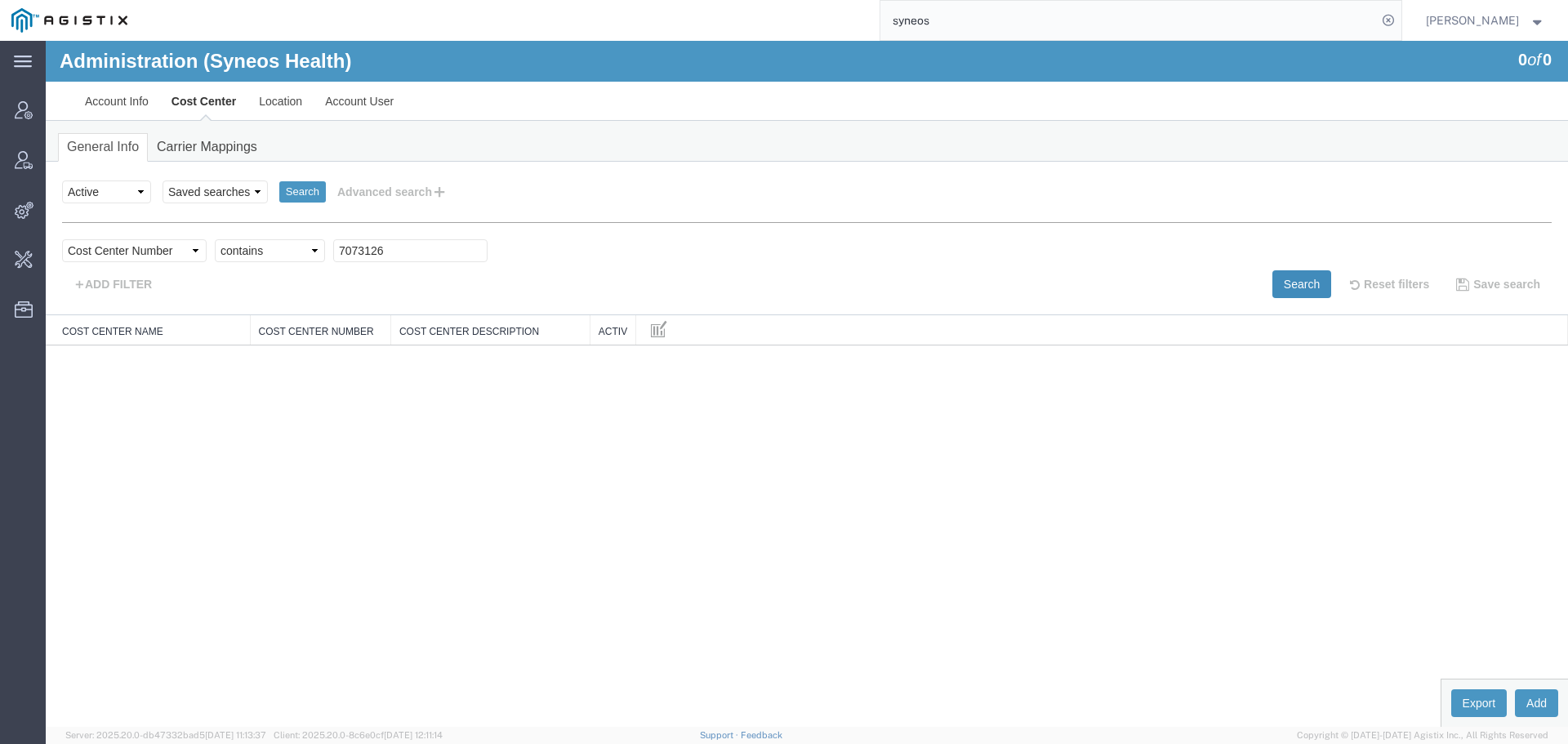
click at [1294, 283] on button "Search" at bounding box center [1302, 284] width 59 height 28
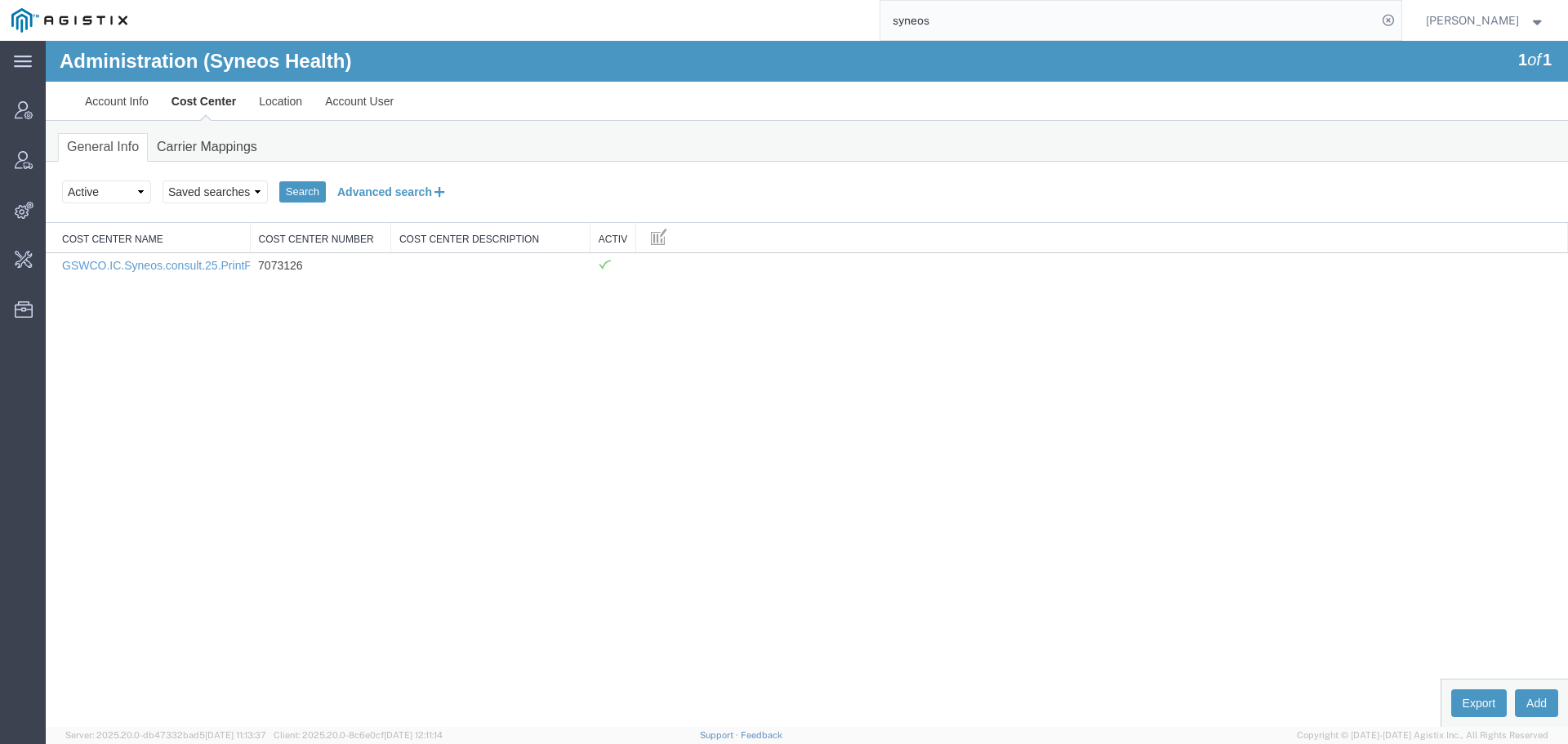
click at [378, 196] on button "Advanced search" at bounding box center [392, 192] width 133 height 28
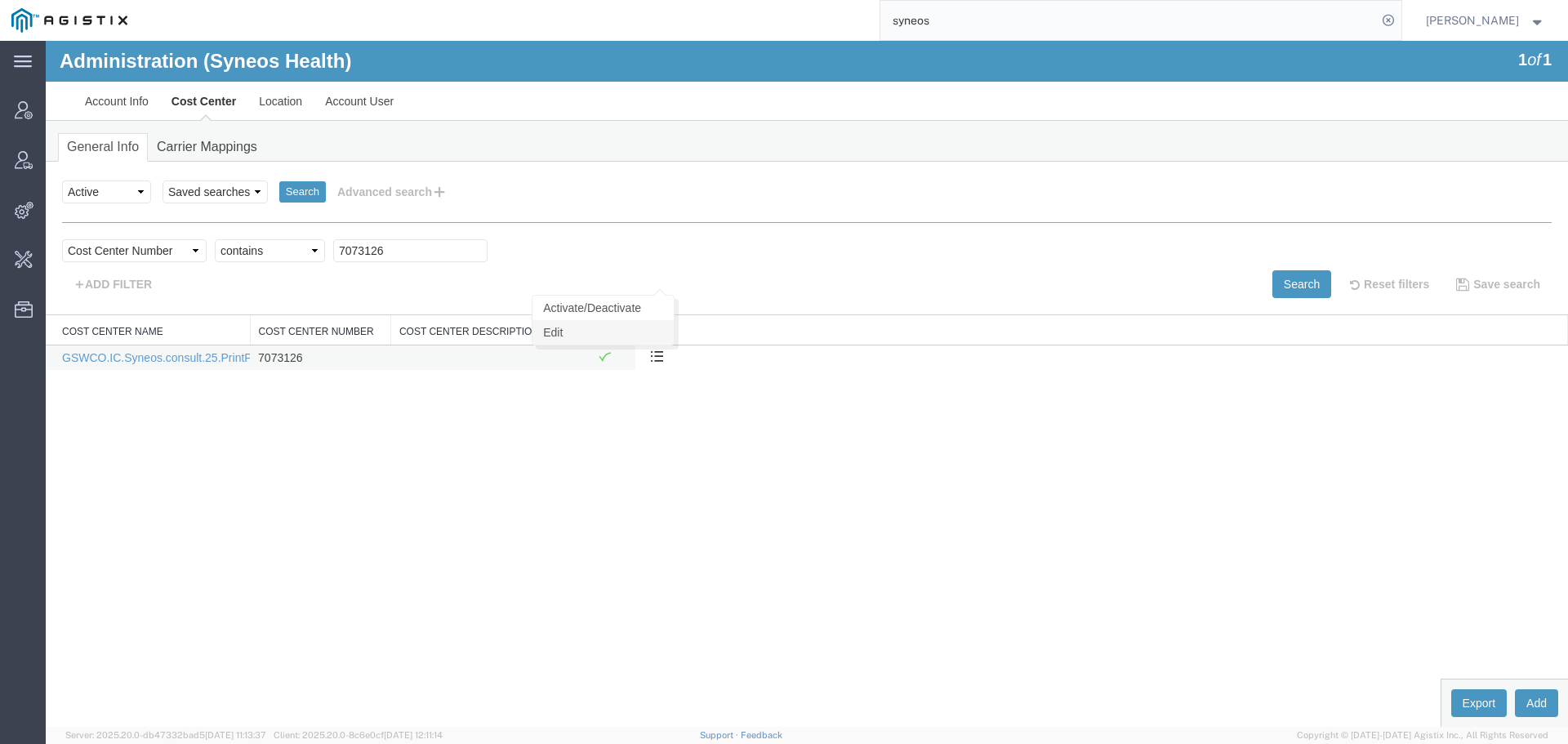
click at [646, 324] on link "Edit" at bounding box center [602, 332] width 141 height 25
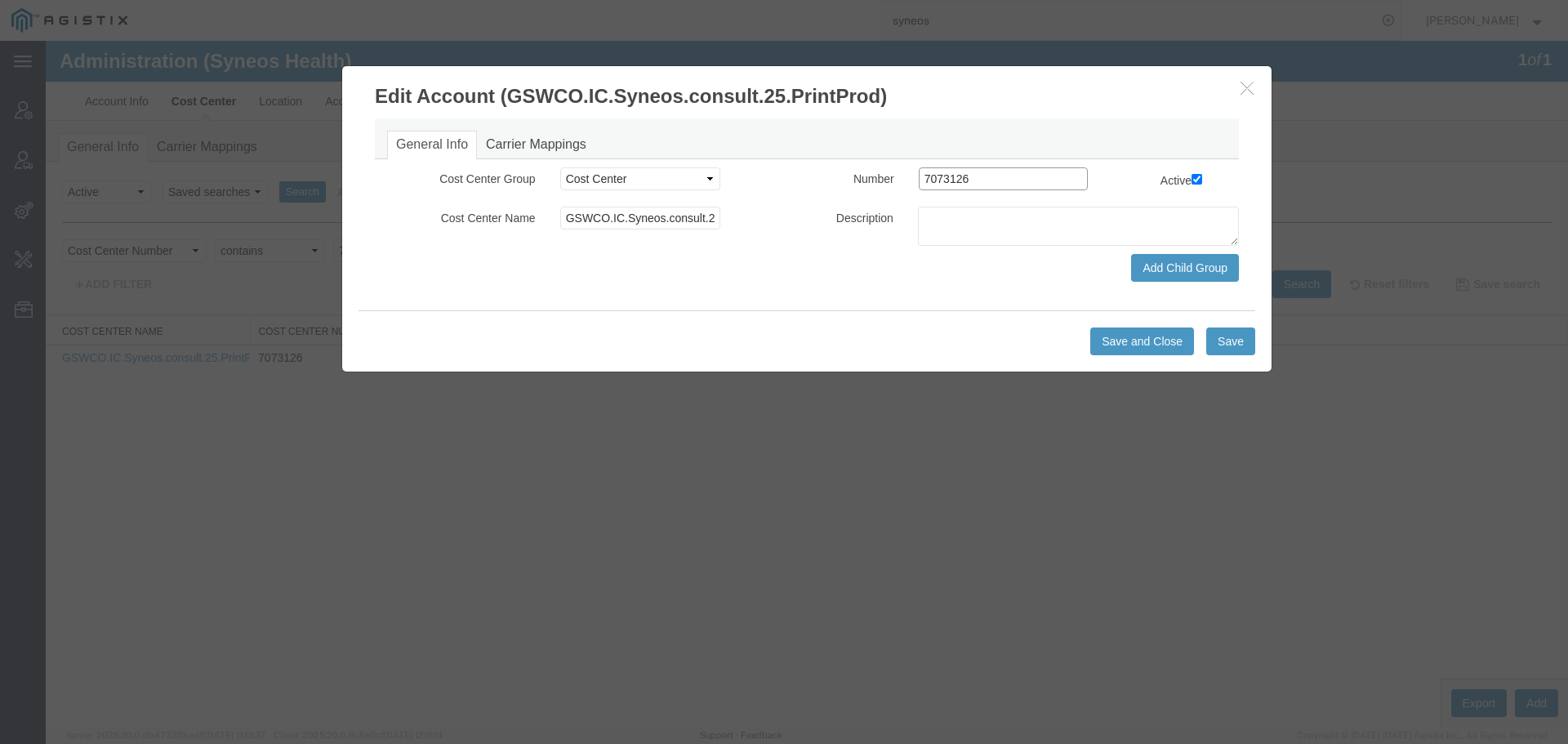
click at [975, 174] on input "7073126" at bounding box center [1003, 178] width 170 height 23
click at [956, 237] on textarea at bounding box center [1078, 227] width 321 height 39
paste textarea "7073126"
type textarea "7073126"
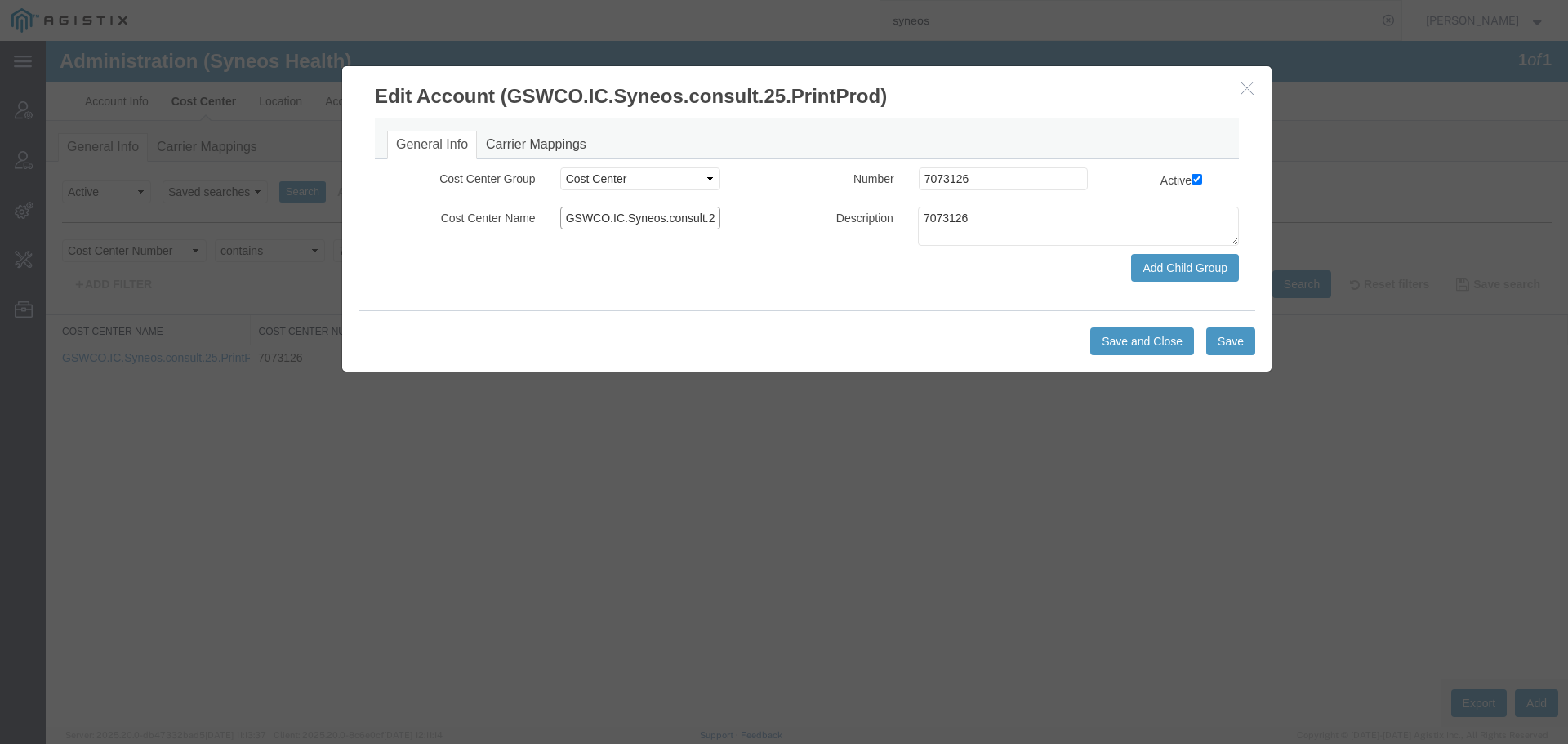
click at [652, 222] on input "GSWCO.IC.Syneos.consult.25.PrintProd" at bounding box center [640, 218] width 161 height 23
click at [966, 223] on textarea "7073126" at bounding box center [1078, 227] width 321 height 39
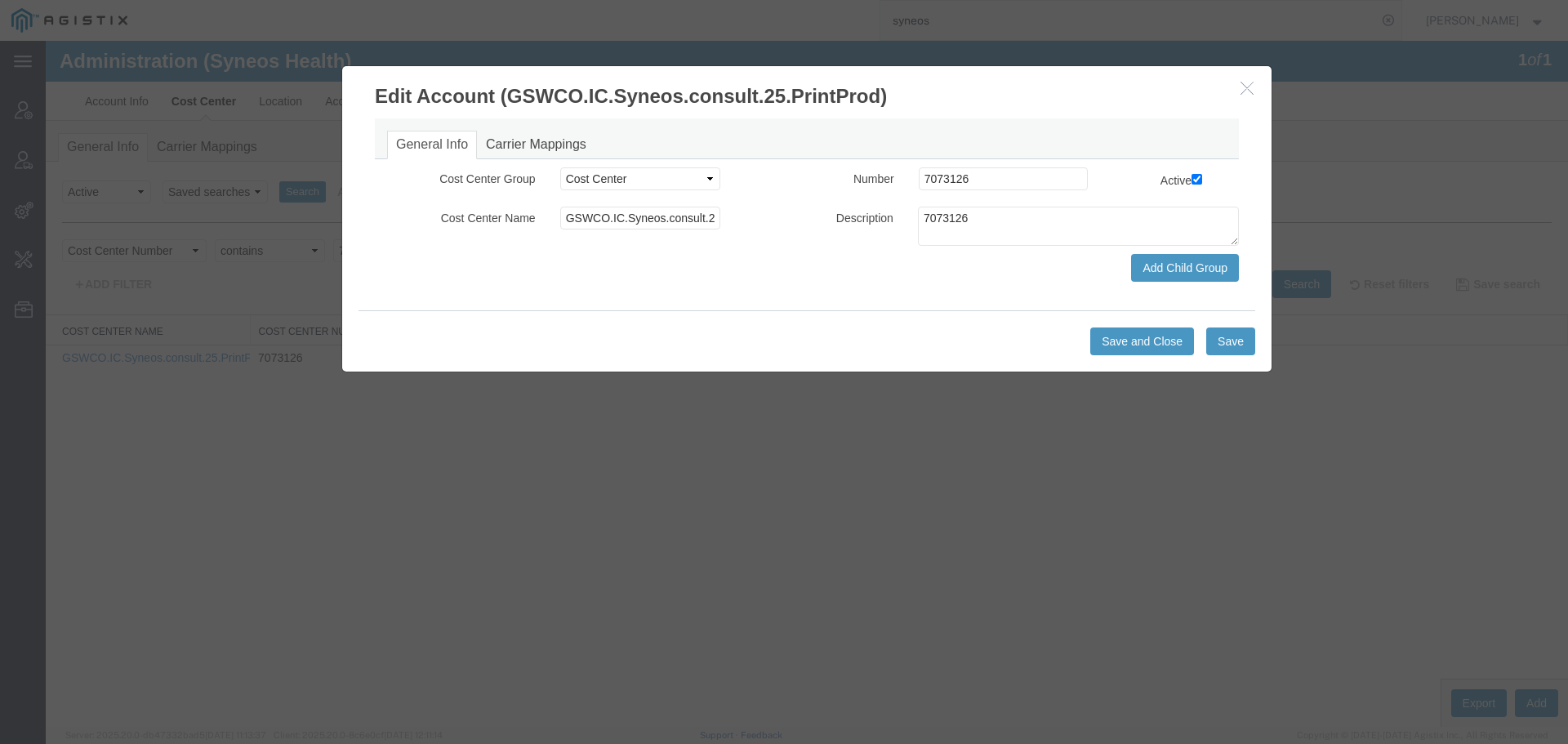
click at [1258, 88] on button "button" at bounding box center [1249, 89] width 21 height 21
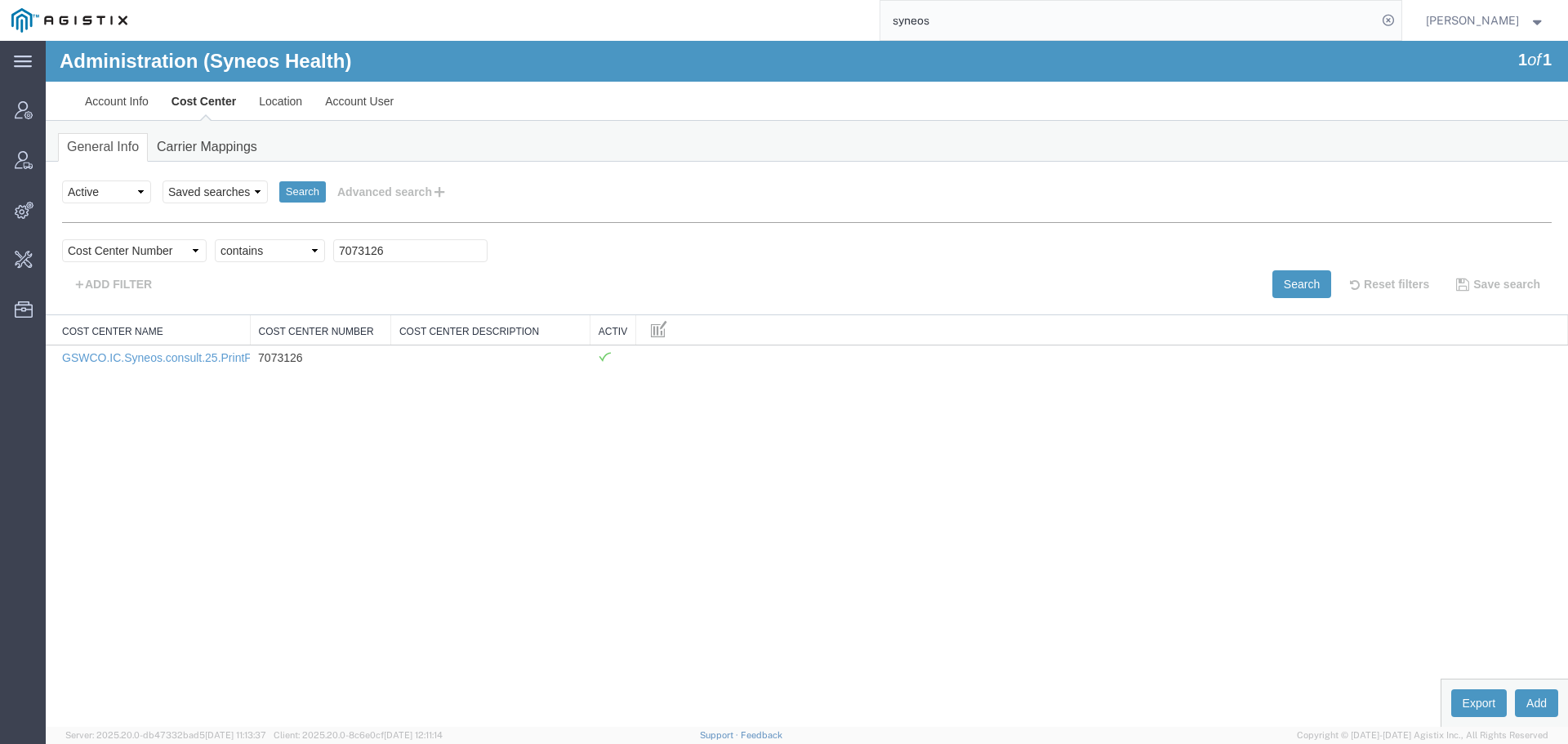
click at [45, 40] on link "Edit" at bounding box center [45, 40] width 0 height 0
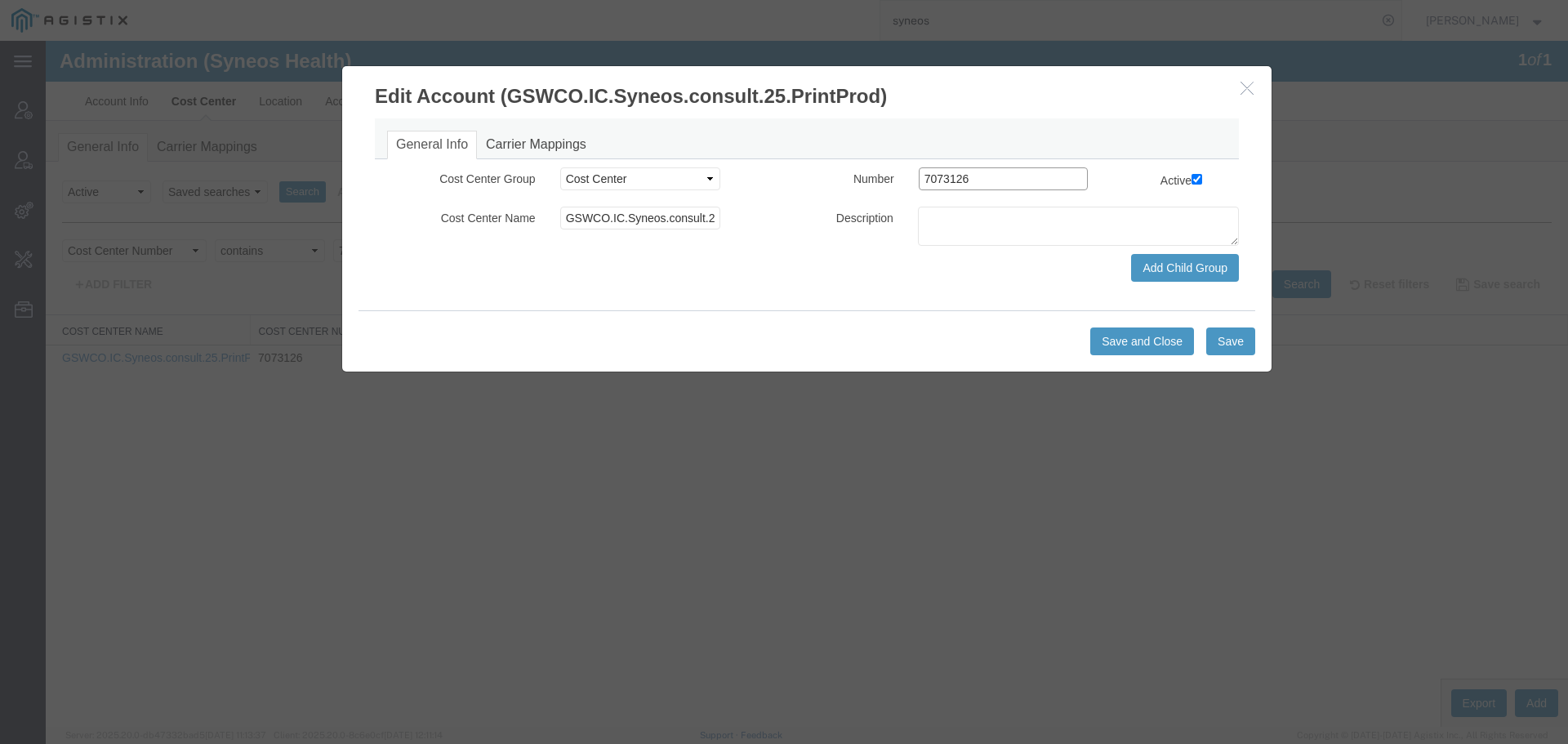
drag, startPoint x: 986, startPoint y: 173, endPoint x: 801, endPoint y: 183, distance: 185.3
click at [801, 183] on div "Number 7073126" at bounding box center [938, 178] width 412 height 23
click at [930, 222] on textarea at bounding box center [1078, 227] width 321 height 39
paste textarea "7073126"
type textarea "7073126"
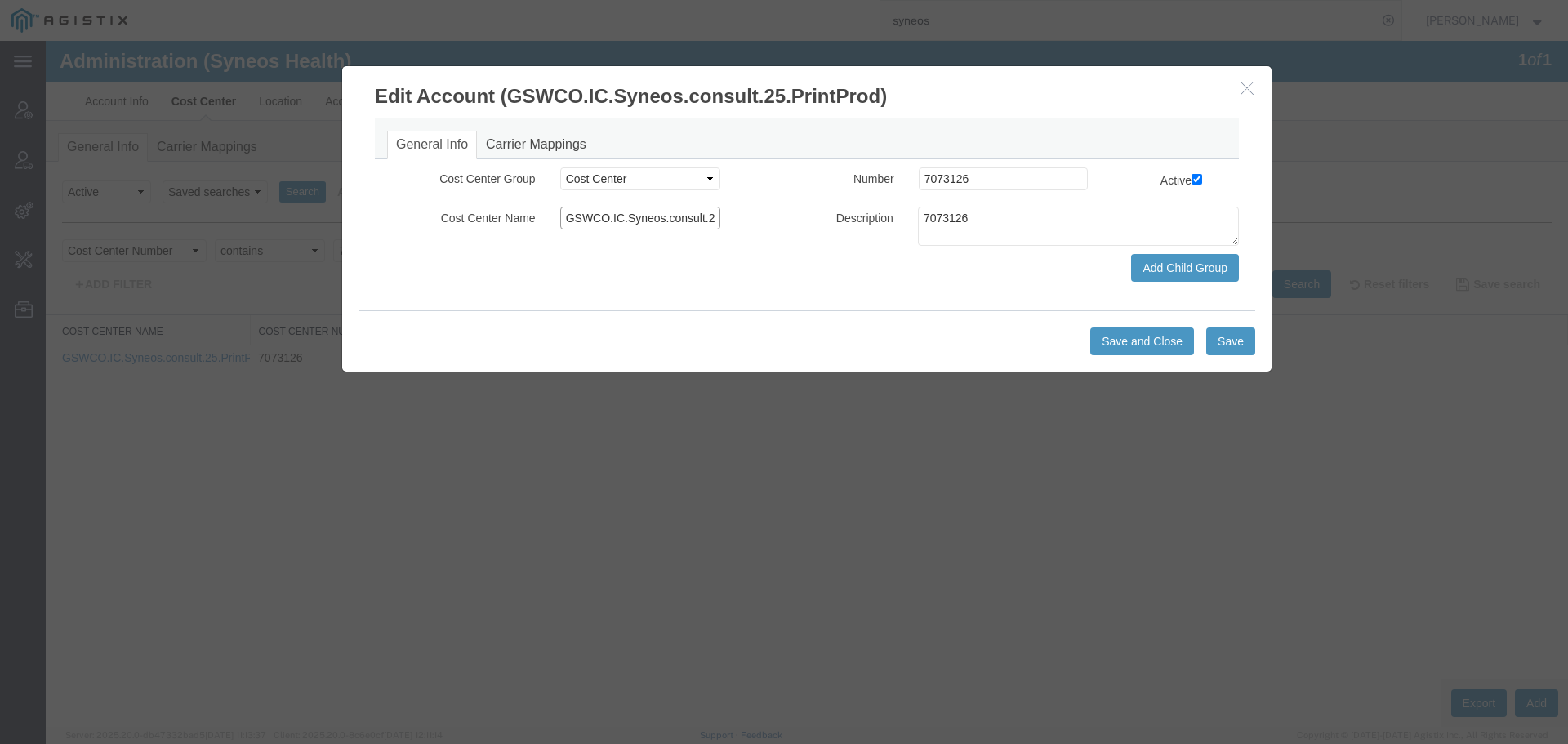
click at [648, 217] on input "GSWCO.IC.Syneos.consult.25.PrintProd" at bounding box center [640, 218] width 161 height 23
drag, startPoint x: 1007, startPoint y: 180, endPoint x: 806, endPoint y: 180, distance: 201.0
click at [808, 180] on div "Number 7073126" at bounding box center [938, 178] width 412 height 23
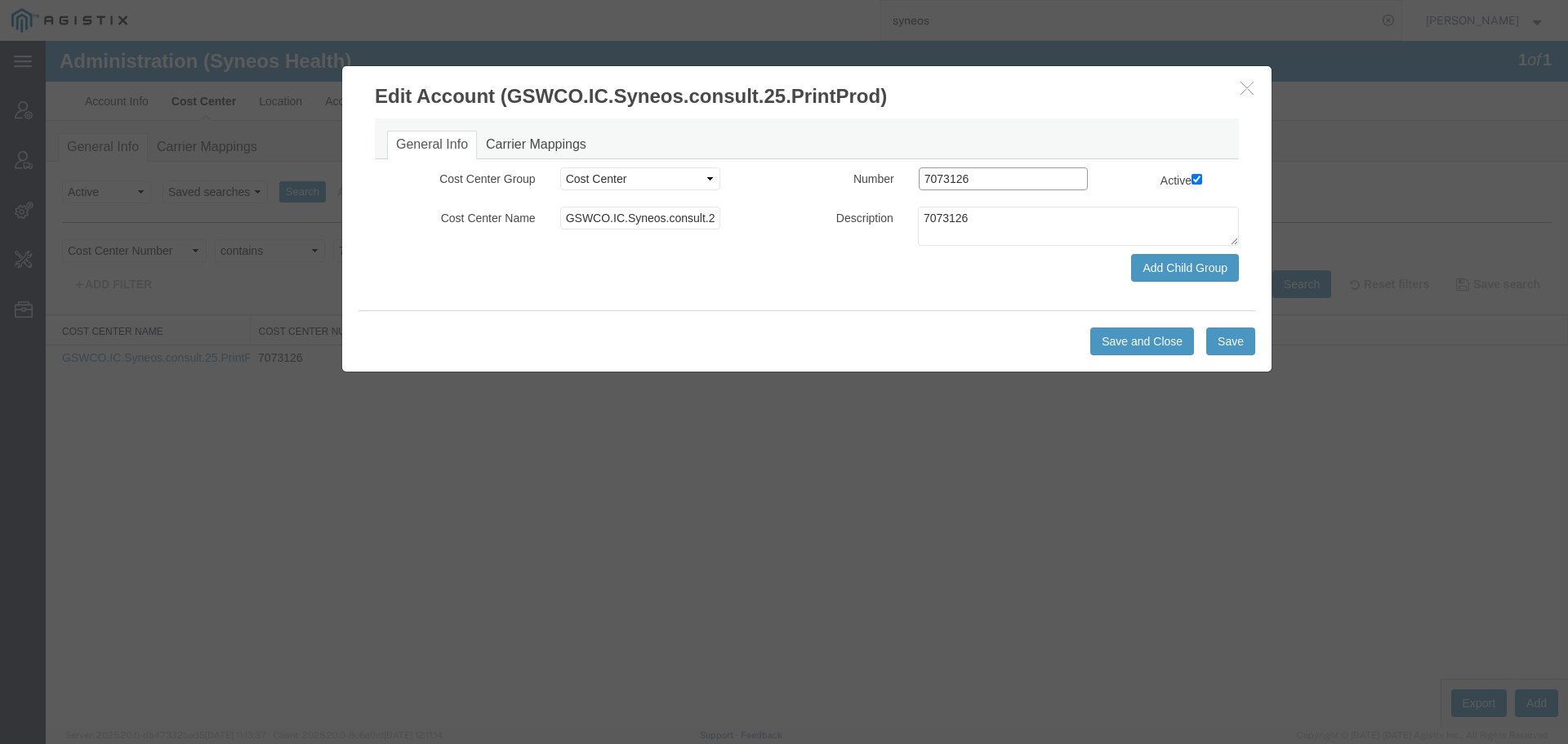
paste input "GSWCO.IC.Syneos.consult.25.PrintProd"
type input "GSWCO.IC.Syneos.consult.25.PrintProd"
click at [956, 224] on textarea "7073126" at bounding box center [1078, 227] width 321 height 39
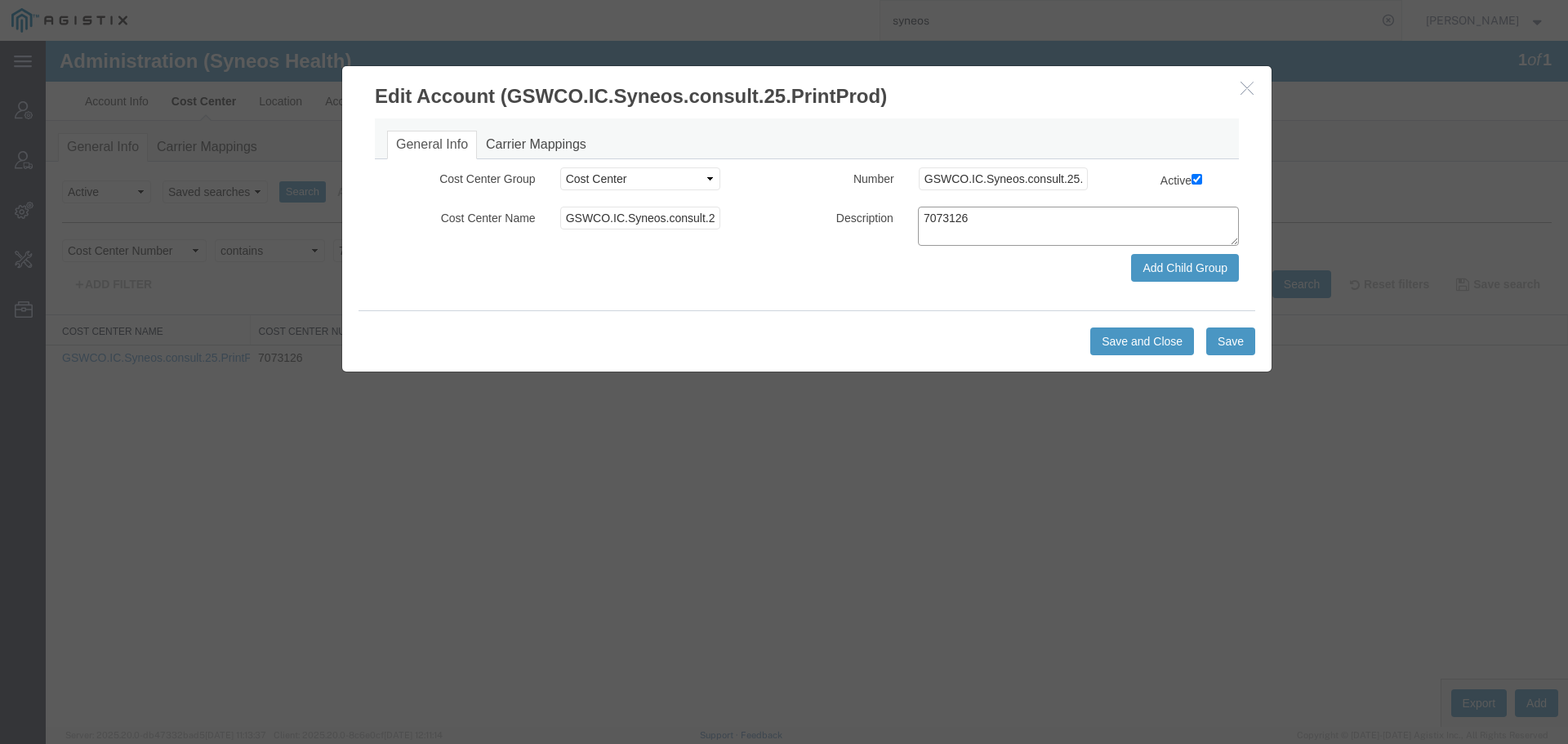
click at [956, 223] on textarea "7073126" at bounding box center [1078, 227] width 321 height 39
click at [623, 219] on input "GSWCO.IC.Syneos.consult.25.PrintProd" at bounding box center [640, 218] width 161 height 23
paste input "7073126"
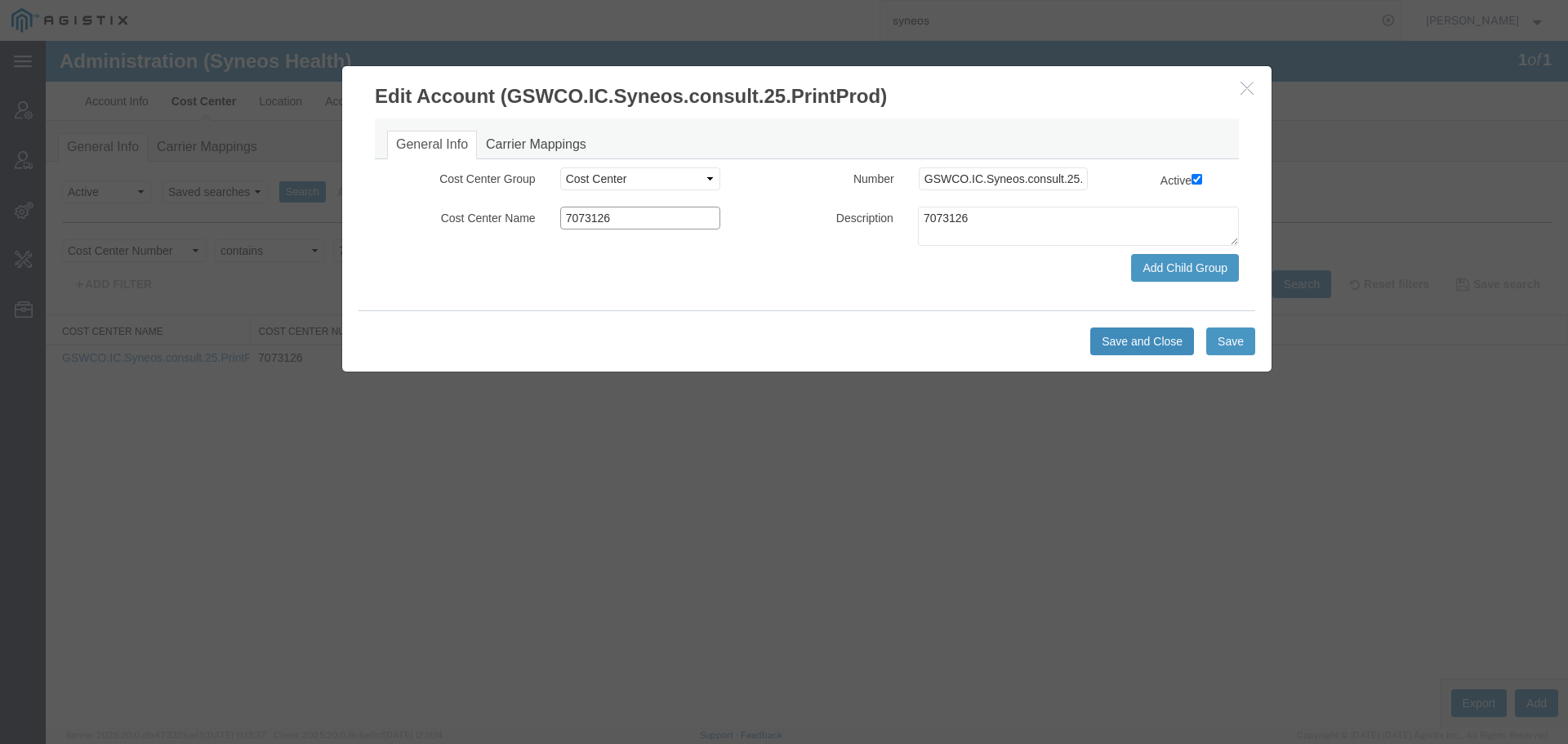
type input "7073126"
click at [1118, 342] on button "Save and Close" at bounding box center [1141, 341] width 103 height 28
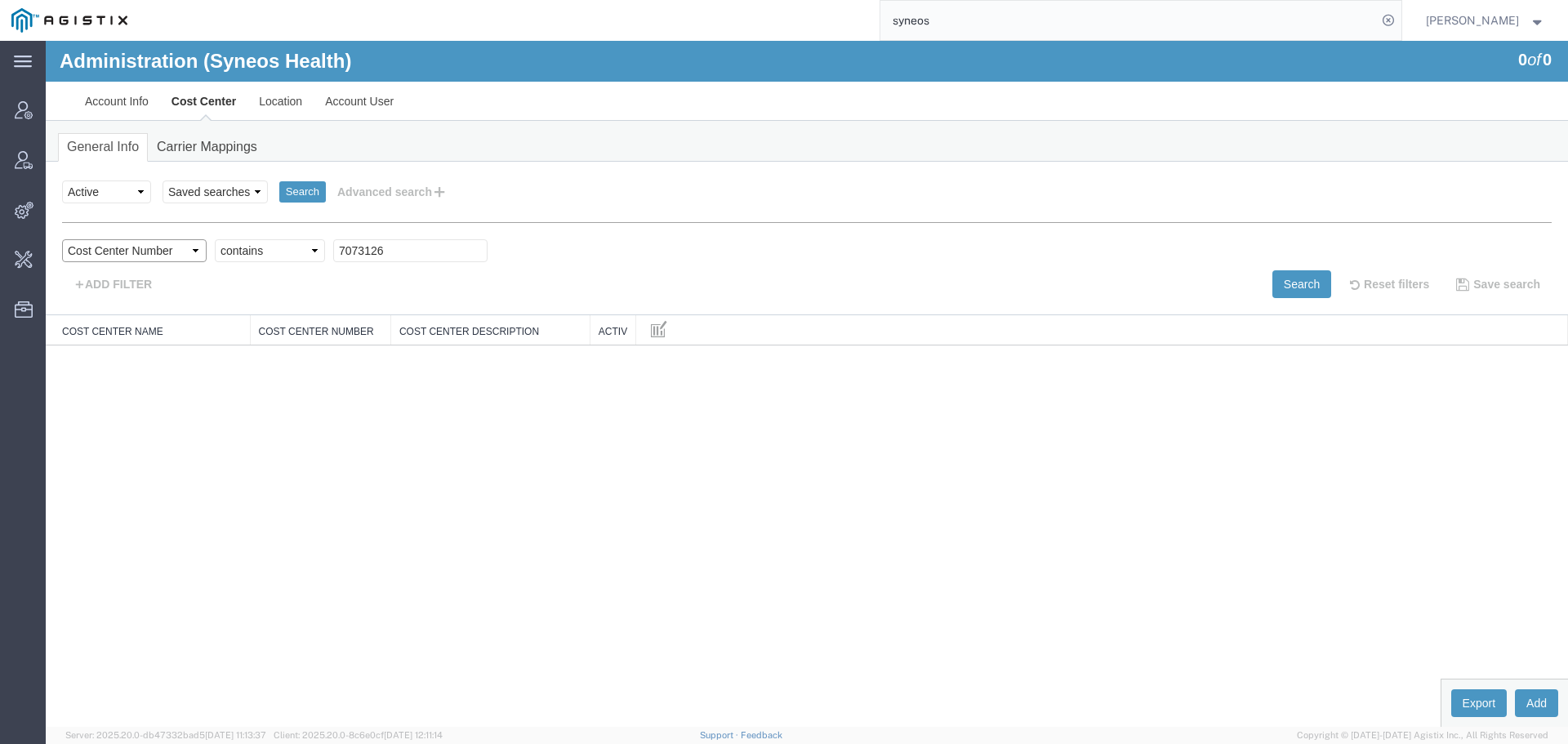
drag, startPoint x: 162, startPoint y: 251, endPoint x: 162, endPoint y: 261, distance: 10.0
click at [162, 251] on select "Select field Cost Center Description Cost Center Name Cost Center Number" at bounding box center [134, 250] width 145 height 23
select select "costCenterName"
click at [62, 239] on select "Select field Cost Center Description Cost Center Name Cost Center Number" at bounding box center [134, 250] width 145 height 23
click at [374, 255] on input "text" at bounding box center [410, 250] width 155 height 23
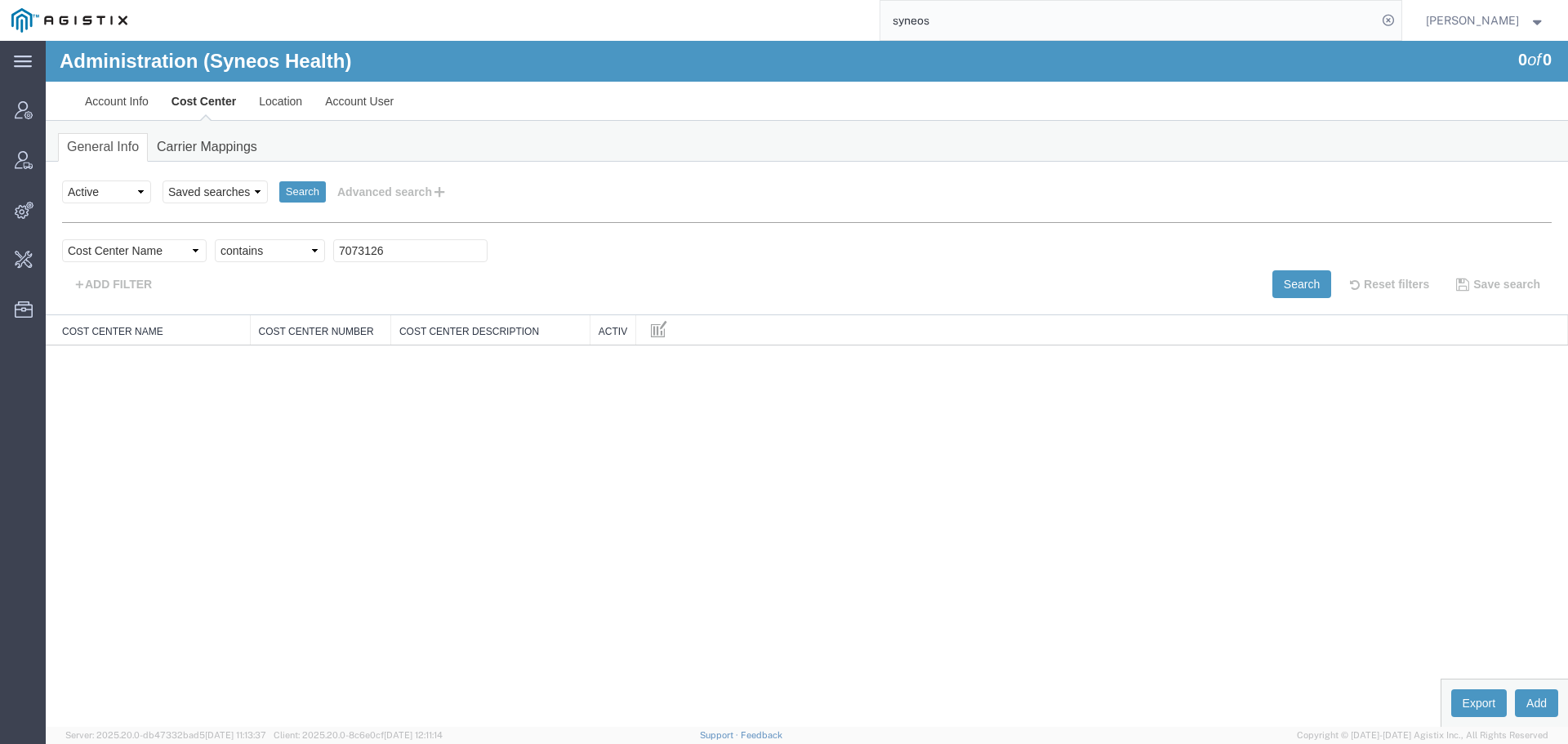
click at [1281, 269] on div "Select field Cost Center Description Cost Center Name Cost Center Number Criter…" at bounding box center [807, 254] width 1490 height 31
click at [1292, 281] on button "Search" at bounding box center [1302, 284] width 59 height 28
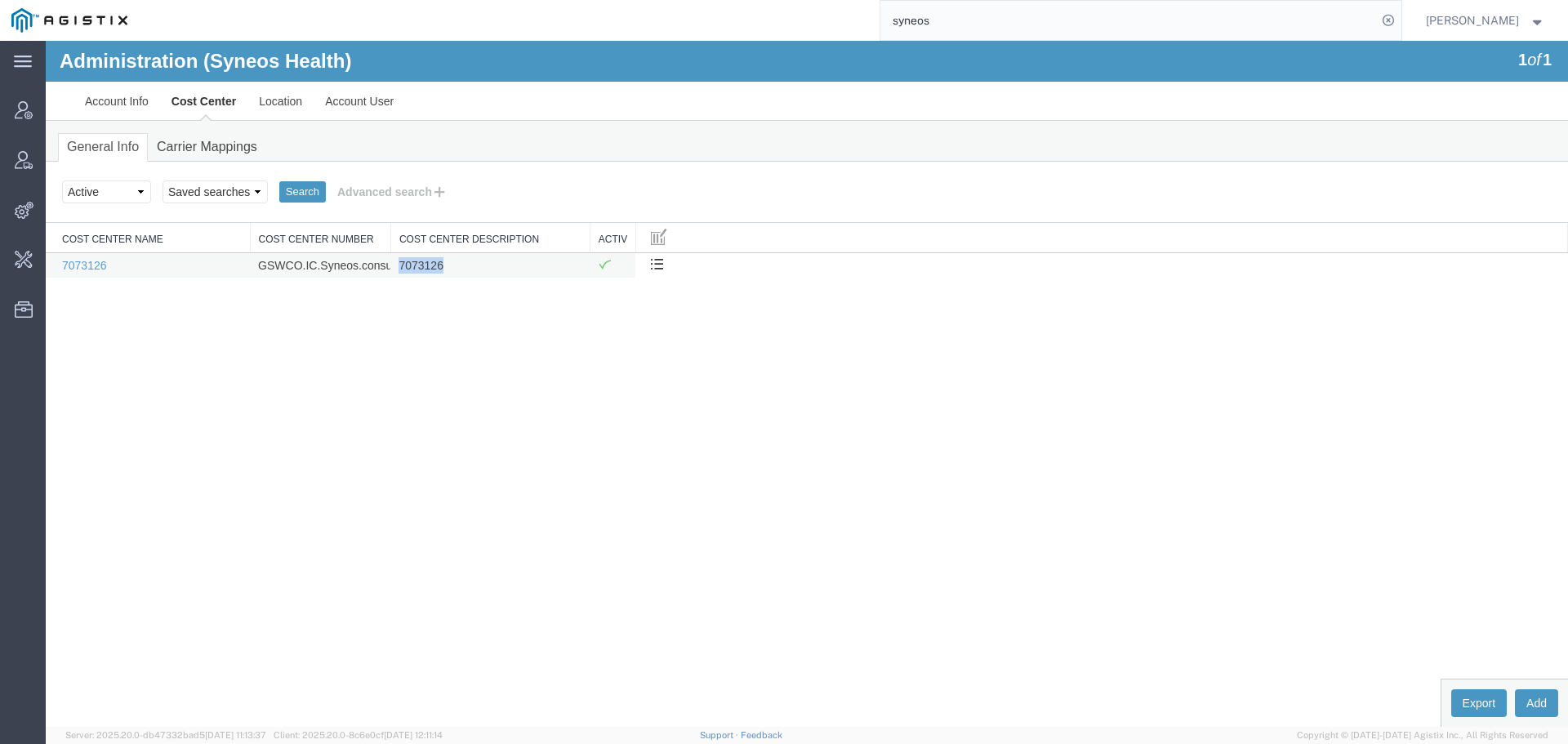
drag, startPoint x: 449, startPoint y: 269, endPoint x: 398, endPoint y: 267, distance: 51.0
click at [398, 267] on td "7073126" at bounding box center [490, 265] width 199 height 26
copy td "7073126"
drag, startPoint x: 88, startPoint y: 257, endPoint x: 87, endPoint y: 266, distance: 9.1
click at [88, 257] on td "7073126" at bounding box center [147, 265] width 204 height 26
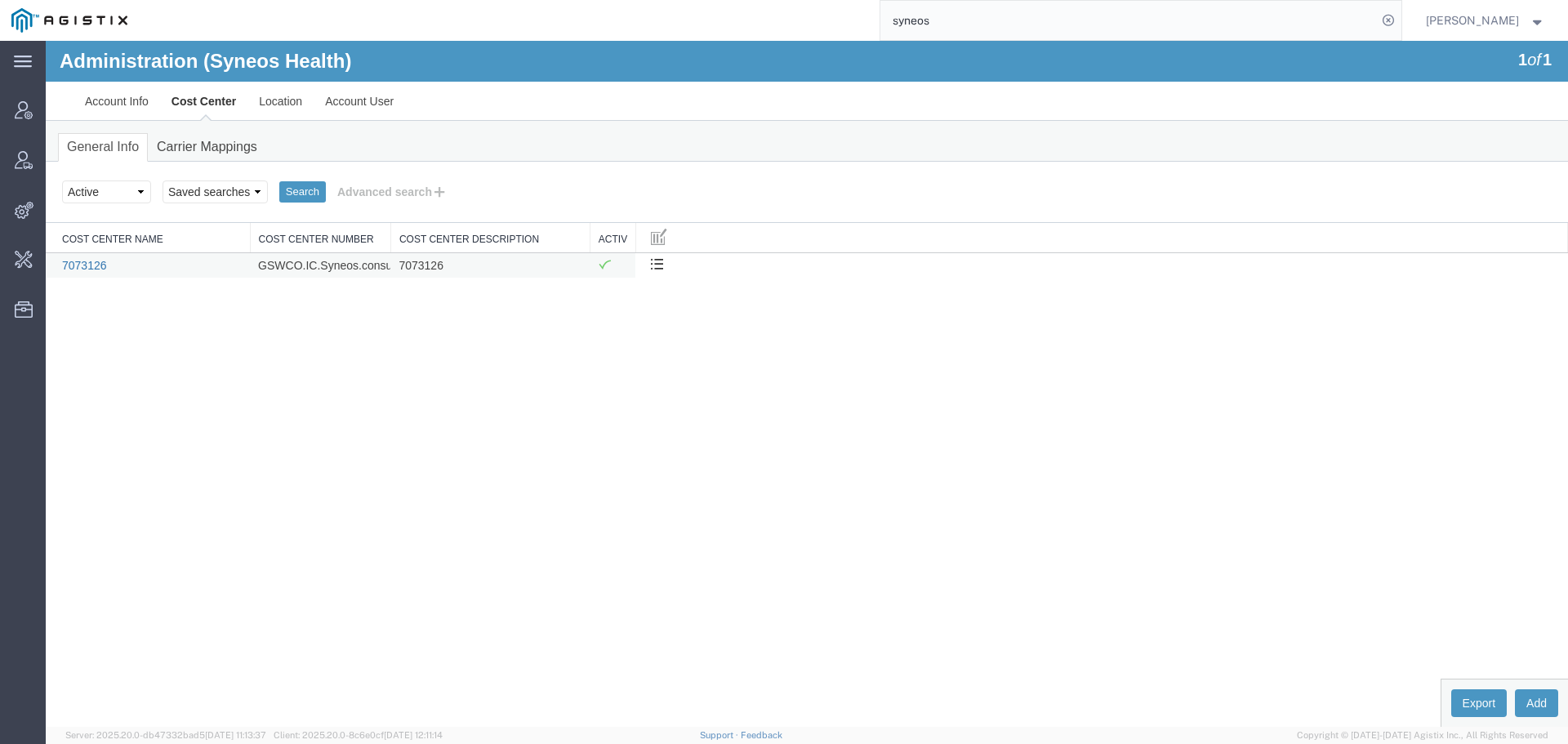
click at [87, 266] on link "7073126" at bounding box center [85, 265] width 45 height 13
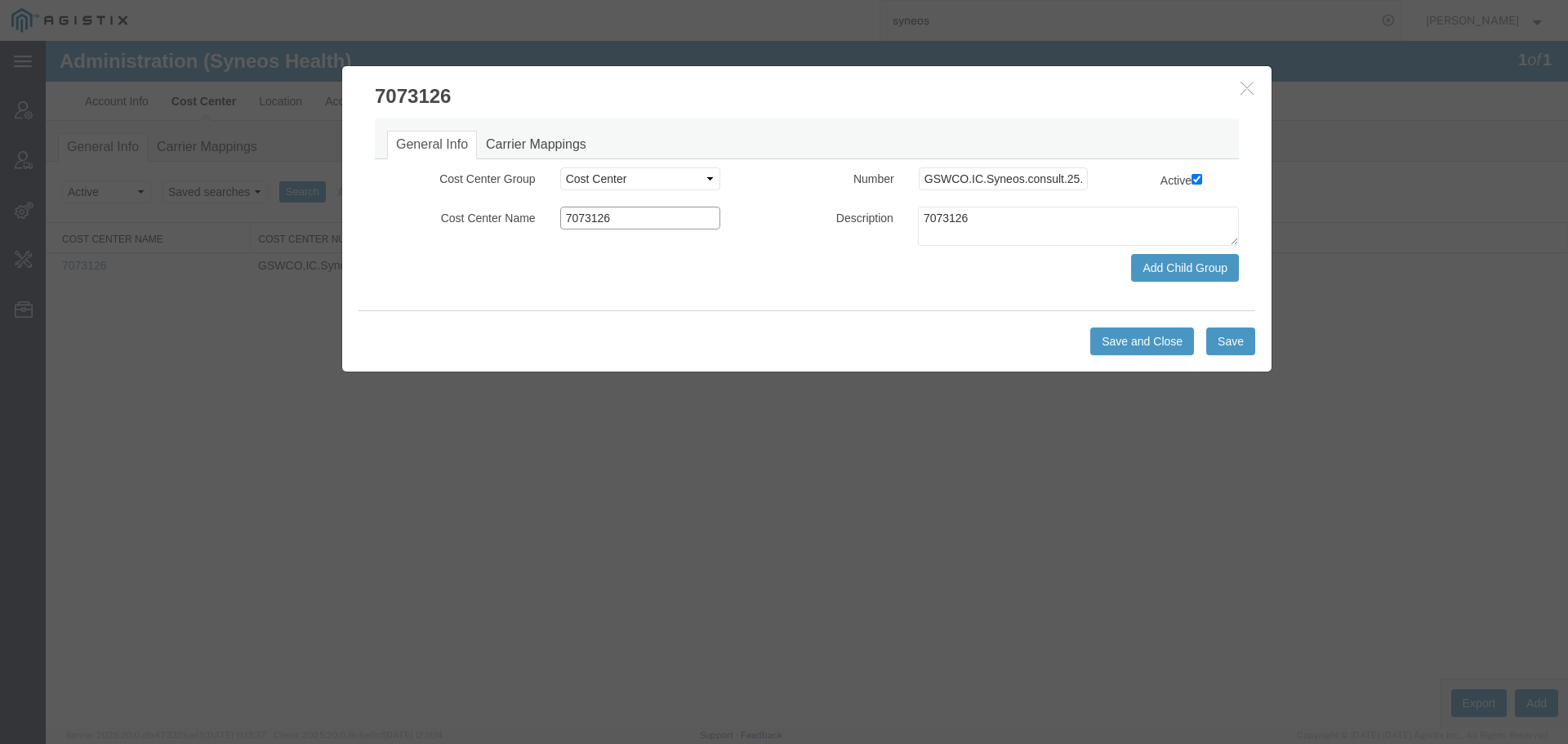
click at [567, 219] on input "7073126" at bounding box center [640, 218] width 161 height 23
click at [595, 175] on select "Select Buyer Cost Center Department Operations Number Order Number Sales Person" at bounding box center [640, 178] width 161 height 23
click at [560, 168] on select "Select Buyer Cost Center Department Operations Number Order Number Sales Person" at bounding box center [640, 178] width 161 height 23
click at [1141, 338] on button "Save and Close" at bounding box center [1141, 341] width 103 height 28
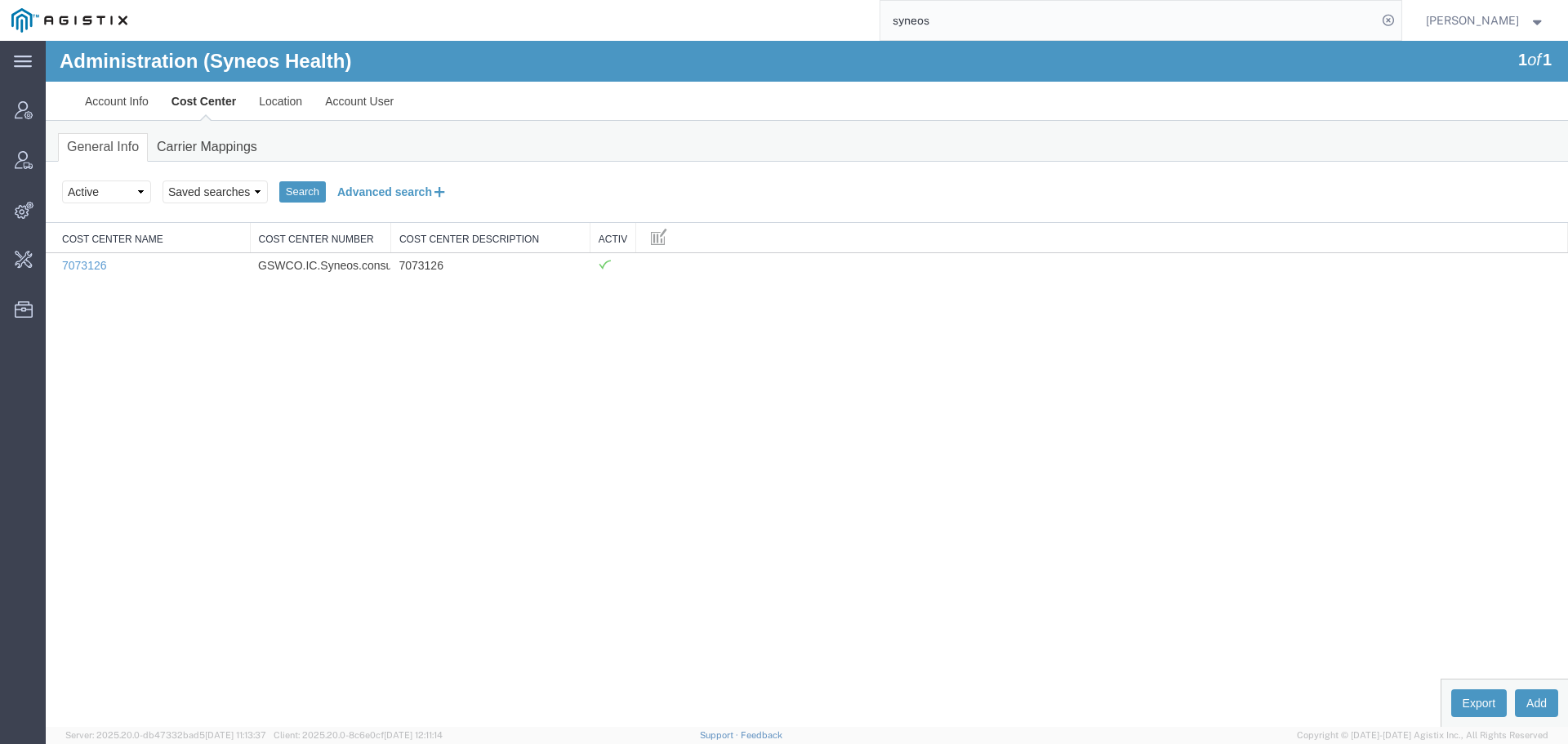
click at [391, 191] on button "Advanced search" at bounding box center [392, 192] width 133 height 28
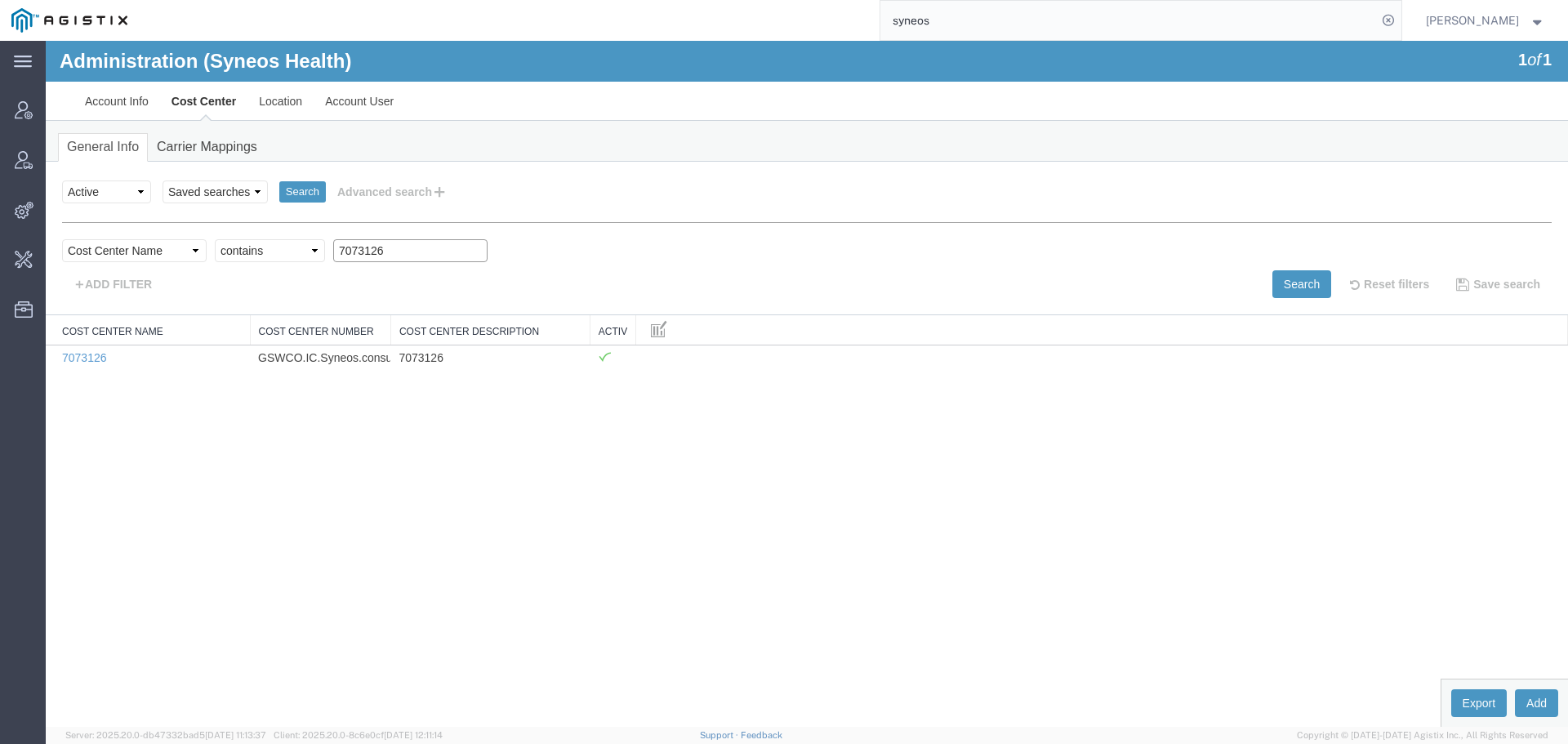
drag, startPoint x: 417, startPoint y: 255, endPoint x: 357, endPoint y: 255, distance: 60.0
click at [357, 255] on input "7073126" at bounding box center [410, 250] width 155 height 23
type input "707"
click at [1281, 281] on button "Search" at bounding box center [1302, 284] width 59 height 28
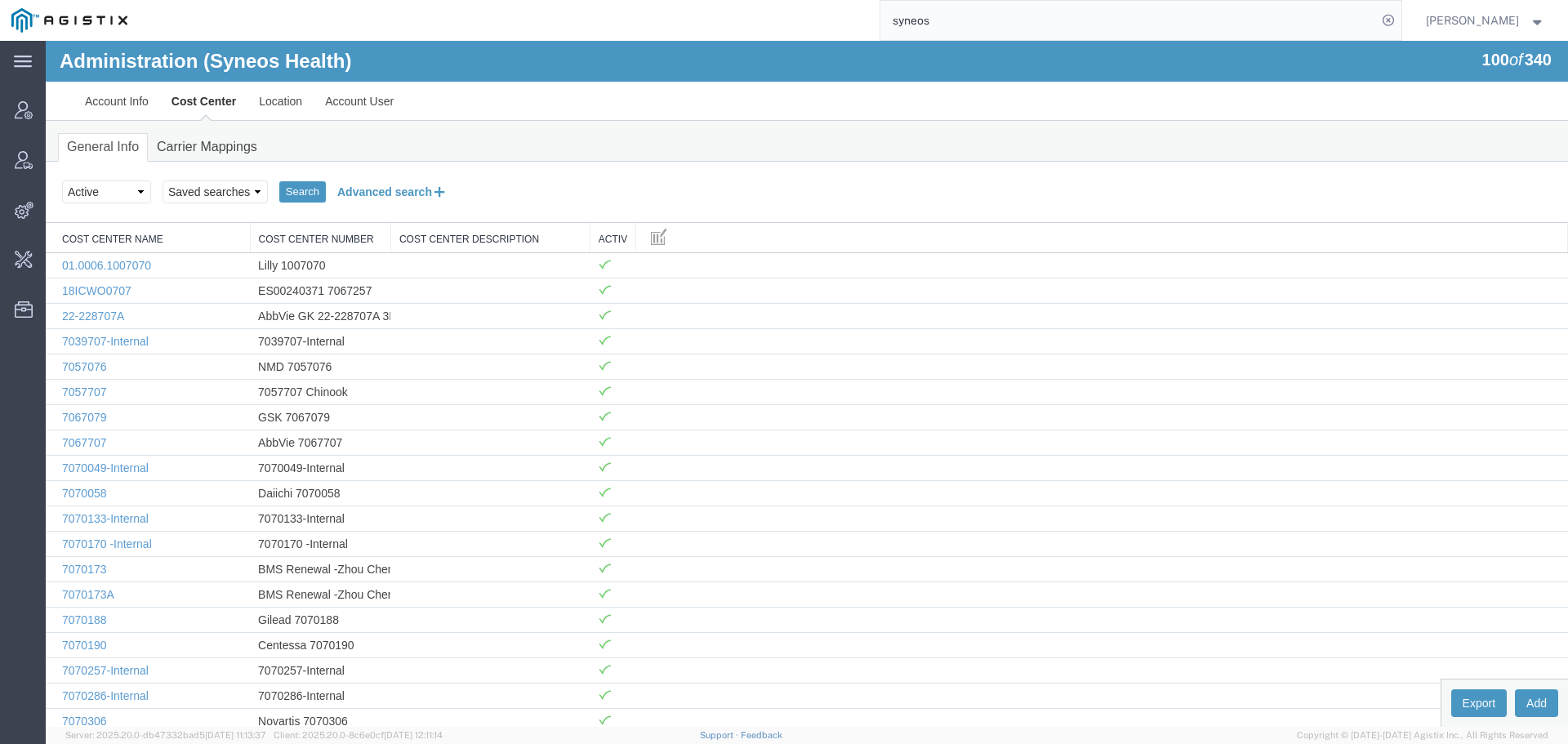
click at [399, 197] on button "Advanced search" at bounding box center [392, 192] width 133 height 28
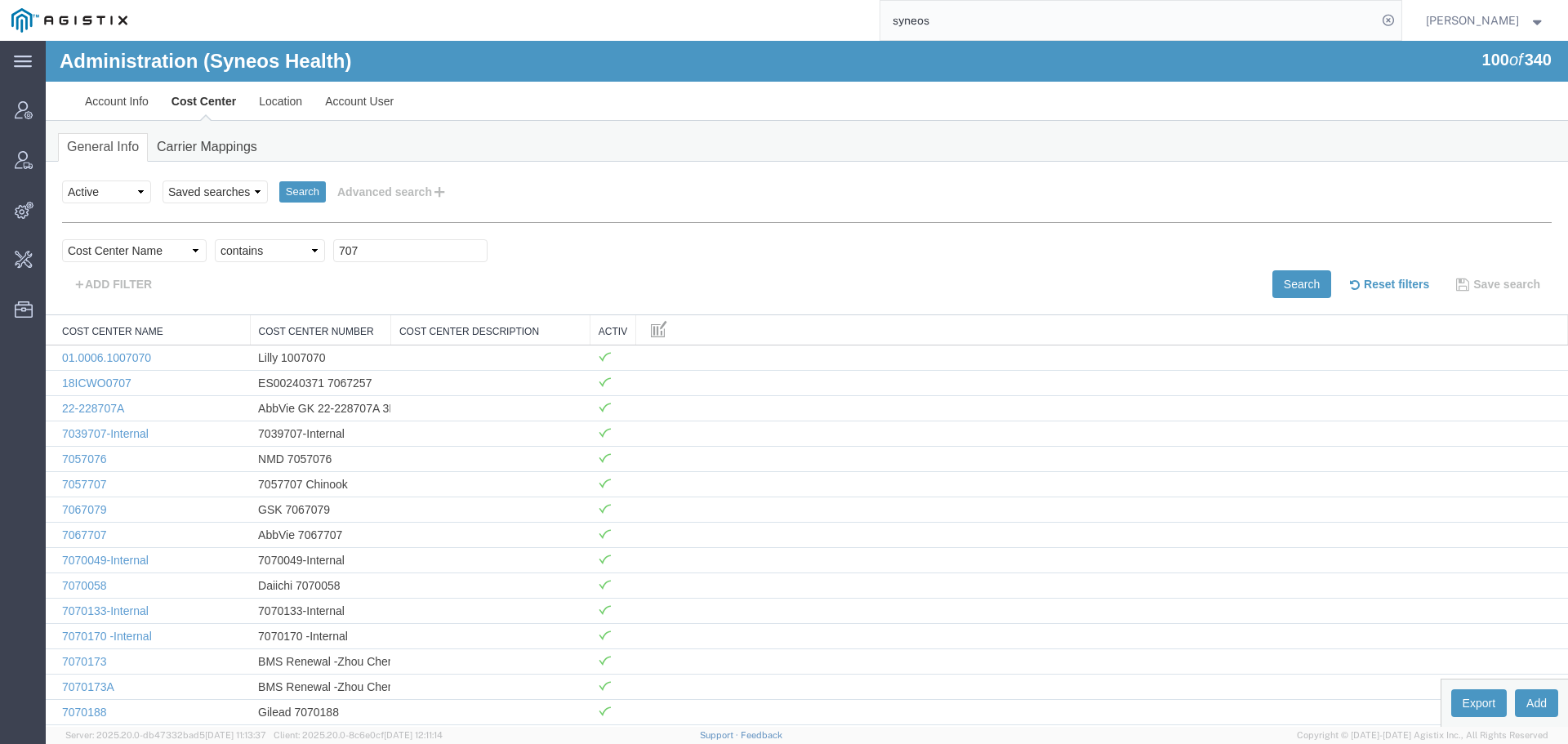
click at [1386, 281] on button "Reset filters" at bounding box center [1388, 284] width 106 height 28
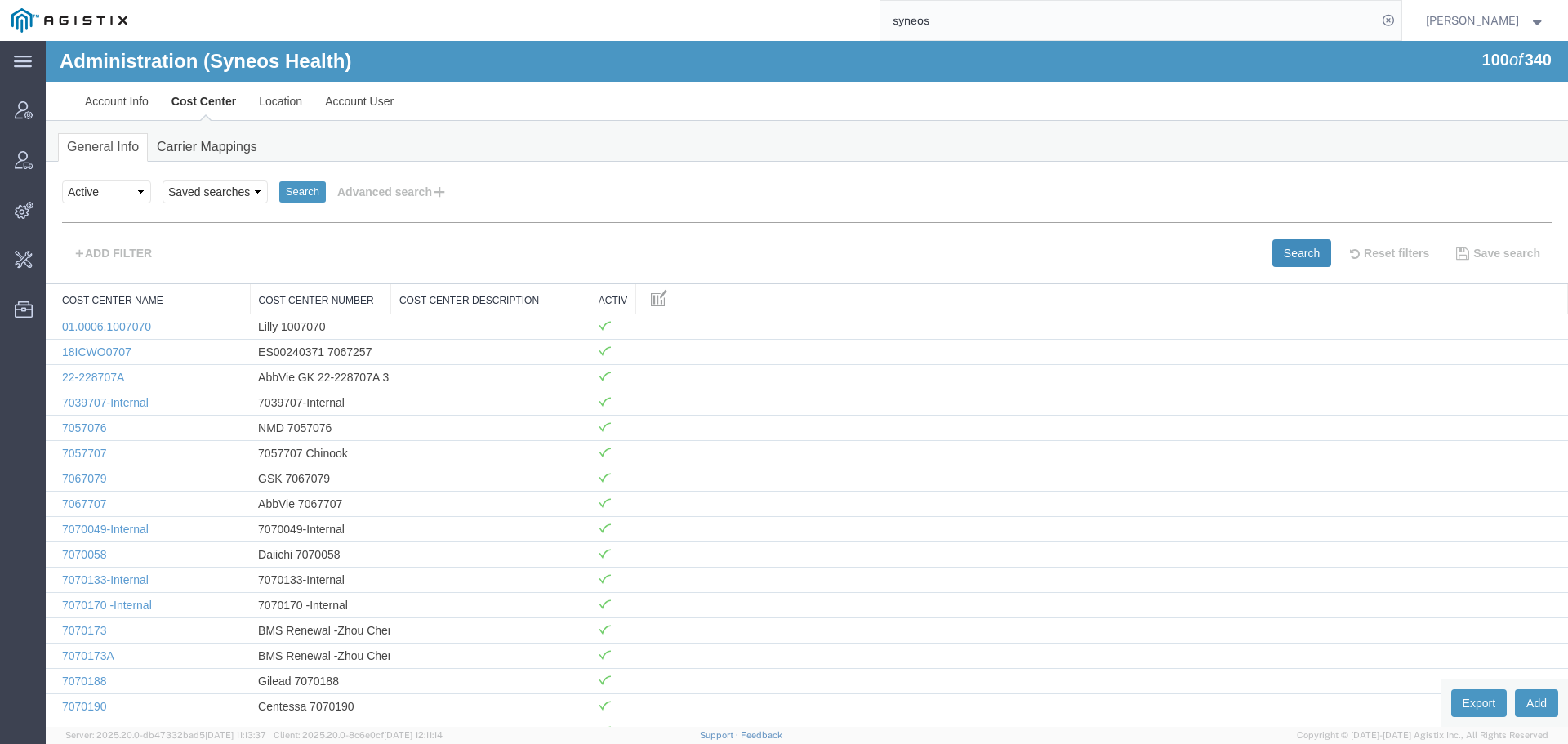
click at [1304, 249] on button "Search" at bounding box center [1302, 253] width 59 height 28
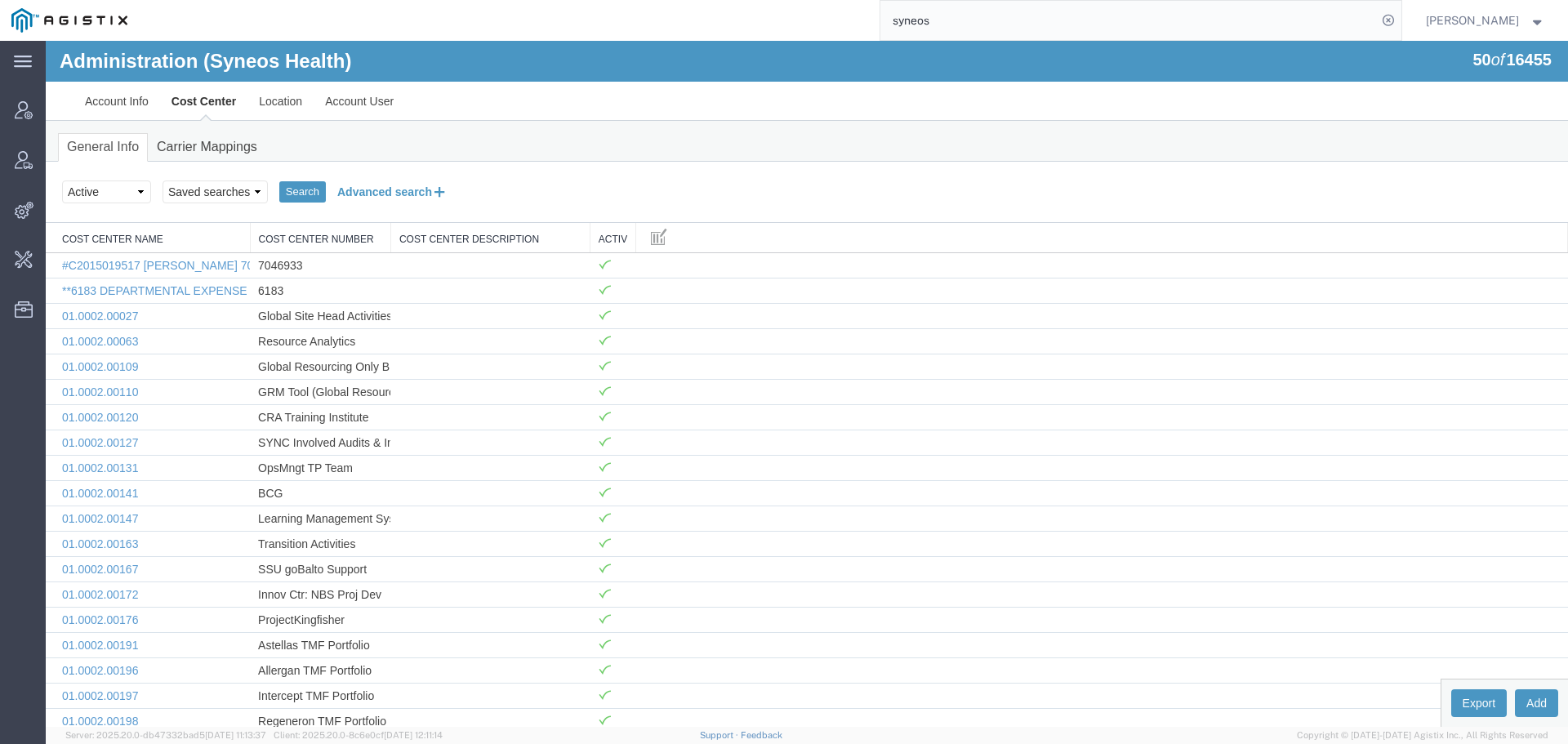
click at [374, 193] on button "Advanced search" at bounding box center [392, 192] width 133 height 28
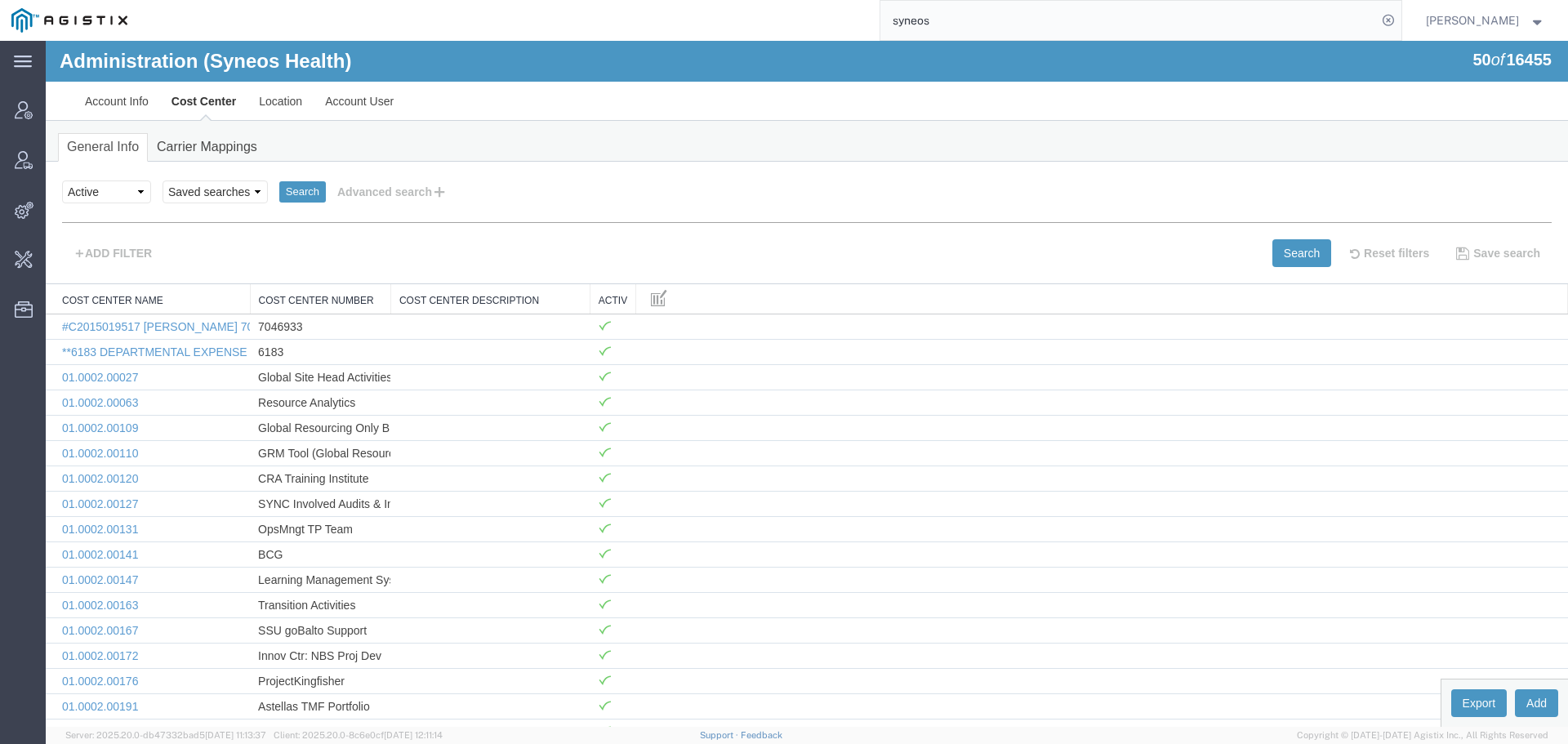
click at [878, 31] on div "syneos" at bounding box center [770, 20] width 1262 height 40
type input "dsv"
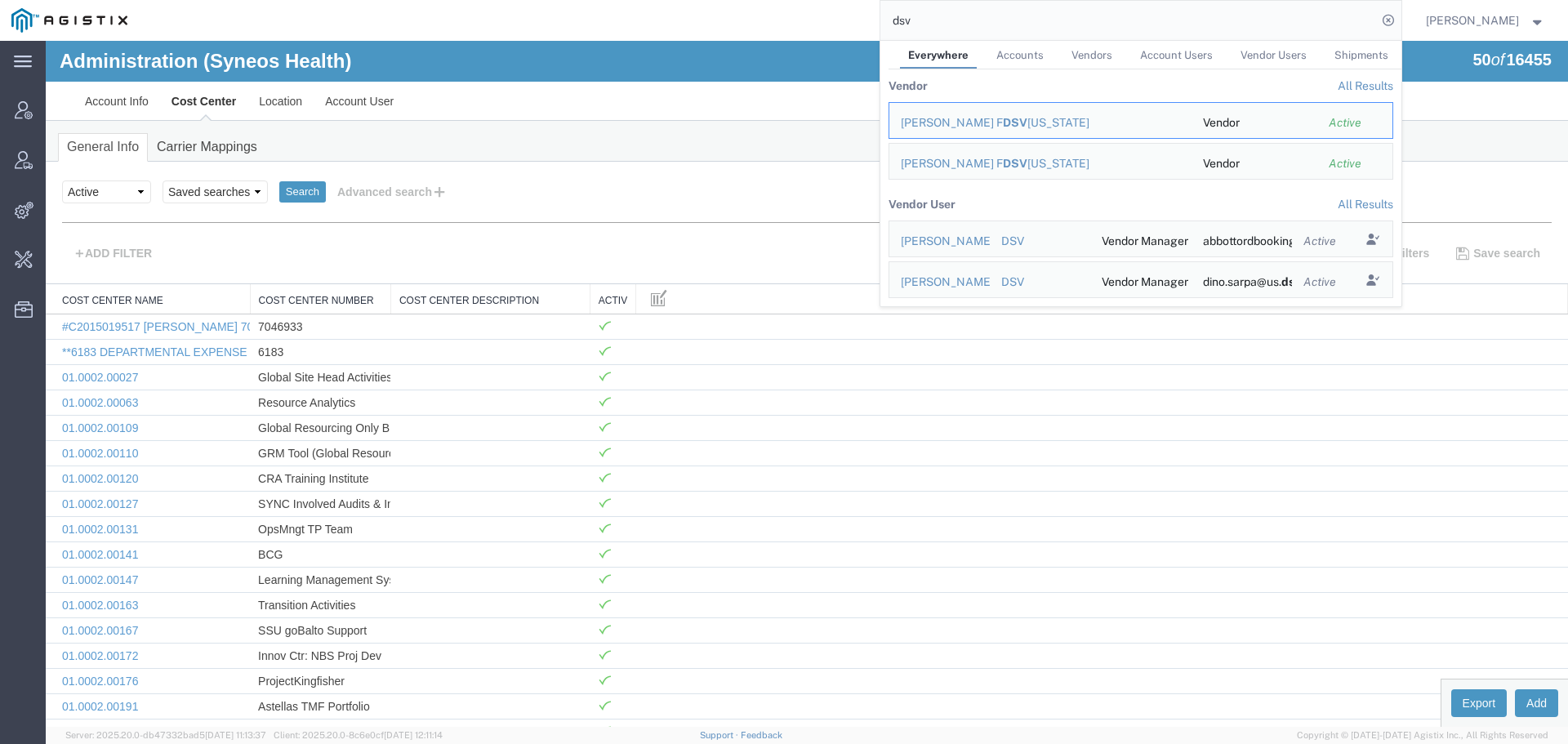
click at [1348, 89] on link "All Results" at bounding box center [1365, 85] width 55 height 13
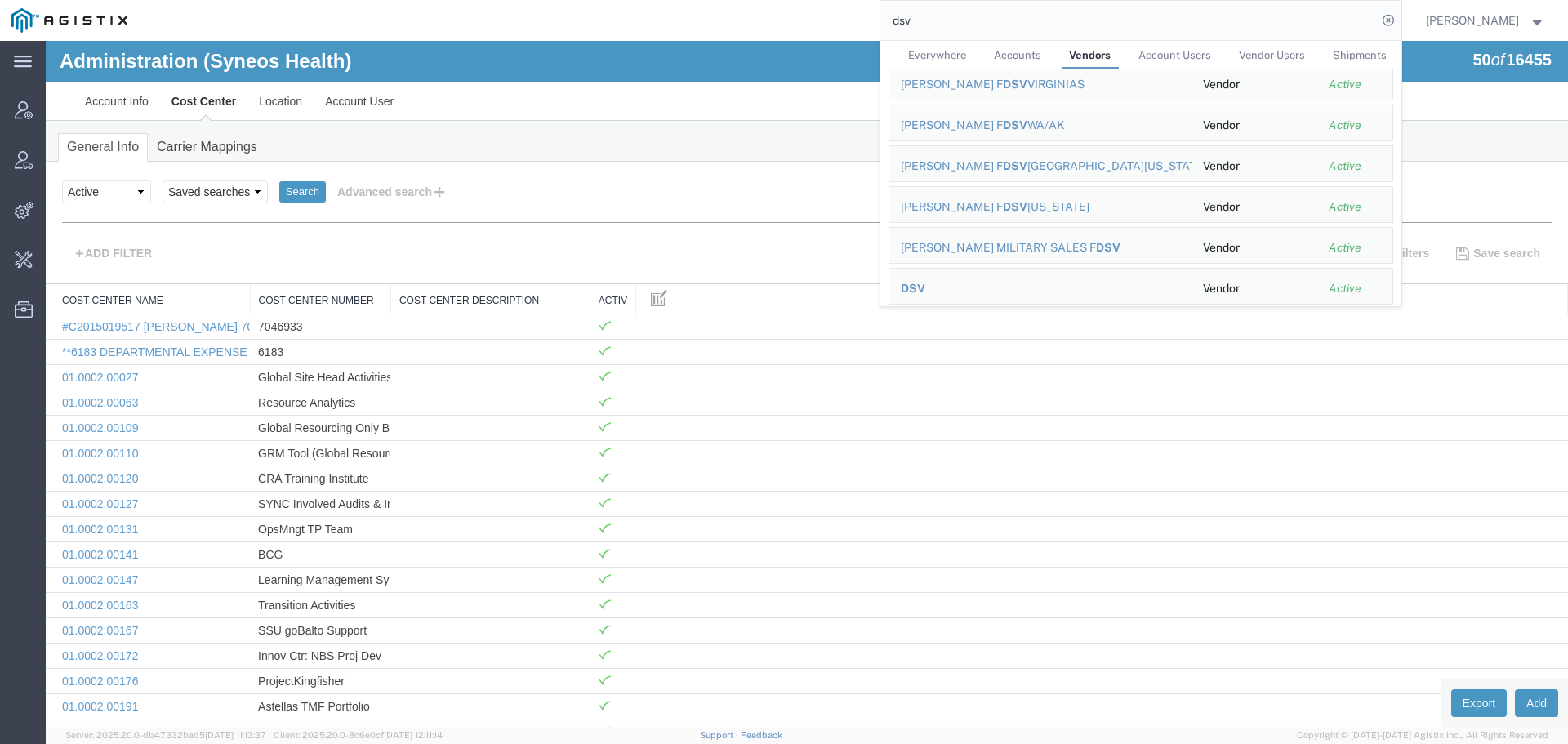
scroll to position [1809, 0]
